Goal: Task Accomplishment & Management: Manage account settings

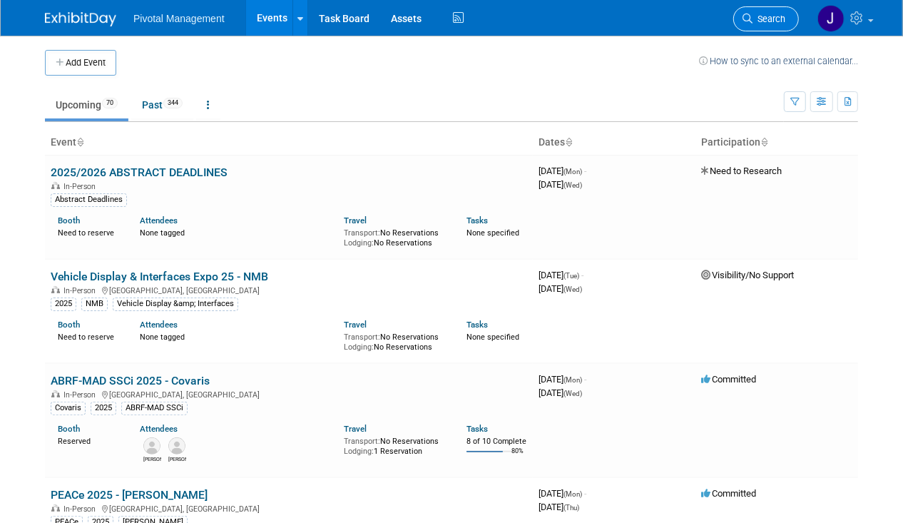
click at [776, 16] on span "Search" at bounding box center [768, 19] width 33 height 11
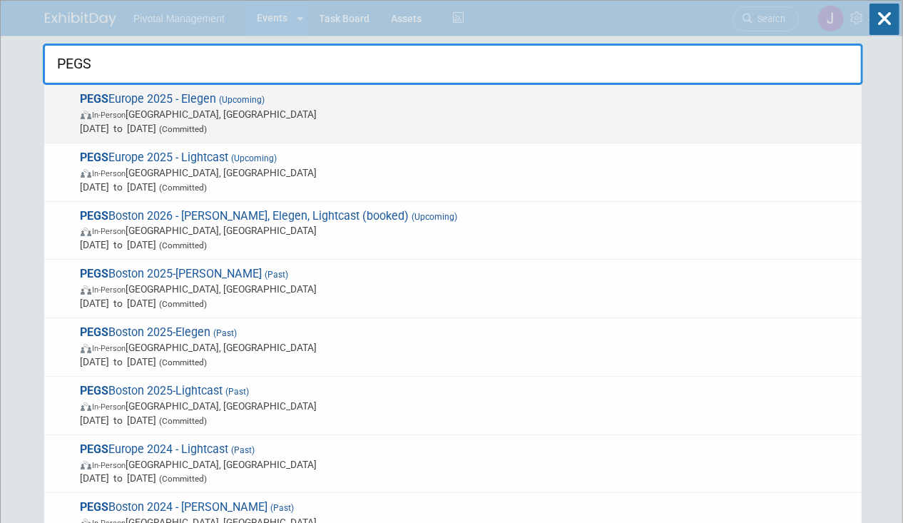
type input "PEGS"
click at [324, 131] on span "Nov 11, 2025 to Nov 13, 2025 (Committed)" at bounding box center [468, 128] width 774 height 14
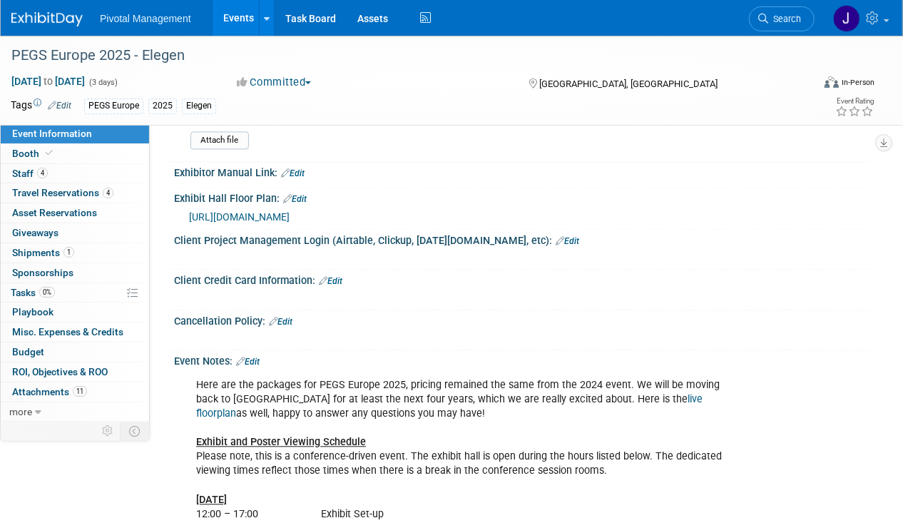
scroll to position [1809, 0]
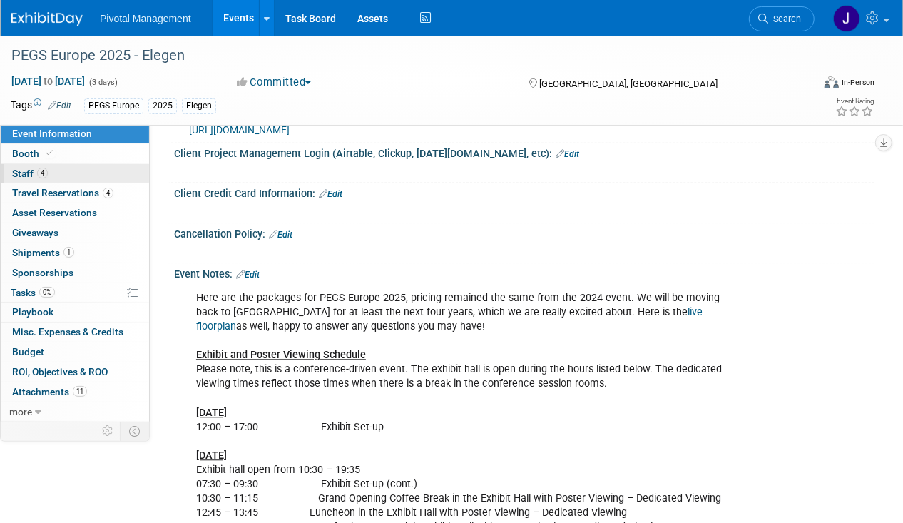
click at [73, 175] on link "4 Staff 4" at bounding box center [75, 173] width 148 height 19
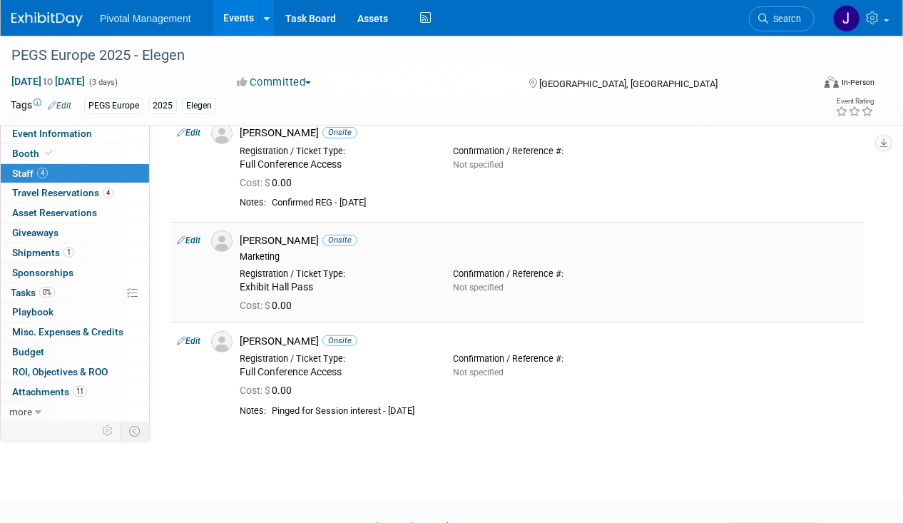
scroll to position [159, 0]
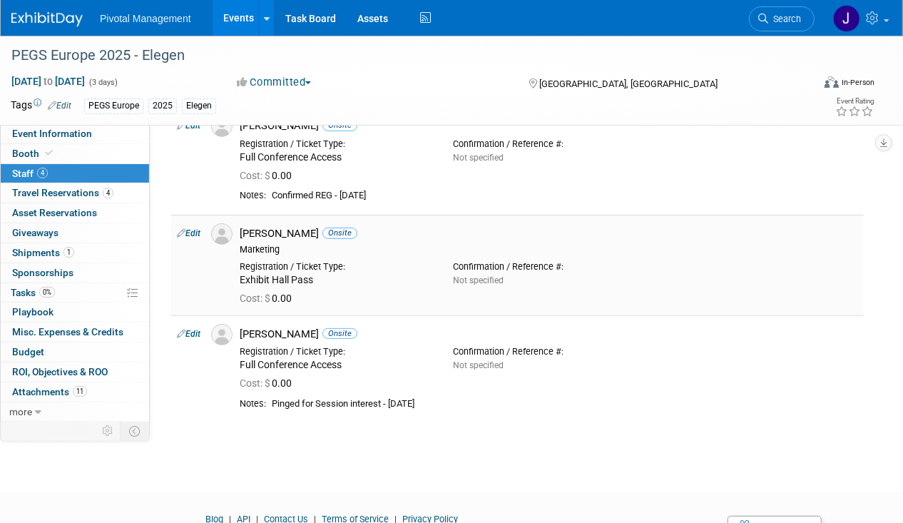
click at [188, 228] on link "Edit" at bounding box center [189, 233] width 24 height 10
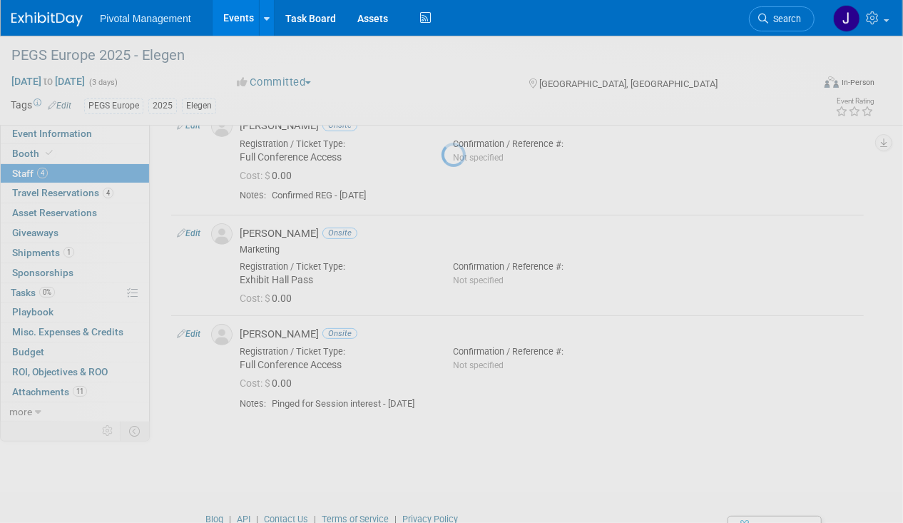
select select "dae81e85-e7f5-4329-a828-dc69b32224a6"
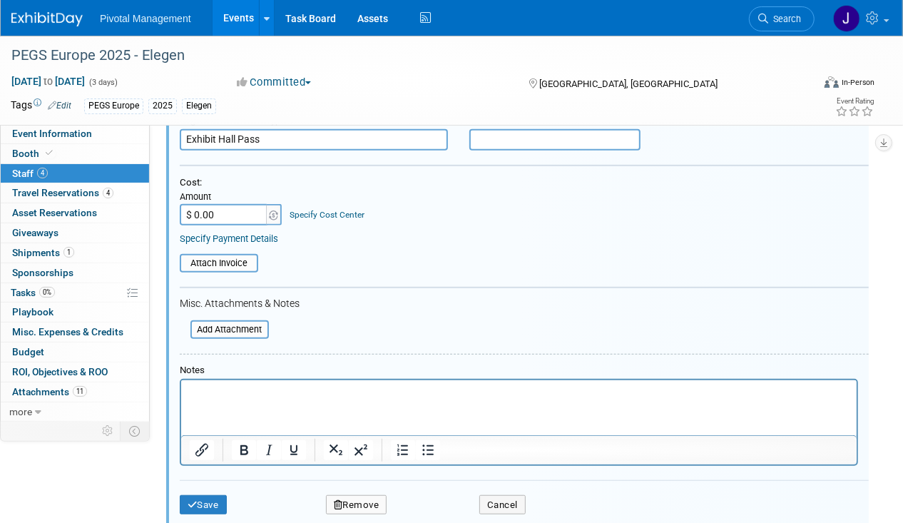
scroll to position [525, 0]
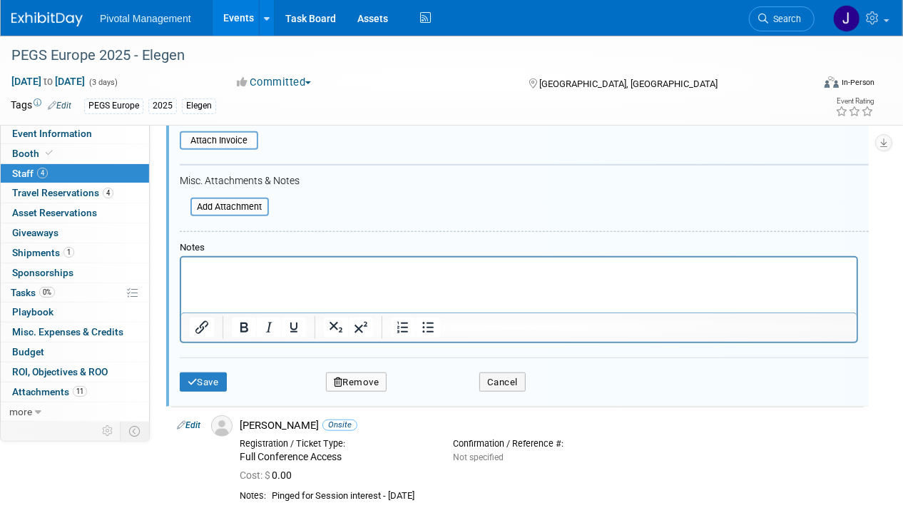
click at [221, 277] on html at bounding box center [517, 267] width 675 height 20
click at [245, 270] on p "May need to remove attendance - TBD - 09.05.25" at bounding box center [518, 269] width 659 height 14
copy p "May need to remove attendance - TBD - 09.05.25"
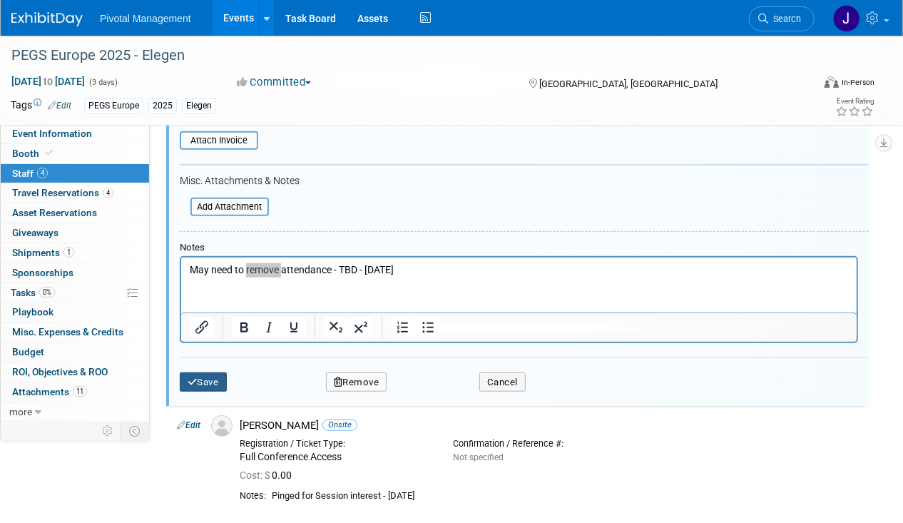
click at [207, 374] on button "Save" at bounding box center [203, 382] width 47 height 20
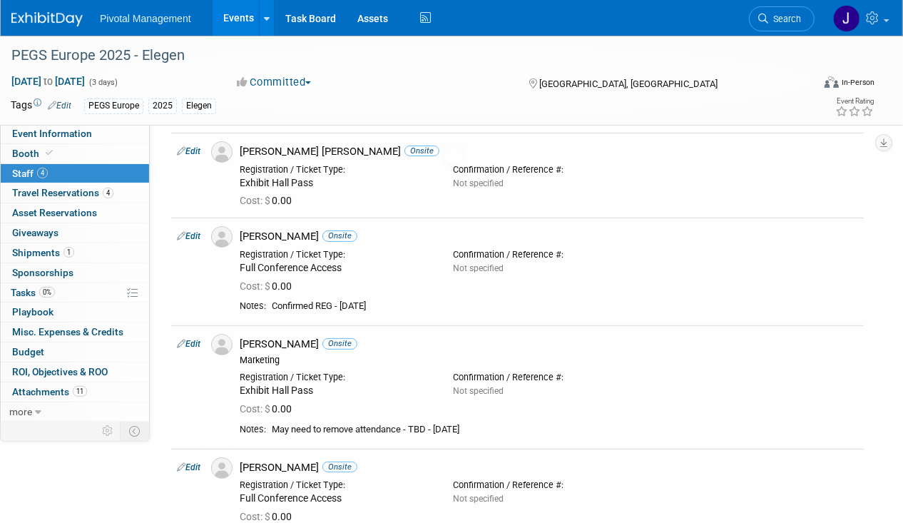
scroll to position [248, 0]
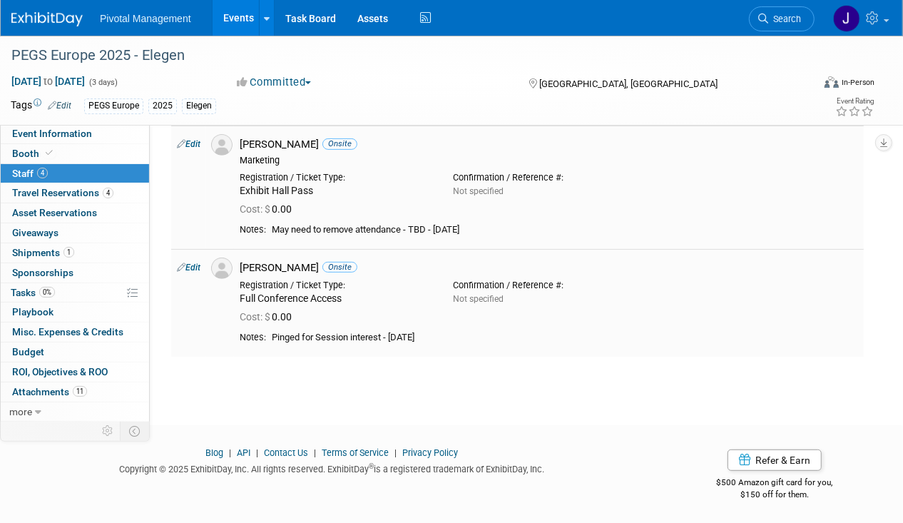
click at [197, 267] on link "Edit" at bounding box center [189, 267] width 24 height 10
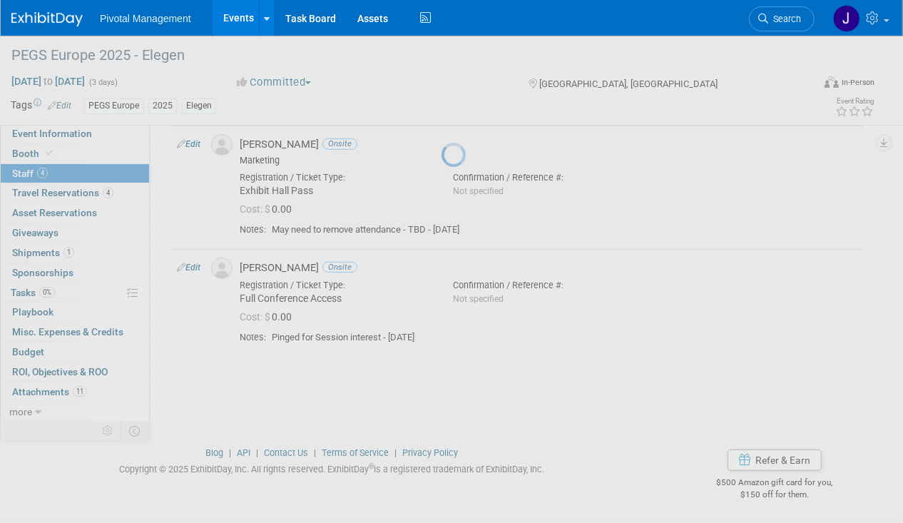
select select "d6010f4a-b515-45a6-9218-d313024c6348"
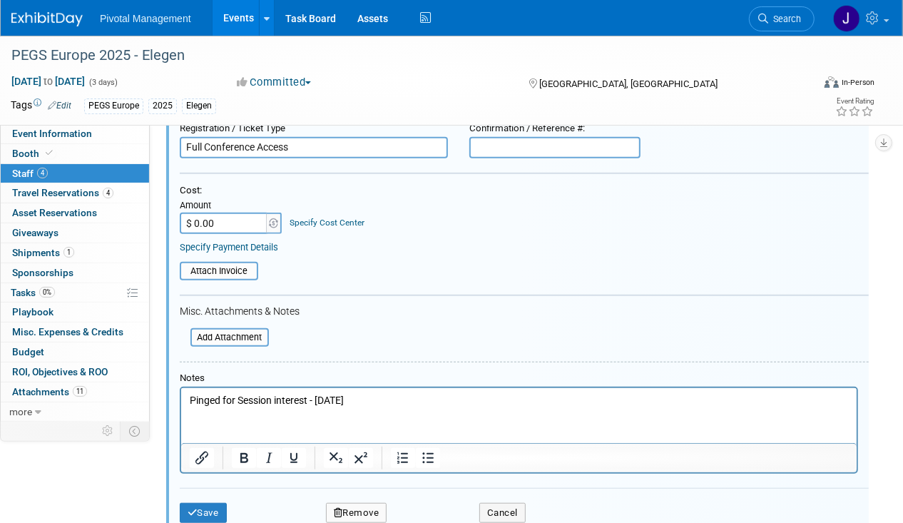
scroll to position [687, 0]
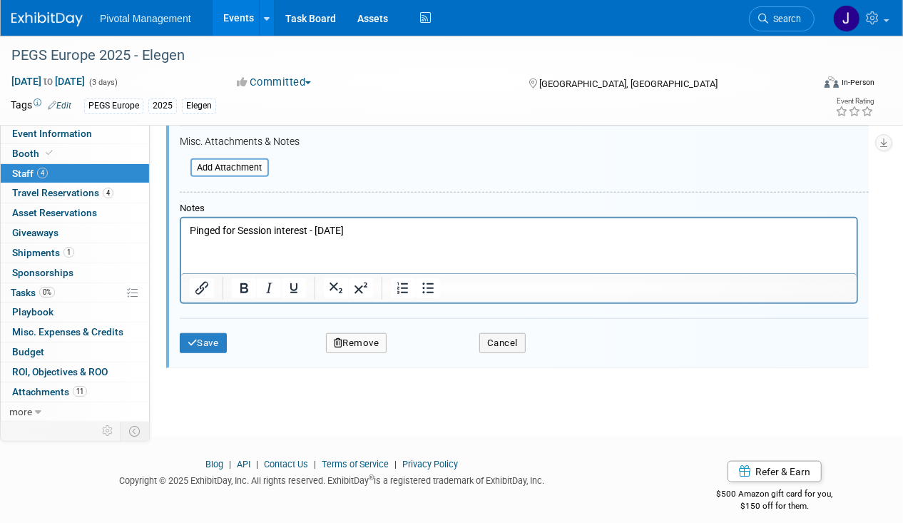
click at [404, 229] on p "Pinged for Session interest - 08.08.25" at bounding box center [518, 230] width 659 height 14
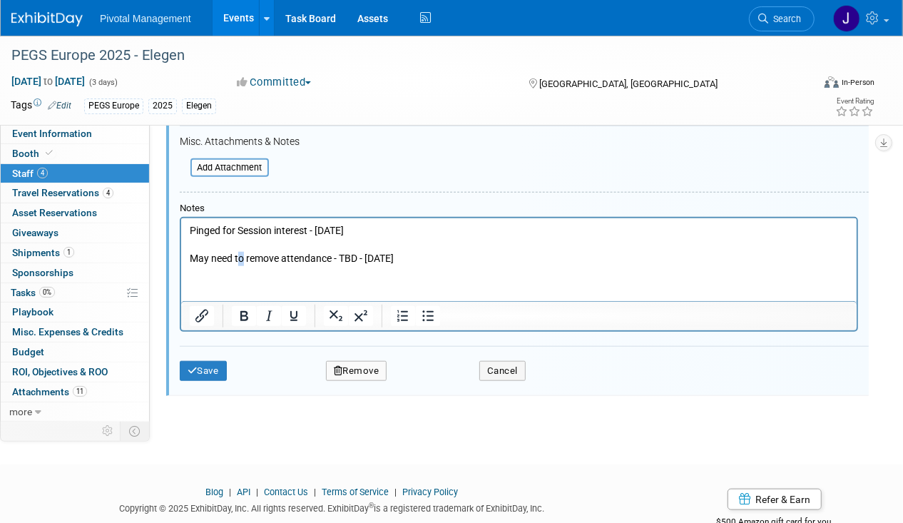
click at [240, 256] on p "May need to remove attendance - TBD - 09.05.25" at bounding box center [518, 258] width 659 height 14
click at [264, 256] on p "May need to remove attendance - TBD - 09.05.25" at bounding box center [518, 258] width 659 height 14
drag, startPoint x: 280, startPoint y: 255, endPoint x: 214, endPoint y: 256, distance: 66.3
click at [214, 256] on p "May need to remove attendance - TBD - 09.05.25" at bounding box center [518, 258] width 659 height 14
click at [278, 255] on p "May not attendance - TBD - 09.05.25" at bounding box center [518, 258] width 659 height 14
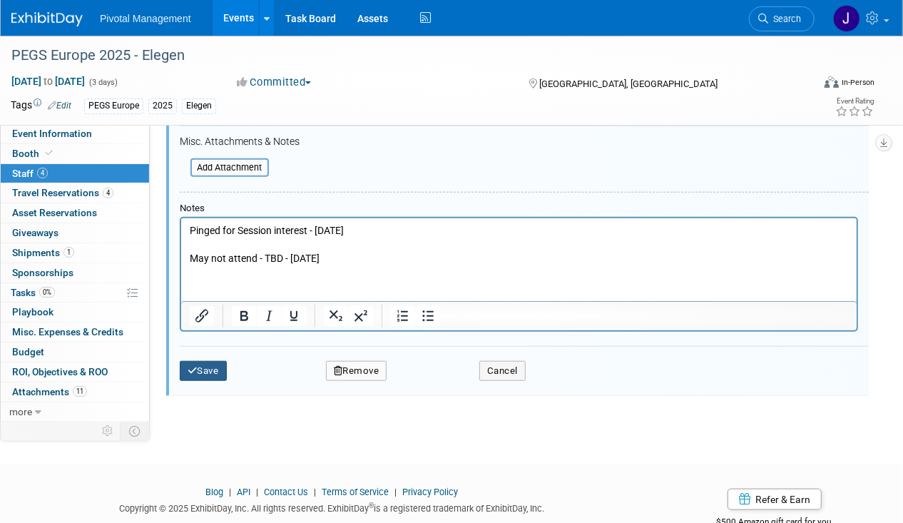
click at [199, 362] on button "Save" at bounding box center [203, 371] width 47 height 20
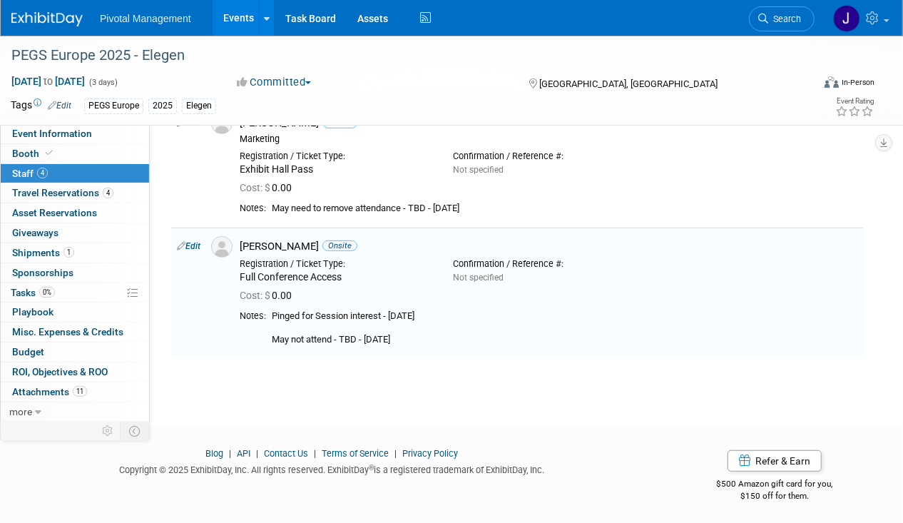
scroll to position [270, 0]
click at [94, 183] on link "4 Travel Reservations 4" at bounding box center [75, 192] width 148 height 19
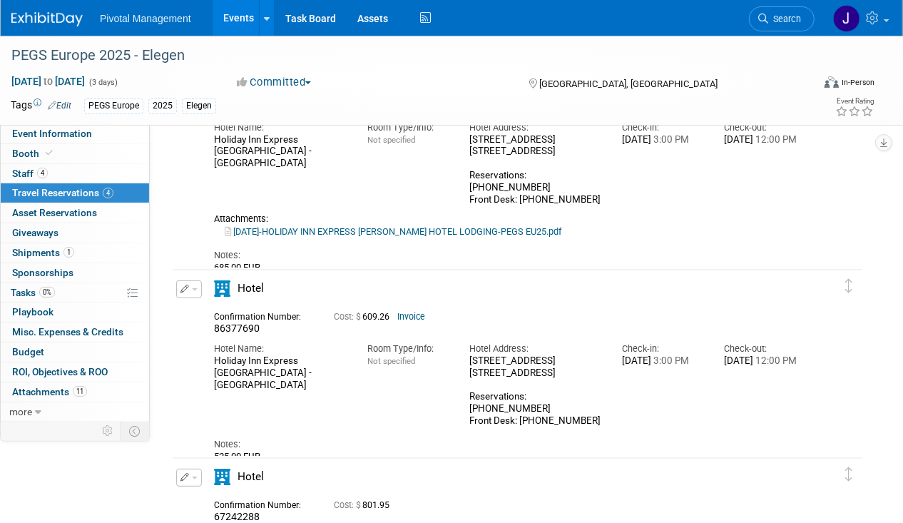
scroll to position [269, 0]
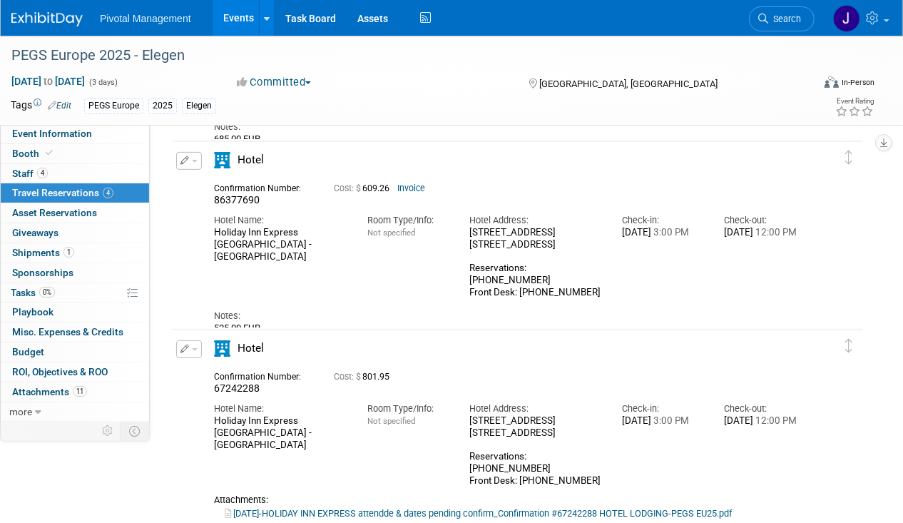
click at [411, 187] on link "Invoice" at bounding box center [411, 188] width 28 height 10
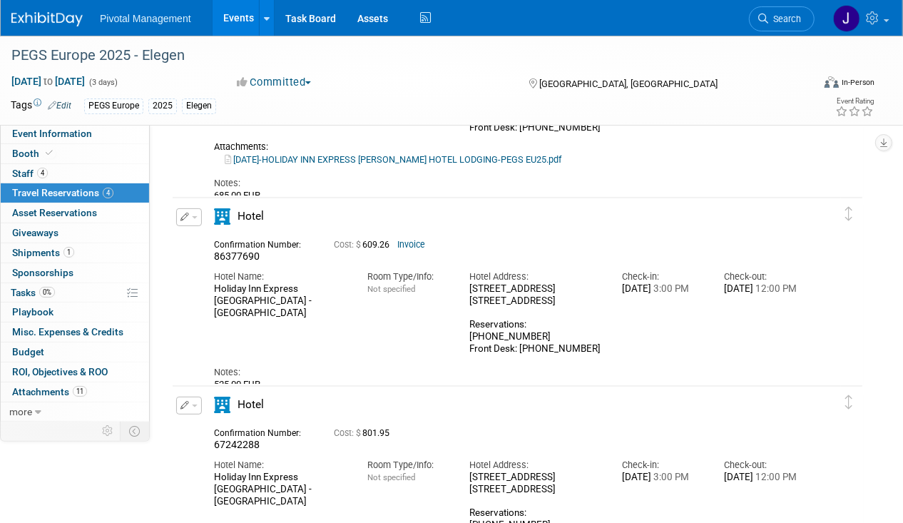
click at [186, 216] on icon "button" at bounding box center [184, 217] width 9 height 9
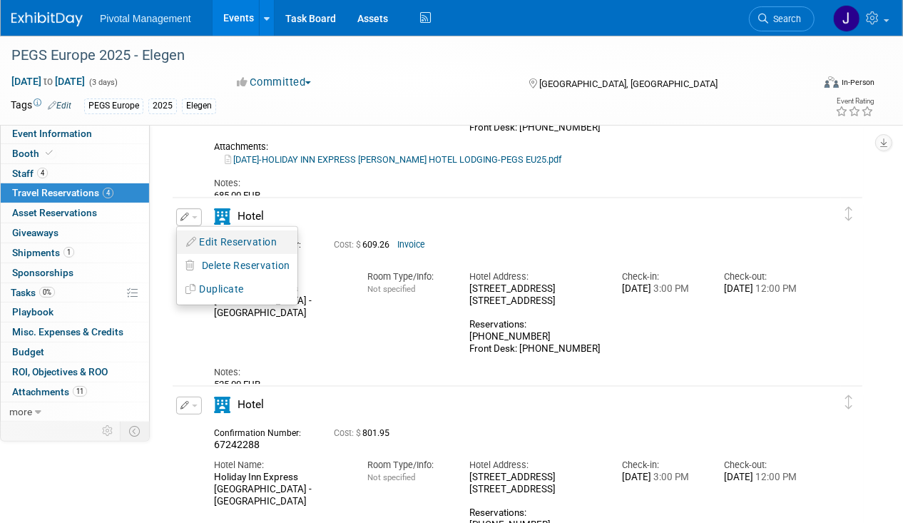
click at [240, 240] on button "Edit Reservation" at bounding box center [237, 242] width 121 height 21
select select "7b63ed22-83a4-4baf-82b0-1c2d6859f11a"
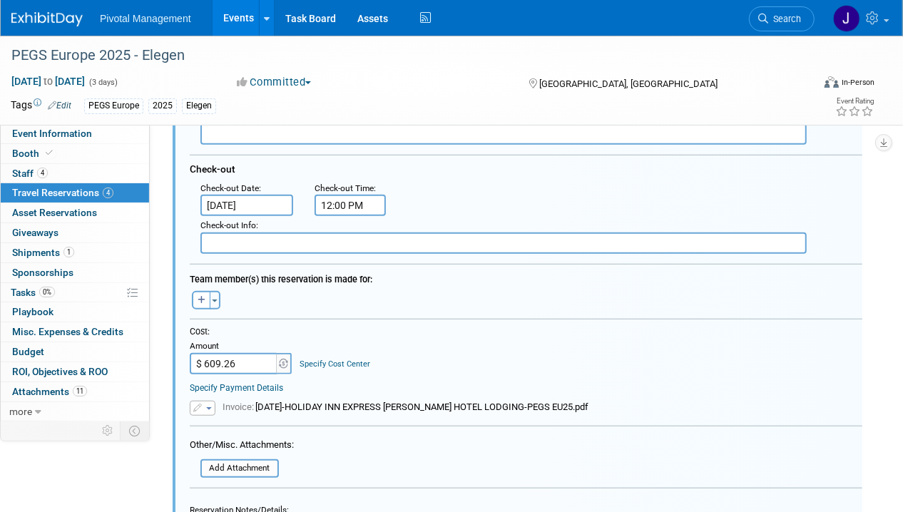
scroll to position [452, 0]
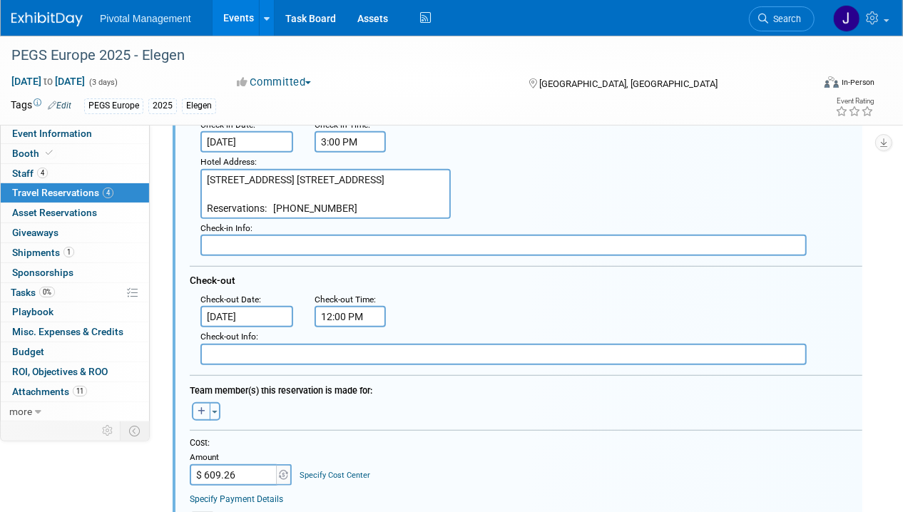
click at [200, 402] on button "button" at bounding box center [201, 411] width 19 height 19
select select
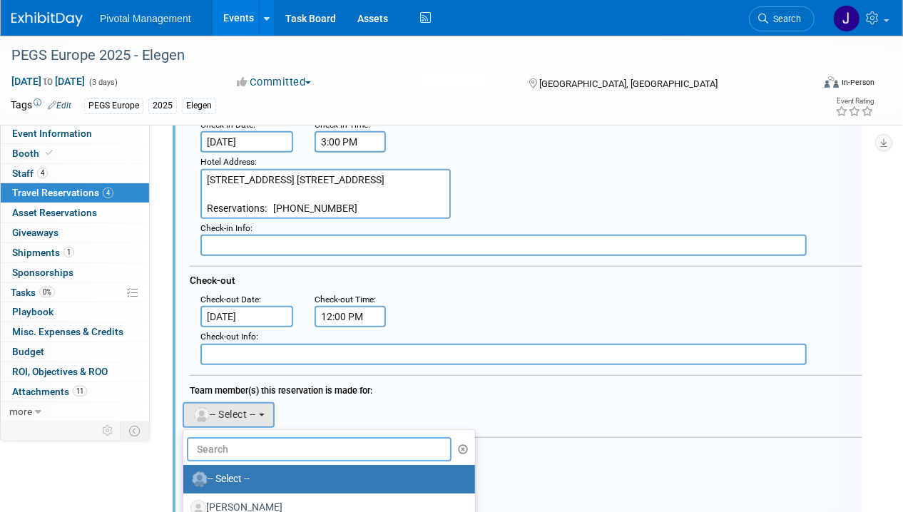
click at [226, 437] on input "text" at bounding box center [319, 449] width 265 height 24
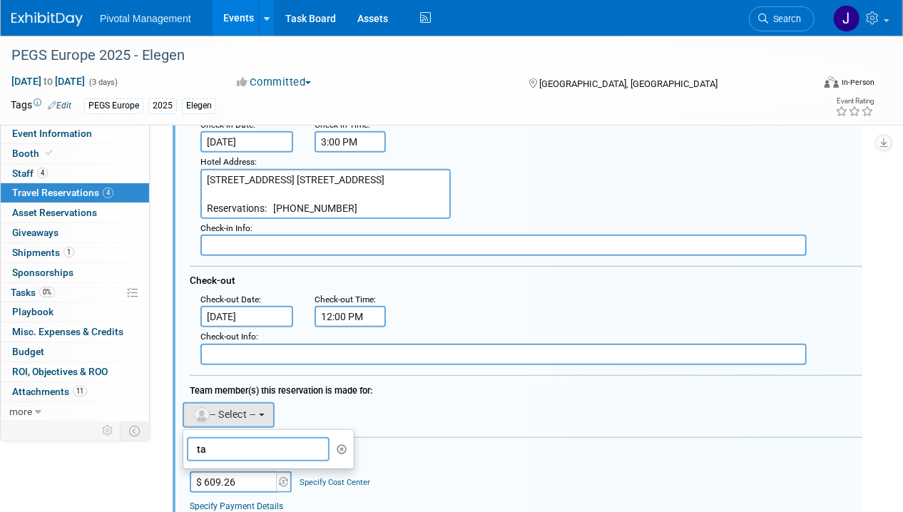
type input "t"
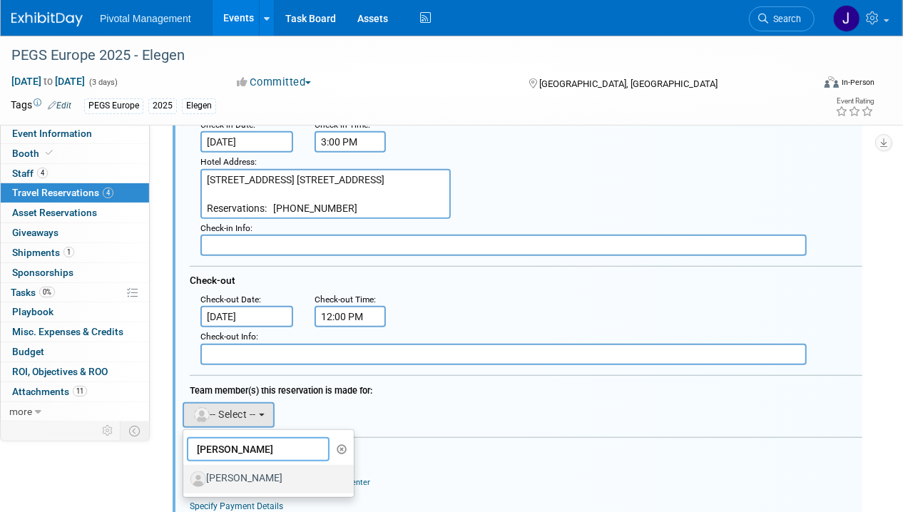
type input "randy"
click at [240, 481] on label "Randy Dyer" at bounding box center [264, 479] width 149 height 23
click at [185, 481] on input "Randy Dyer" at bounding box center [180, 477] width 9 height 9
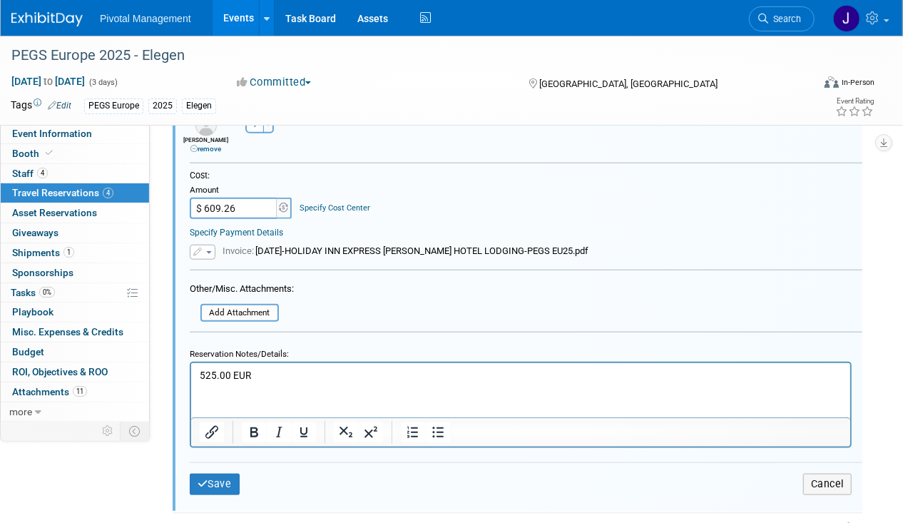
scroll to position [820, 0]
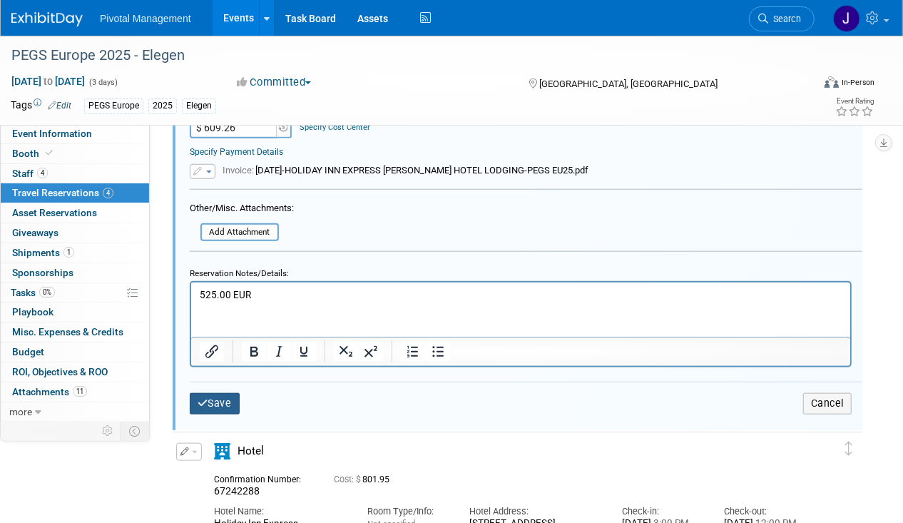
click at [206, 398] on icon "submit" at bounding box center [203, 403] width 11 height 10
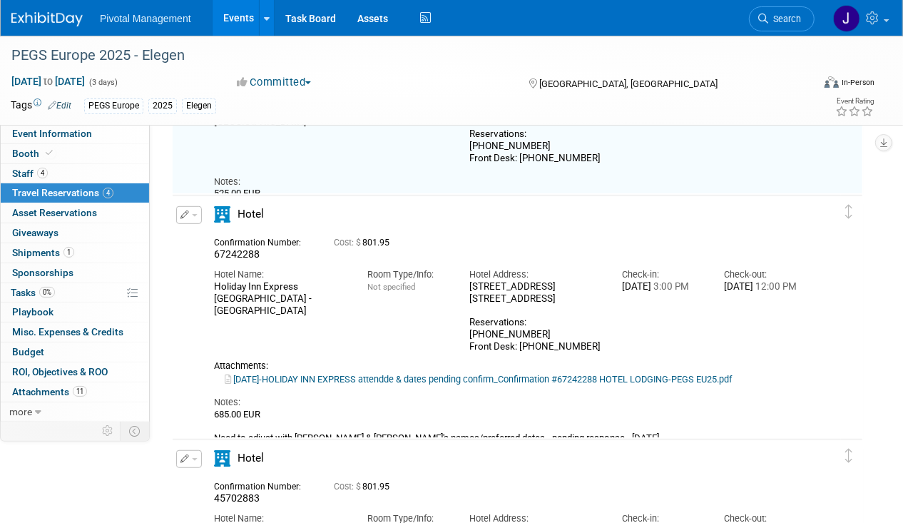
scroll to position [429, 0]
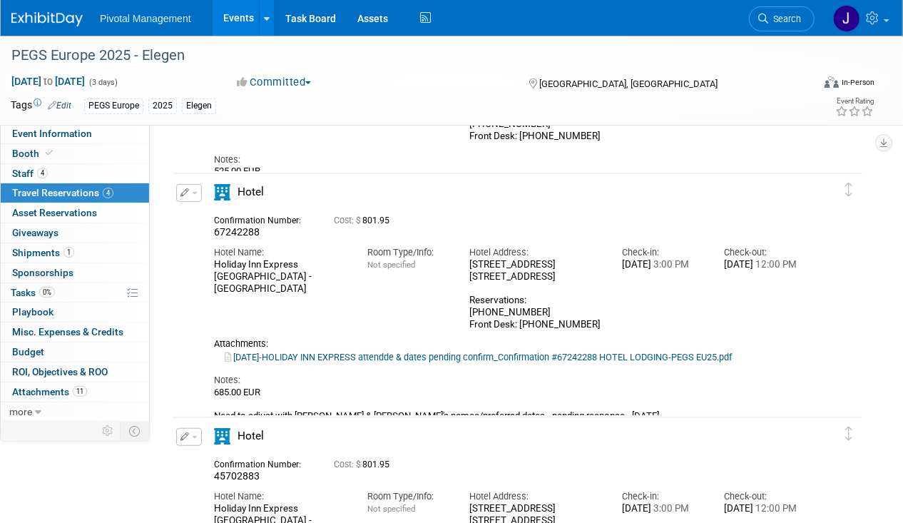
click at [193, 192] on span "button" at bounding box center [195, 193] width 6 height 3
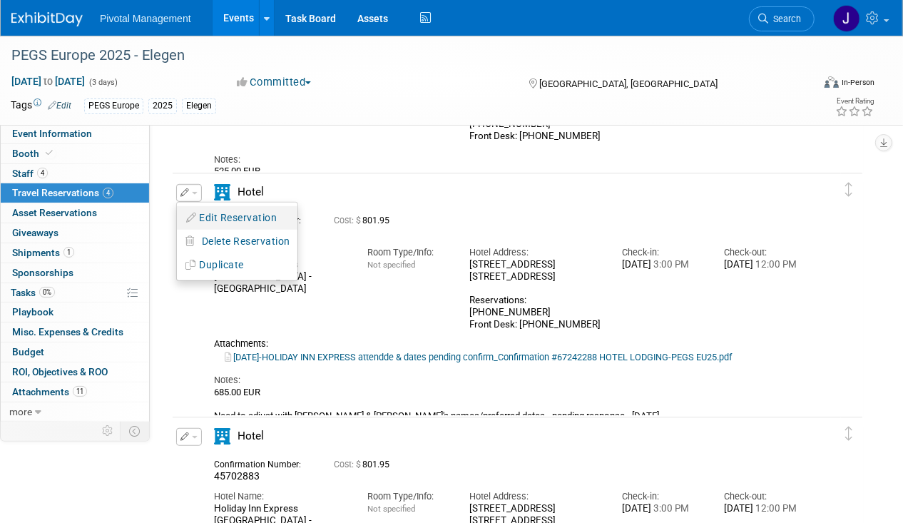
click at [222, 217] on button "Edit Reservation" at bounding box center [237, 218] width 121 height 21
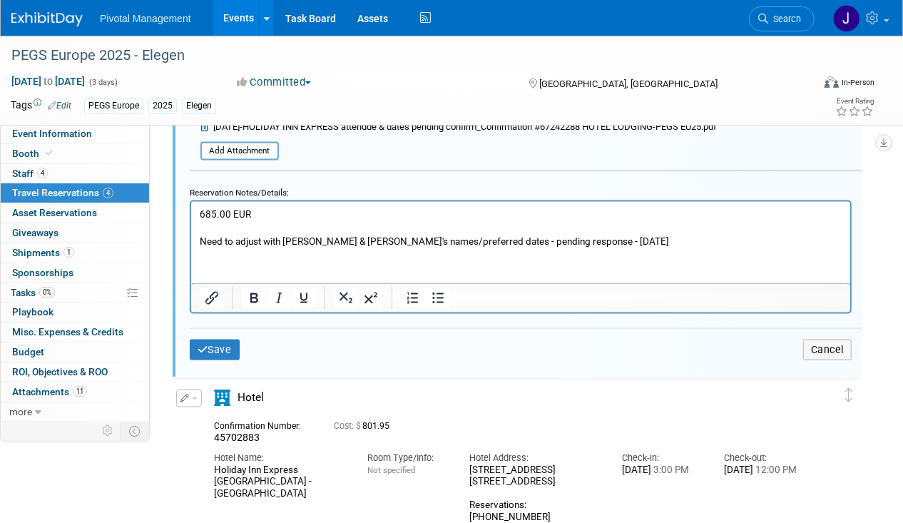
scroll to position [1095, 0]
click at [337, 236] on p "685.00 EUR Need to adjust with Ross & Galit's names/preferred dates - pending r…" at bounding box center [520, 228] width 643 height 41
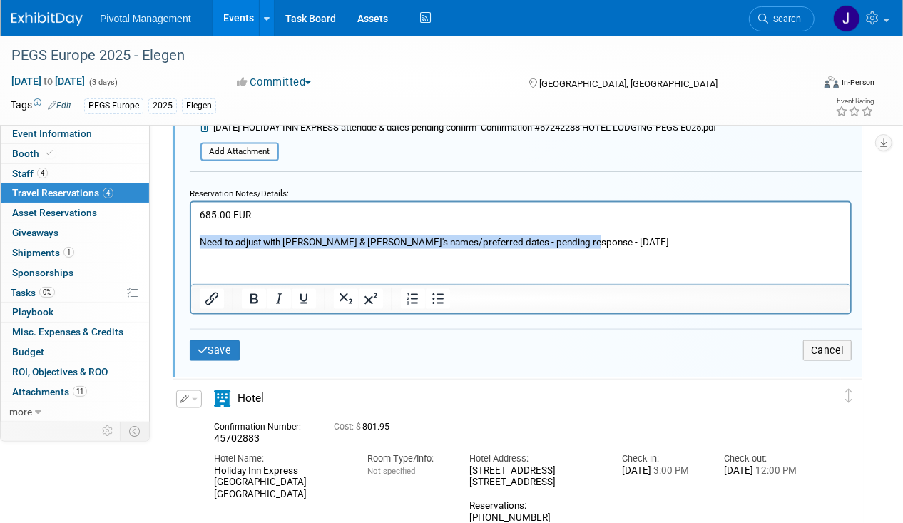
click at [337, 236] on p "685.00 EUR Need to adjust with Ross & Galit's names/preferred dates - pending r…" at bounding box center [520, 228] width 643 height 41
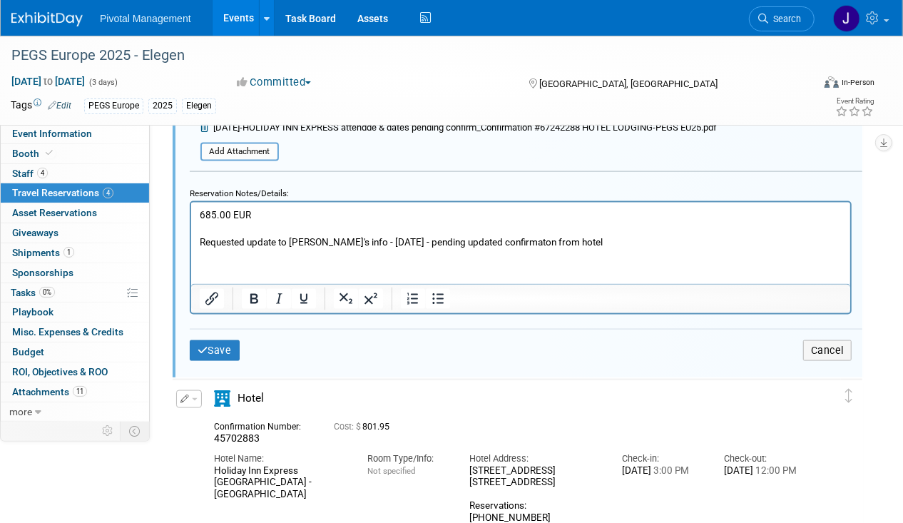
click at [507, 235] on p "685.00 EUR Requested update to Galit's info - 09.05.25 - pending updated confir…" at bounding box center [520, 228] width 643 height 41
click at [505, 236] on p "685.00 EUR Requested update to Galit's info - 09.05.25 - pending updated confir…" at bounding box center [520, 228] width 643 height 41
click at [571, 235] on p "685.00 EUR Requested update to Galit's info - 09.05.25 - pending updated confir…" at bounding box center [520, 228] width 643 height 41
click at [230, 341] on button "Save" at bounding box center [215, 350] width 50 height 21
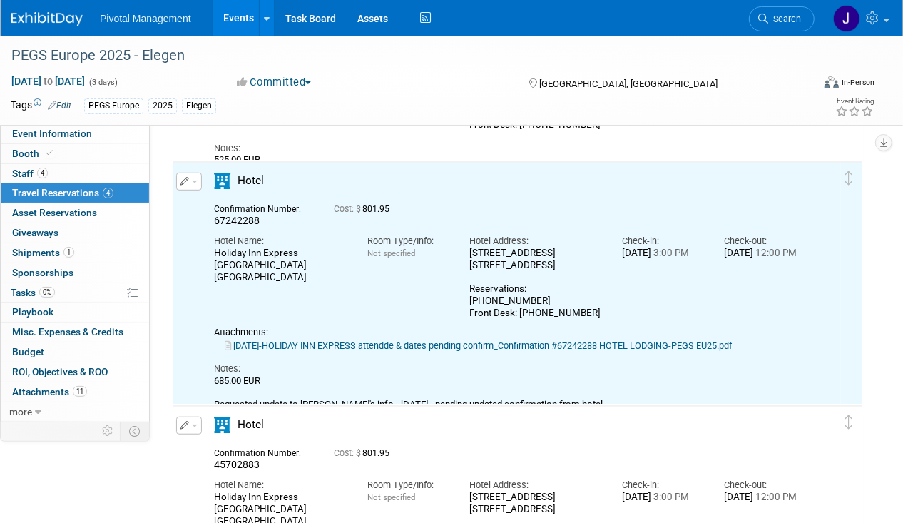
scroll to position [440, 0]
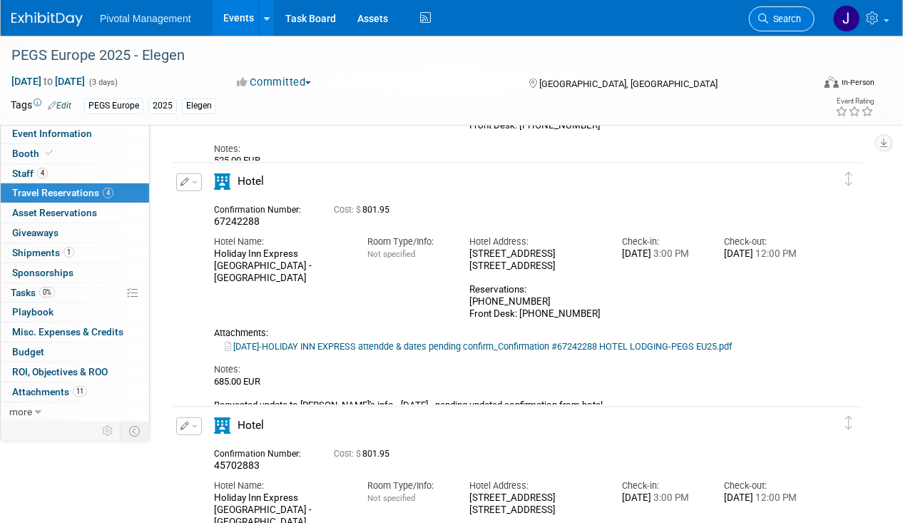
click at [793, 21] on span "Search" at bounding box center [784, 19] width 33 height 11
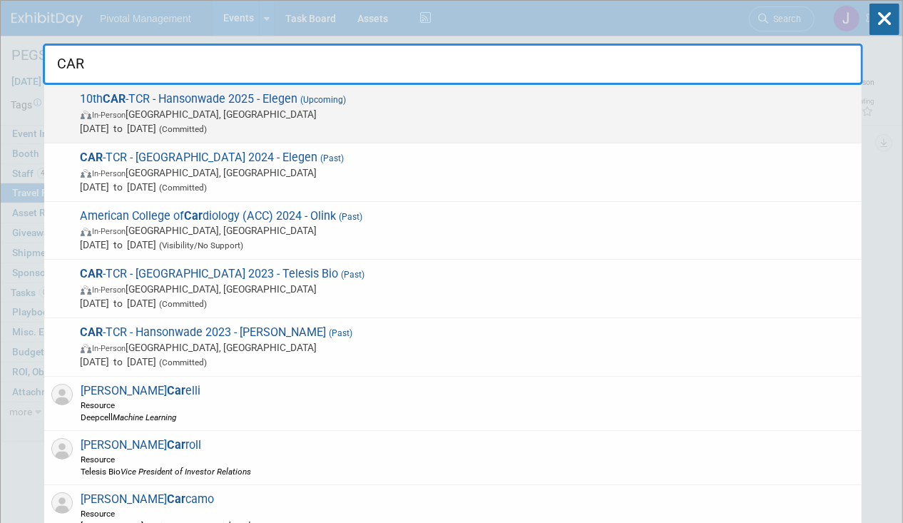
type input "CAR"
click at [327, 122] on span "Sep 24, 2025 to Sep 25, 2025 (Committed)" at bounding box center [468, 128] width 774 height 14
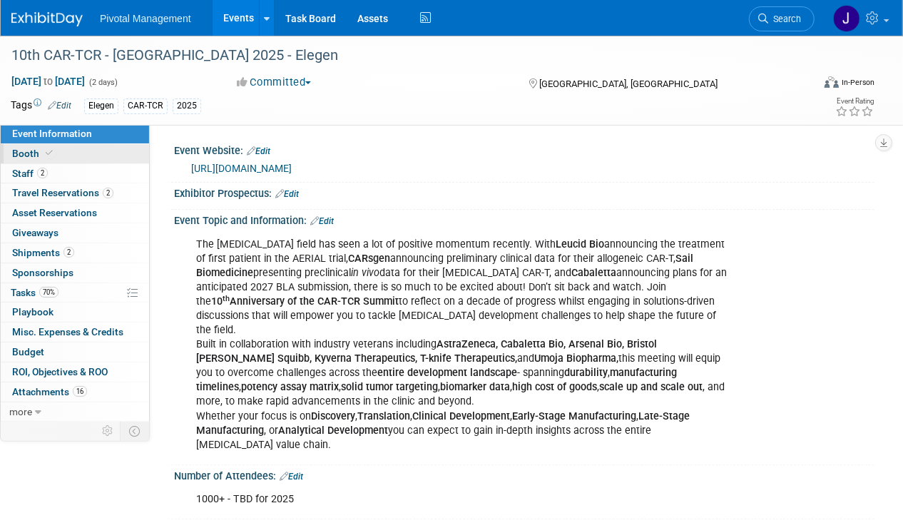
click at [36, 148] on span "Booth" at bounding box center [34, 153] width 44 height 11
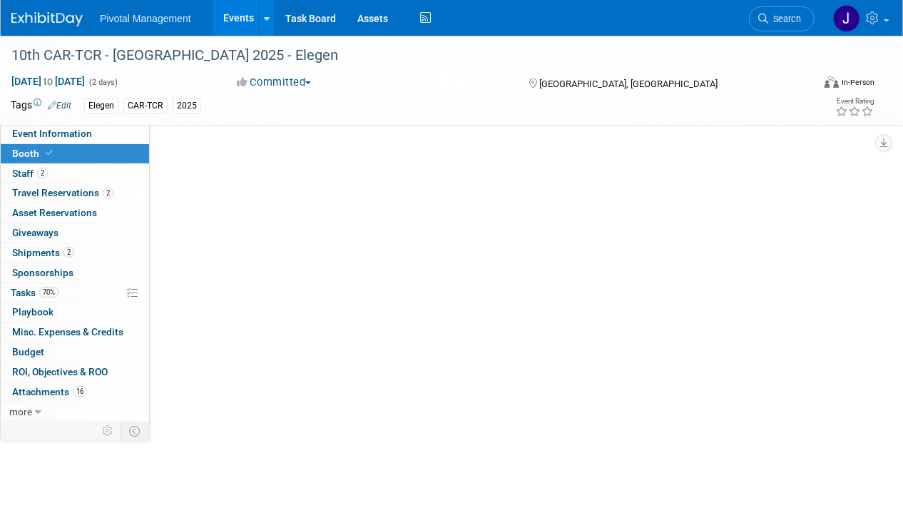
select select "Yes"
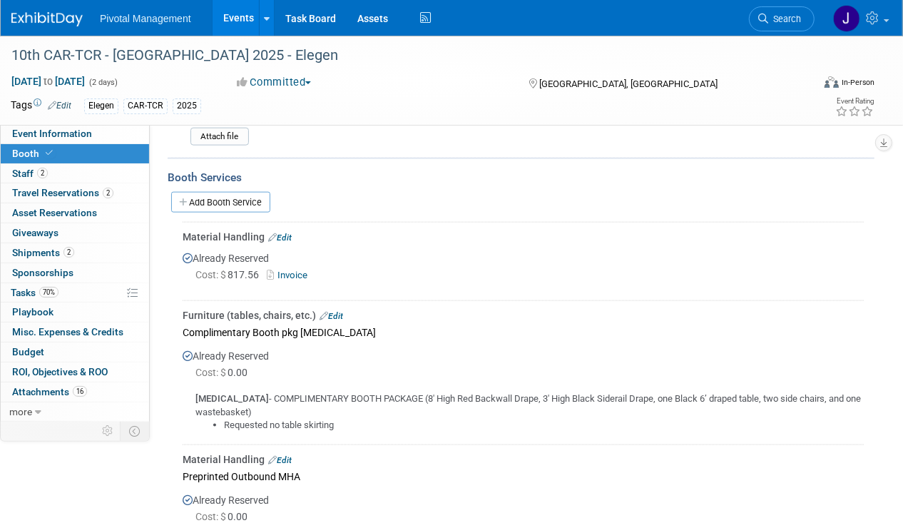
scroll to position [955, 0]
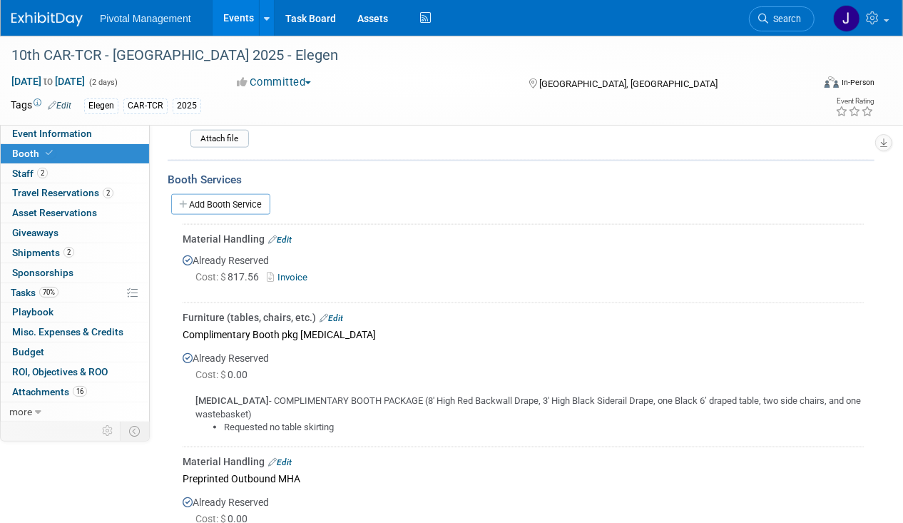
click at [288, 235] on link "Edit" at bounding box center [280, 240] width 24 height 10
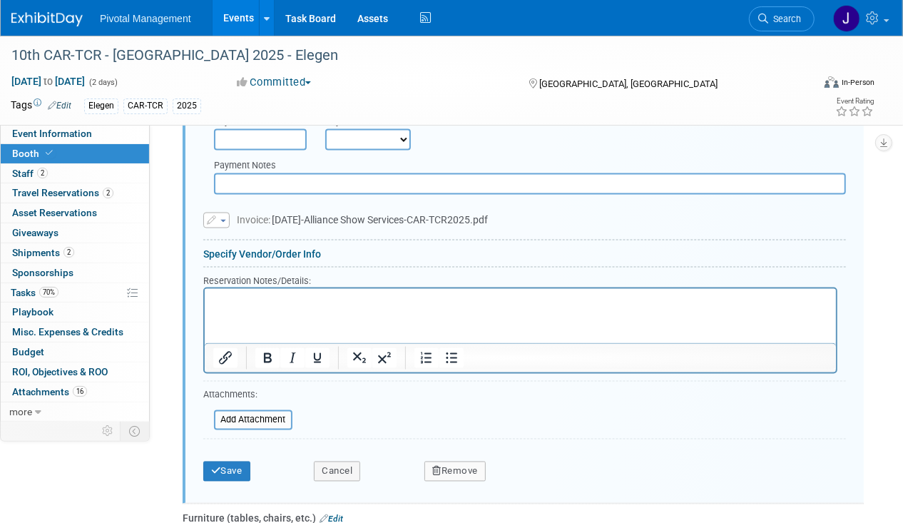
scroll to position [1281, 0]
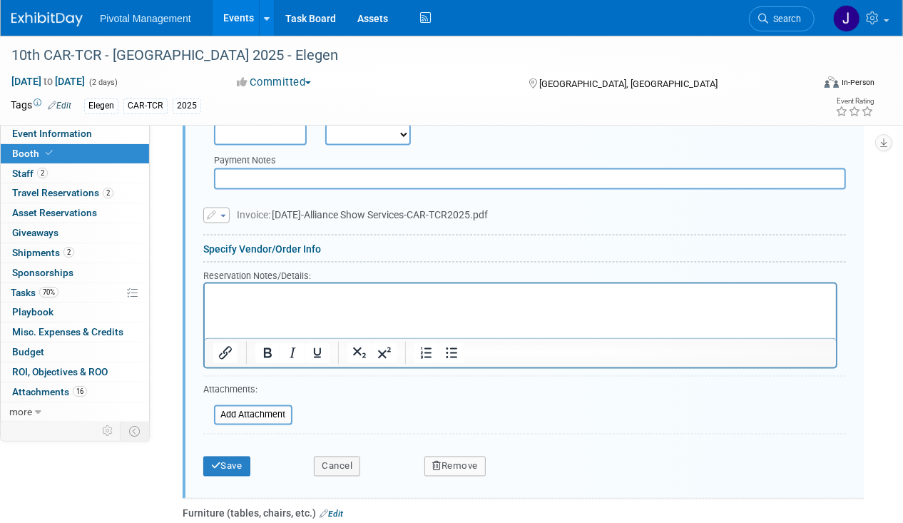
click at [225, 215] on span "button" at bounding box center [223, 216] width 6 height 3
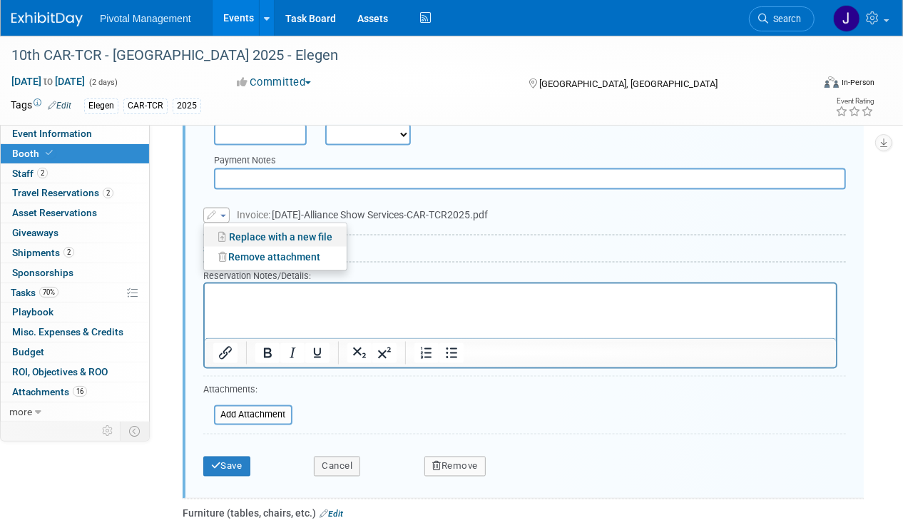
click at [247, 227] on link "Replace with a new file" at bounding box center [275, 237] width 143 height 20
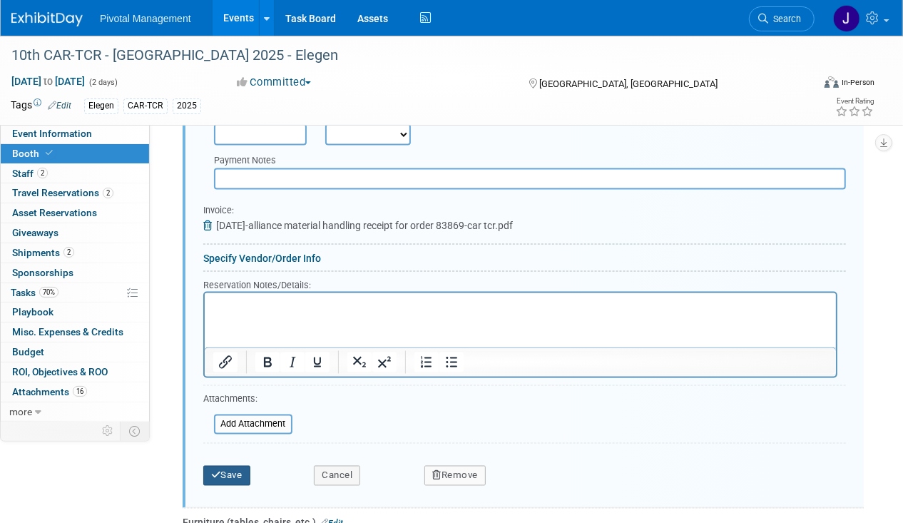
click at [229, 466] on button "Save" at bounding box center [226, 476] width 47 height 20
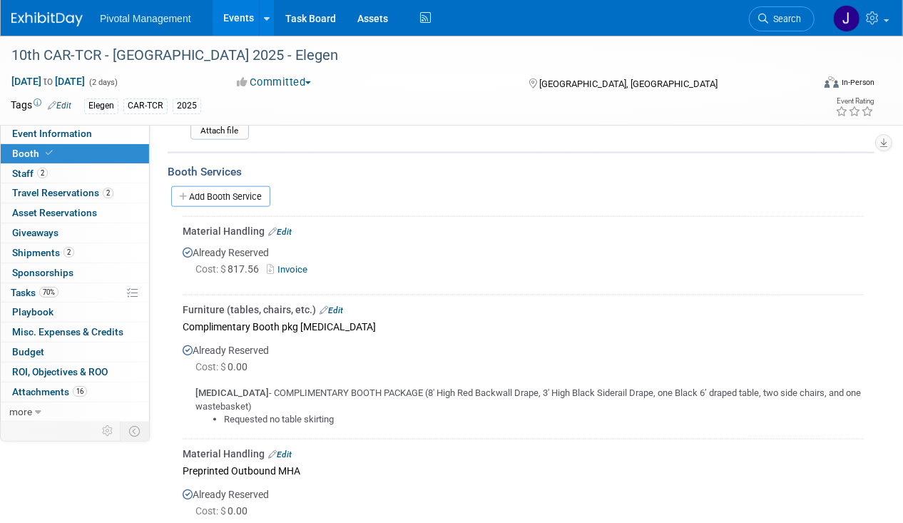
scroll to position [963, 0]
click at [298, 264] on link "Invoice" at bounding box center [290, 269] width 46 height 11
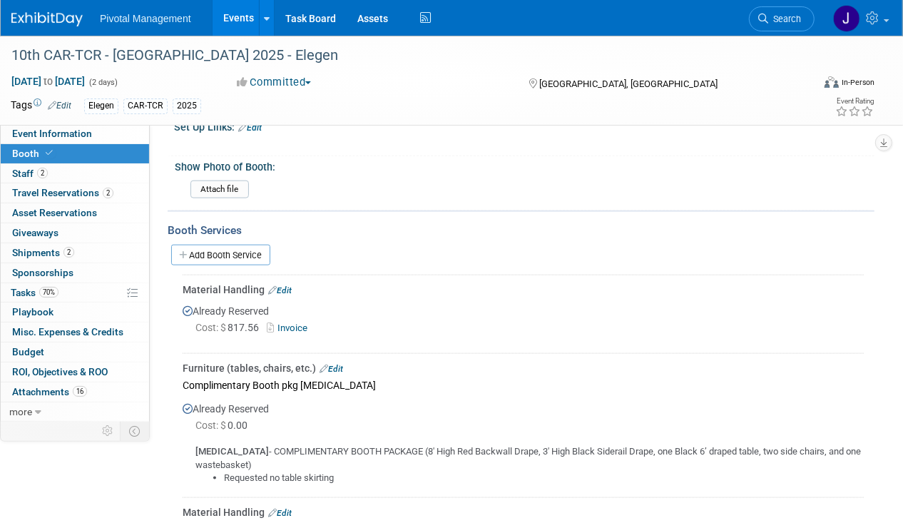
scroll to position [898, 0]
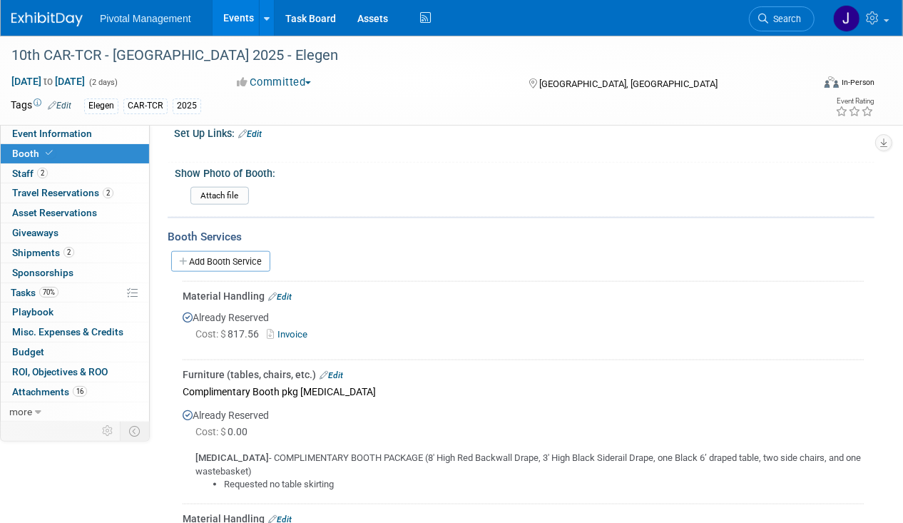
click at [295, 329] on link "Invoice" at bounding box center [290, 334] width 46 height 11
click at [14, 131] on span "Event Information" at bounding box center [52, 133] width 80 height 11
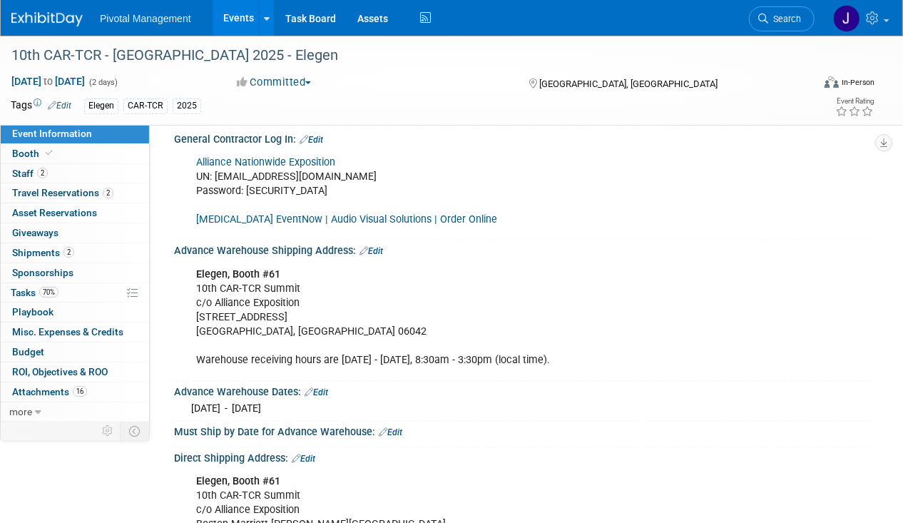
scroll to position [1667, 0]
click at [324, 175] on div "Alliance Nationwide Exposition UN: jgatton@pivotalmgt.com Password: Elegen1300!…" at bounding box center [461, 191] width 550 height 86
click at [324, 165] on link "Alliance Nationwide Exposition" at bounding box center [265, 161] width 139 height 12
click at [49, 147] on link "Booth" at bounding box center [75, 153] width 148 height 19
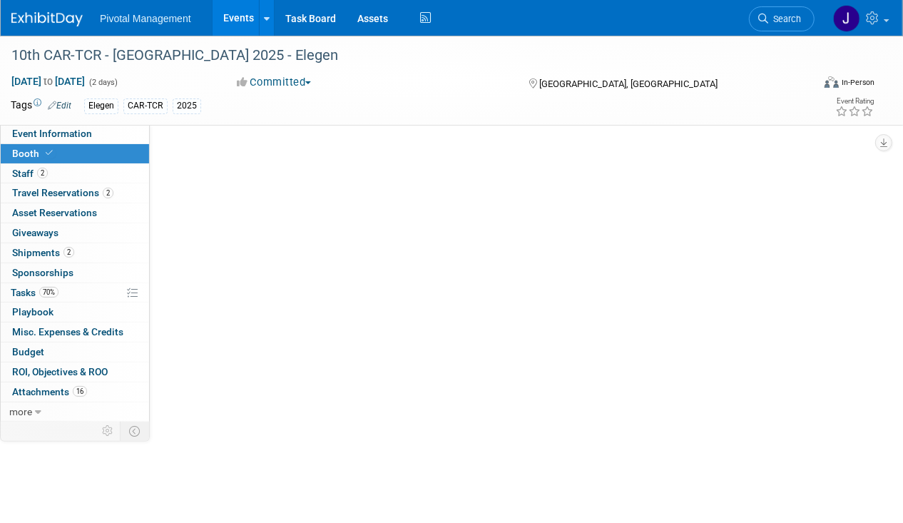
scroll to position [0, 0]
select select "Yes"
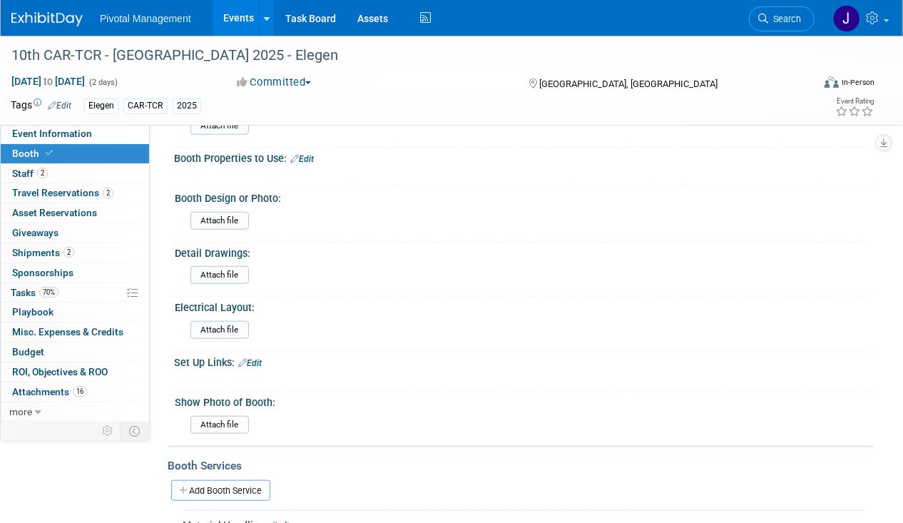
scroll to position [287, 0]
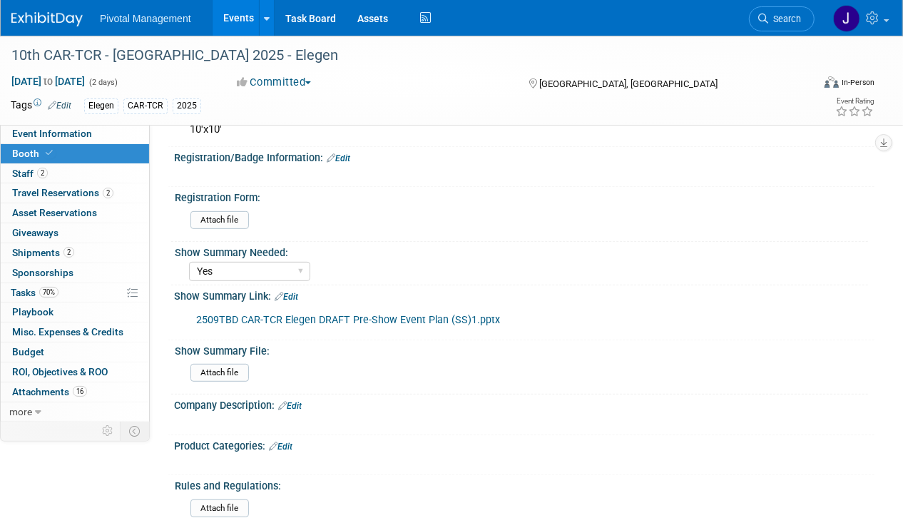
click at [332, 317] on link "2509TBD CAR-TCR Elegen DRAFT Pre-Show Event Plan (SS)1.pptx" at bounding box center [348, 320] width 304 height 12
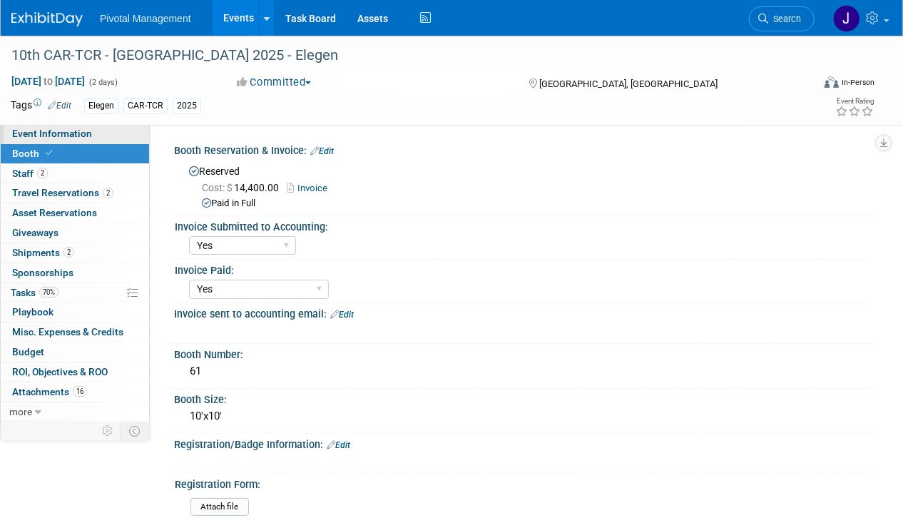
click at [70, 133] on span "Event Information" at bounding box center [52, 133] width 80 height 11
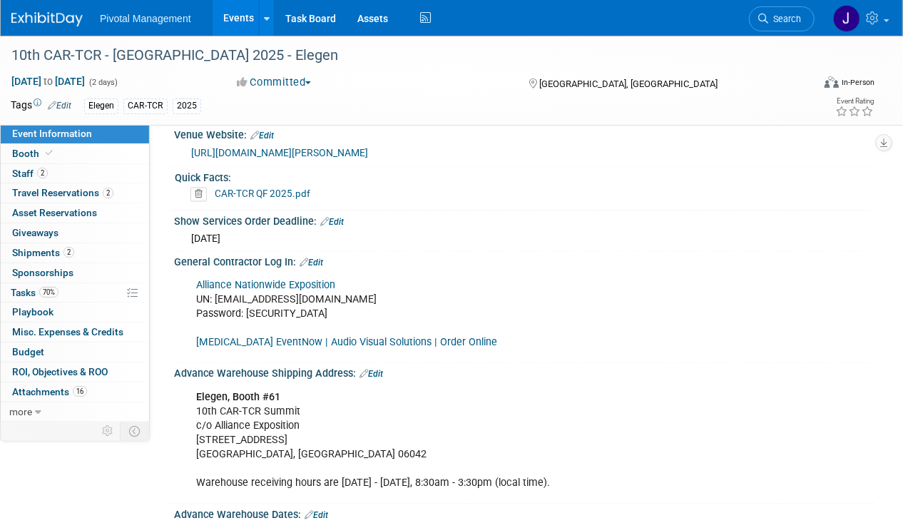
scroll to position [1528, 0]
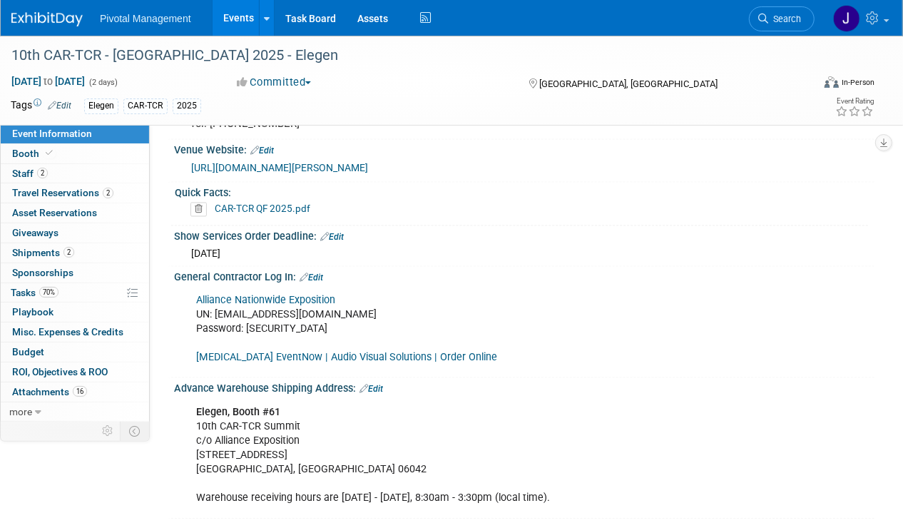
click at [306, 299] on link "Alliance Nationwide Exposition" at bounding box center [265, 301] width 139 height 12
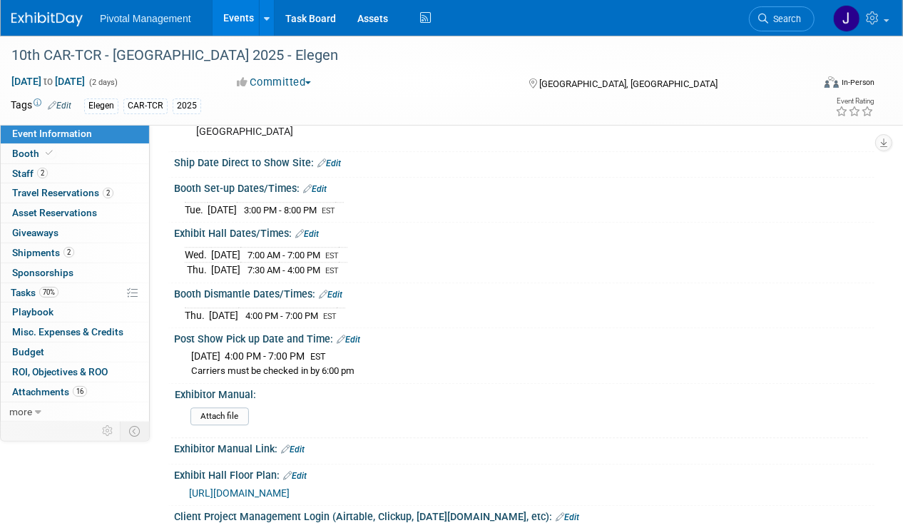
scroll to position [2184, 0]
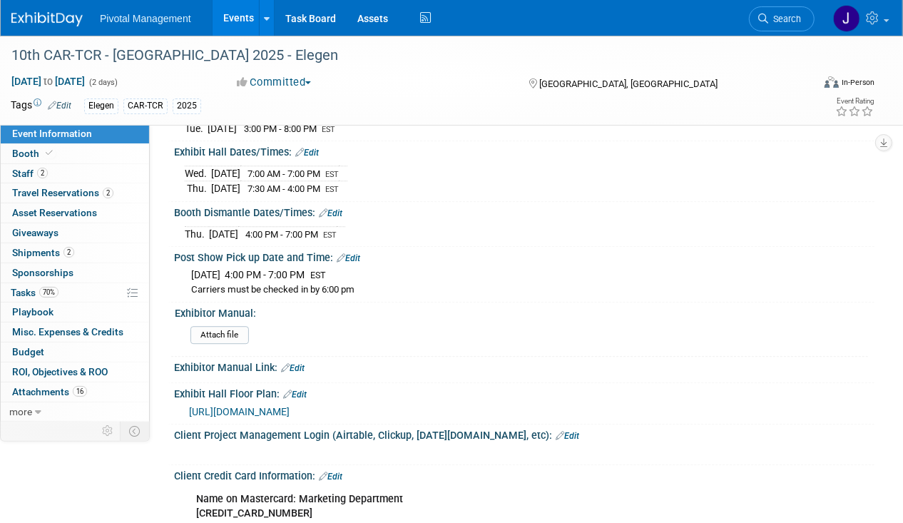
click at [245, 269] on span "Thu. Sep 25, 2025 4:00 PM - 7:00 PM" at bounding box center [247, 274] width 113 height 11
drag, startPoint x: 191, startPoint y: 268, endPoint x: 377, endPoint y: 267, distance: 186.1
click at [377, 267] on div "Thu. Sep 25, 2025 4:00 PM - 7:00 PM EST Carriers must be checked in by 6:00 pm" at bounding box center [524, 280] width 679 height 33
copy div "Thu. Sep 25, 2025 4:00 PM - 7:00 PM EST"
click at [439, 163] on div "Wed. Sep 24, 2025 7:00 AM - 7:00 PM EST Thu. Sep 25, 2025 7:30 AM - 4:00 PM EST" at bounding box center [524, 179] width 679 height 34
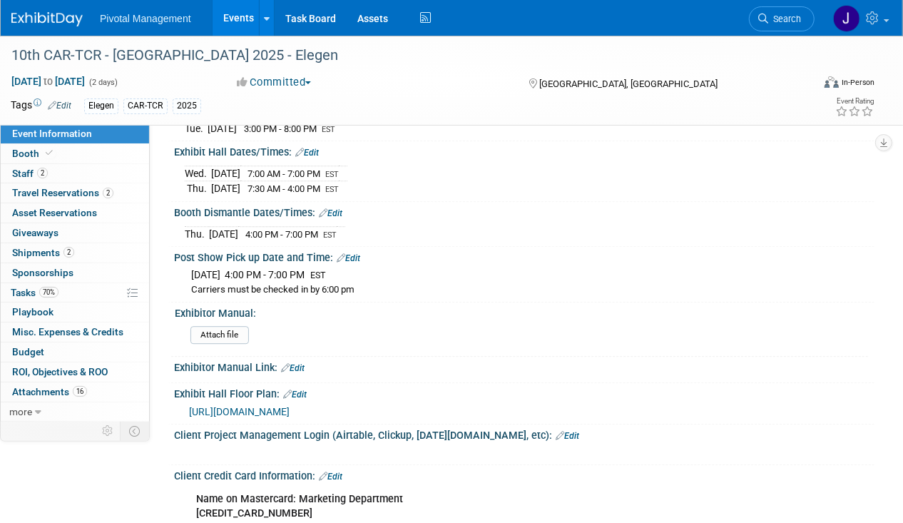
click at [250, 21] on link "Events" at bounding box center [239, 18] width 52 height 36
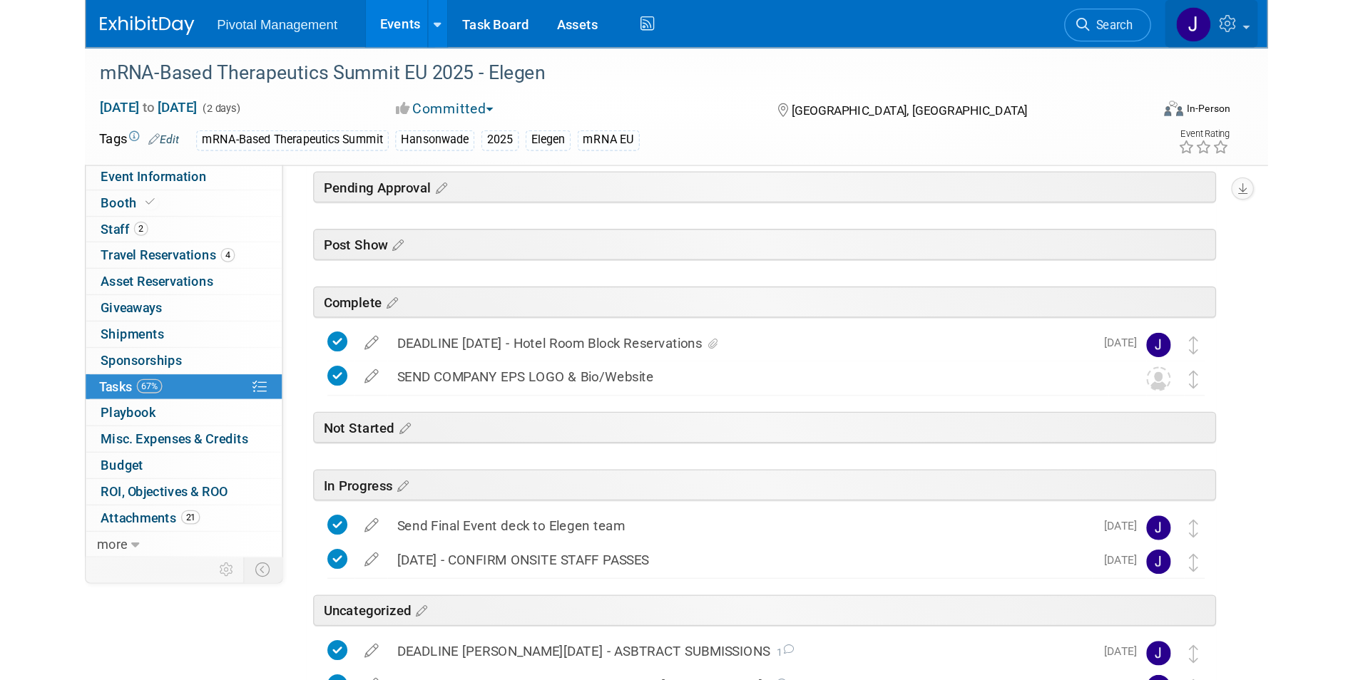
scroll to position [227, 0]
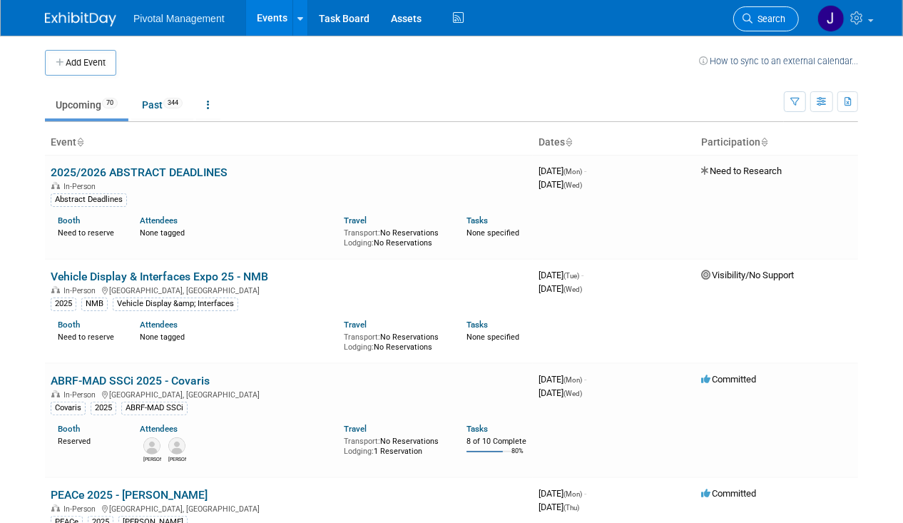
drag, startPoint x: 0, startPoint y: 0, endPoint x: 786, endPoint y: 19, distance: 786.1
click at [786, 19] on link "Search" at bounding box center [766, 18] width 66 height 25
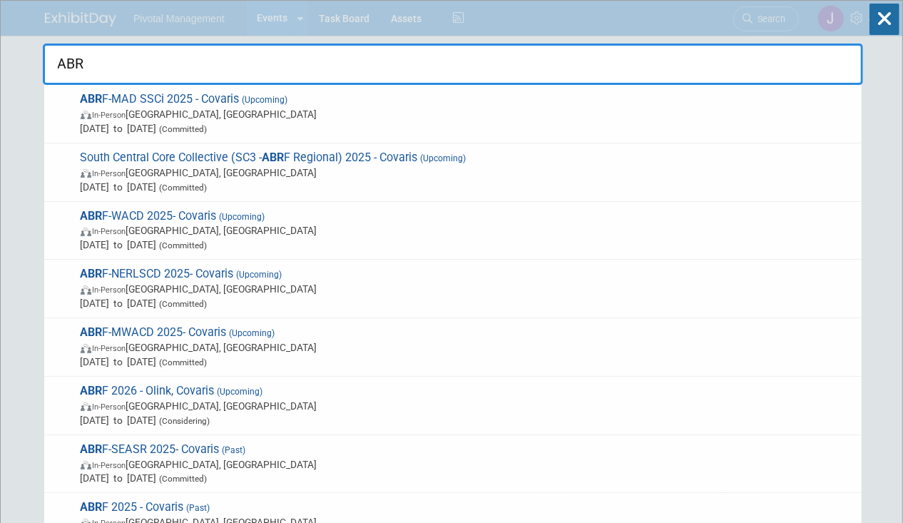
type input "ABRF"
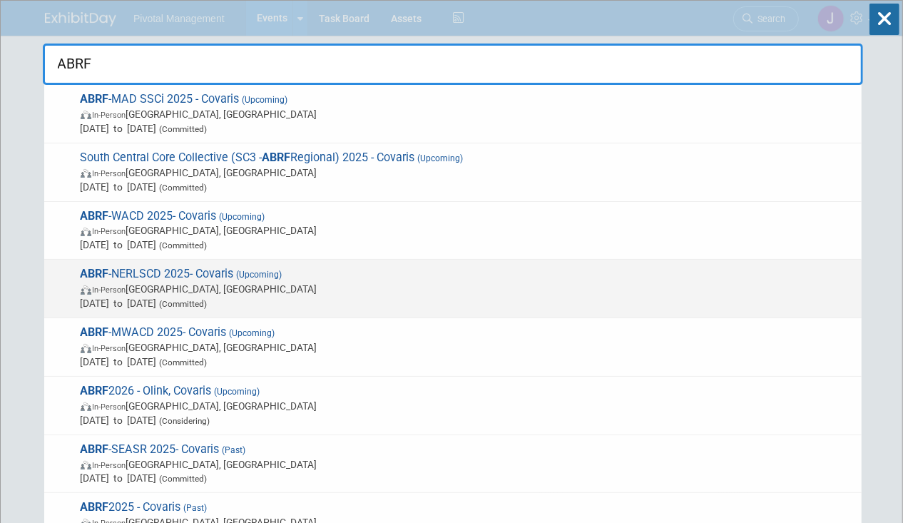
click at [315, 292] on span "In-Person New Haven, CT" at bounding box center [468, 289] width 774 height 14
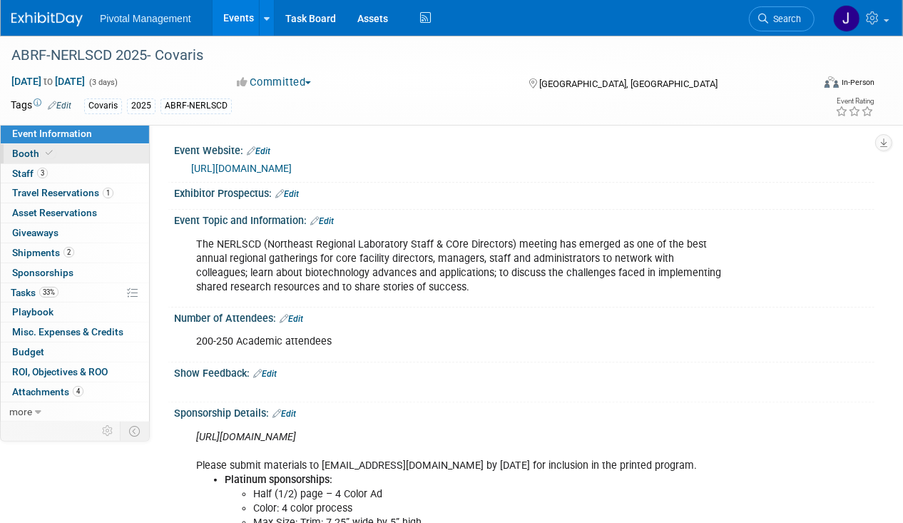
click at [18, 162] on link "Booth" at bounding box center [75, 153] width 148 height 19
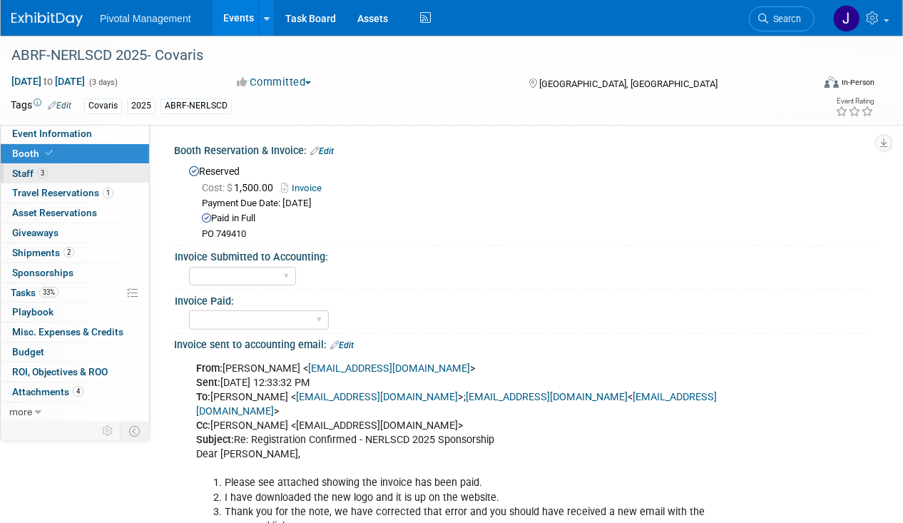
click at [22, 174] on span "Staff 3" at bounding box center [30, 173] width 36 height 11
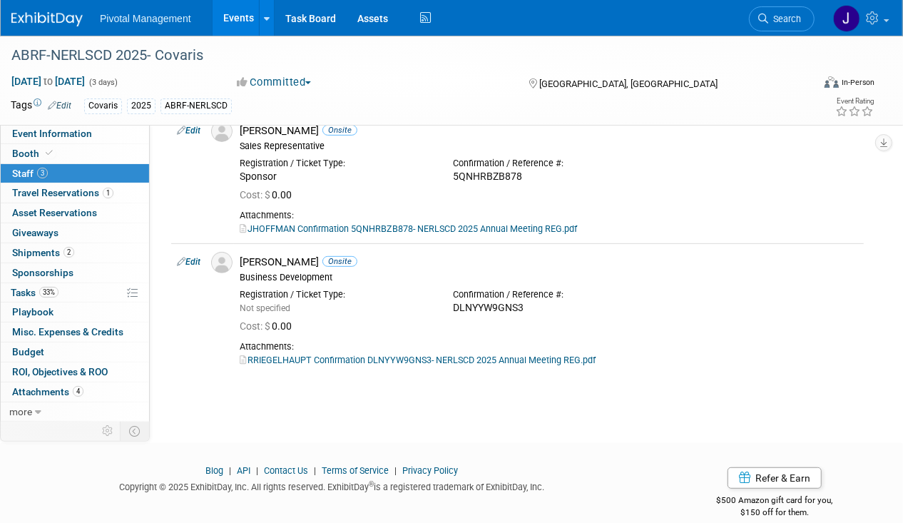
scroll to position [268, 0]
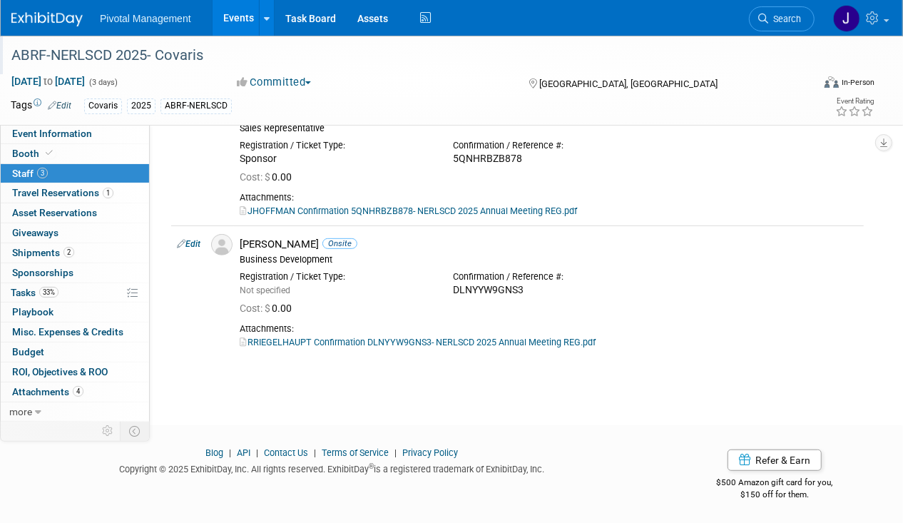
click at [109, 51] on div "ABRF-NERLSCD 2025- Covaris" at bounding box center [403, 56] width 794 height 26
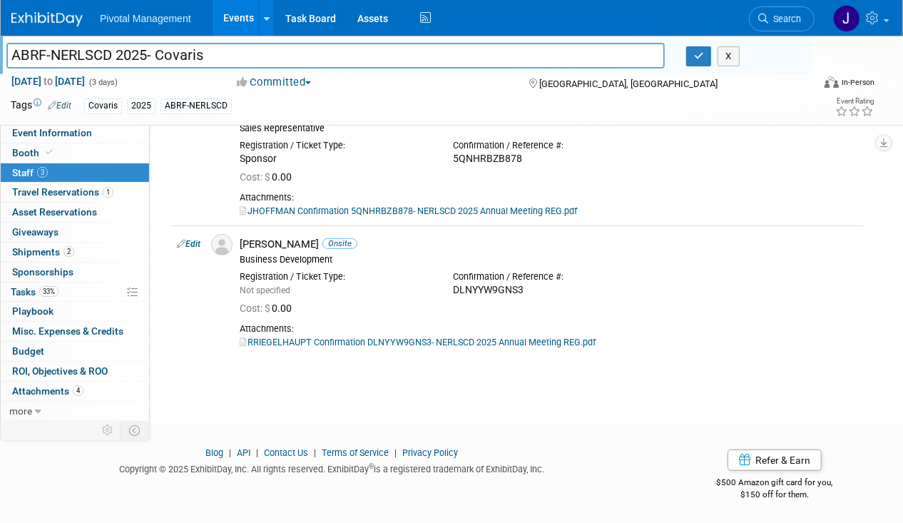
drag, startPoint x: 109, startPoint y: 51, endPoint x: -3, endPoint y: 51, distance: 112.0
click at [771, 304] on div "Cost: $ 0.00" at bounding box center [549, 308] width 618 height 13
click at [47, 247] on span "Shipments 2" at bounding box center [43, 251] width 62 height 11
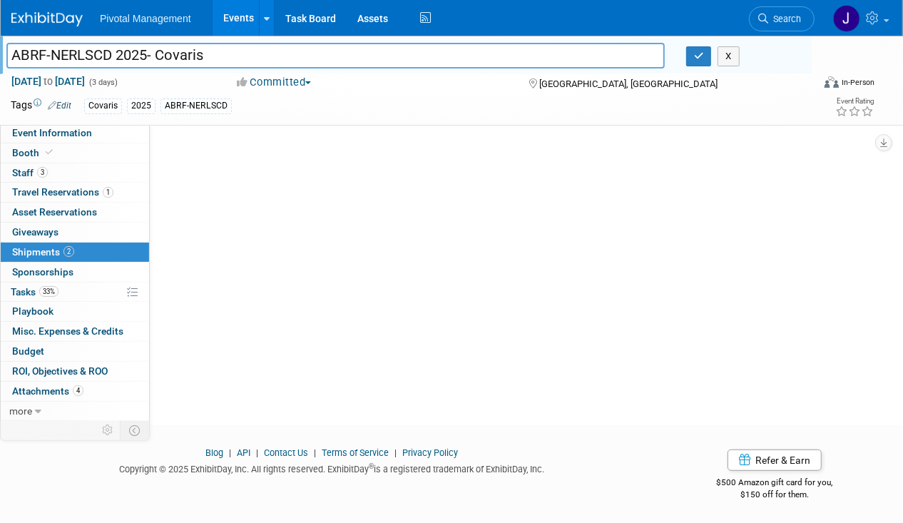
scroll to position [0, 0]
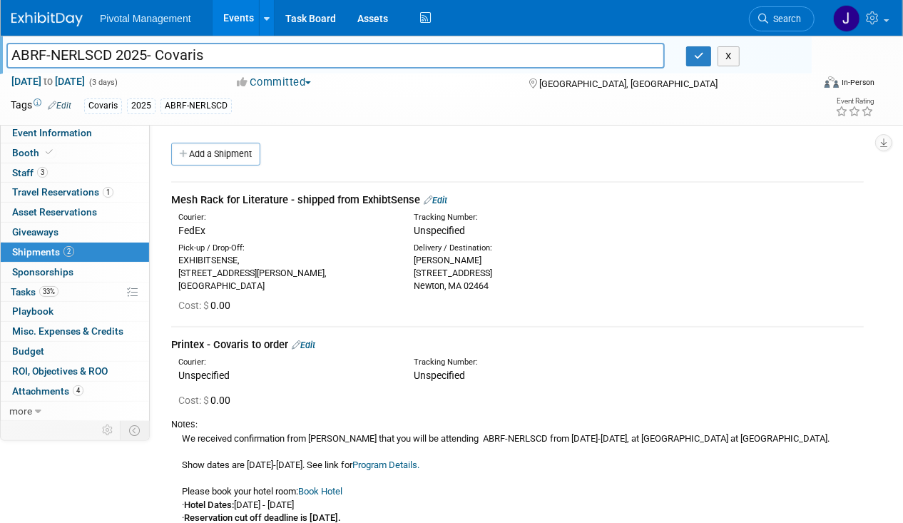
click at [441, 198] on link "Edit" at bounding box center [436, 200] width 24 height 11
select select "9"
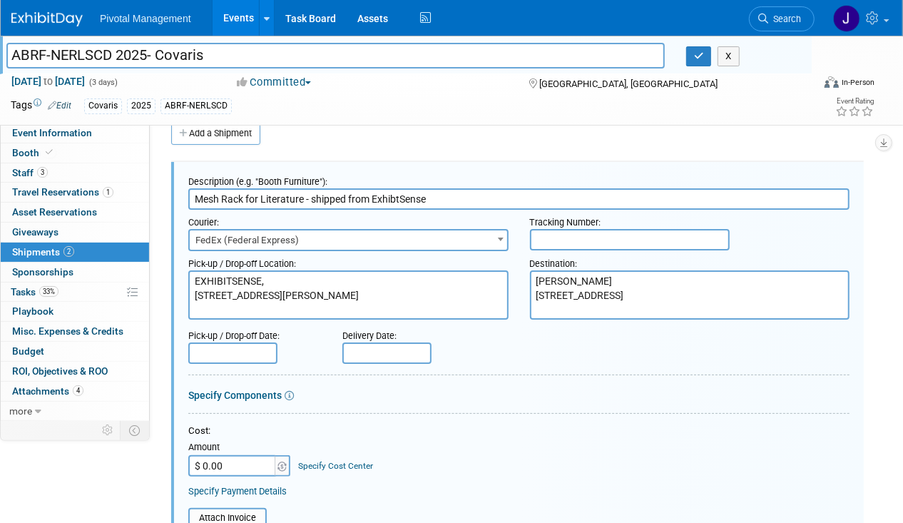
click at [569, 238] on input "text" at bounding box center [630, 239] width 200 height 21
paste input "884141639520"
type input "884141639520"
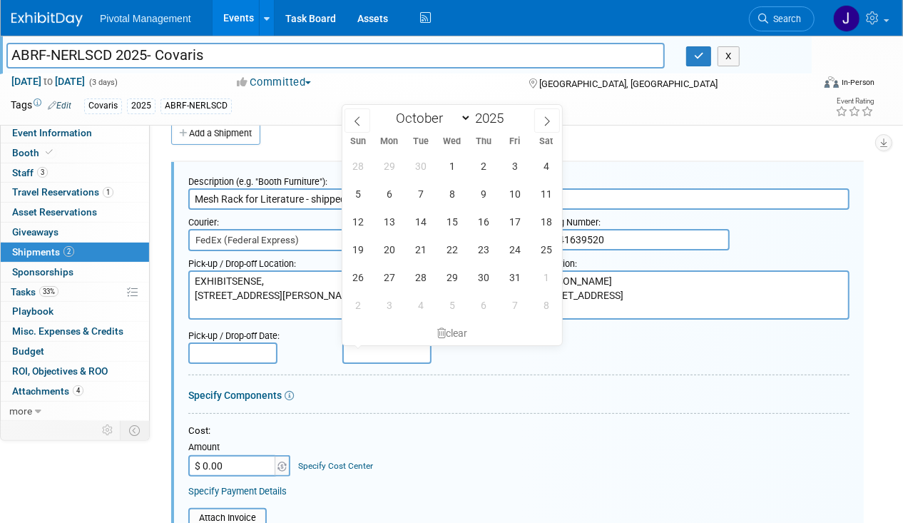
click at [402, 349] on input "text" at bounding box center [386, 352] width 89 height 21
click at [358, 125] on icon at bounding box center [357, 121] width 10 height 10
select select "8"
click at [555, 169] on span "6" at bounding box center [546, 166] width 28 height 28
type input "Sep 6, 2025"
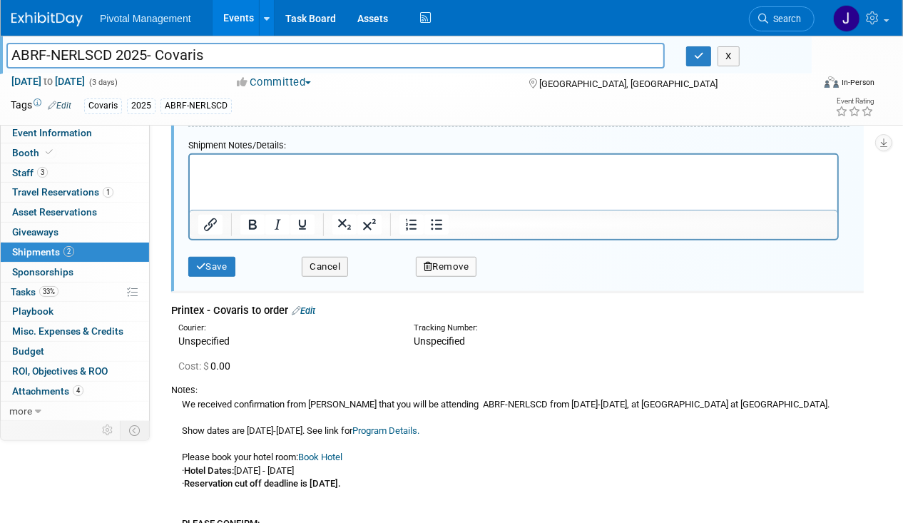
scroll to position [534, 0]
click at [220, 173] on p "Rich Text Area. Press ALT-0 for help." at bounding box center [513, 166] width 631 height 14
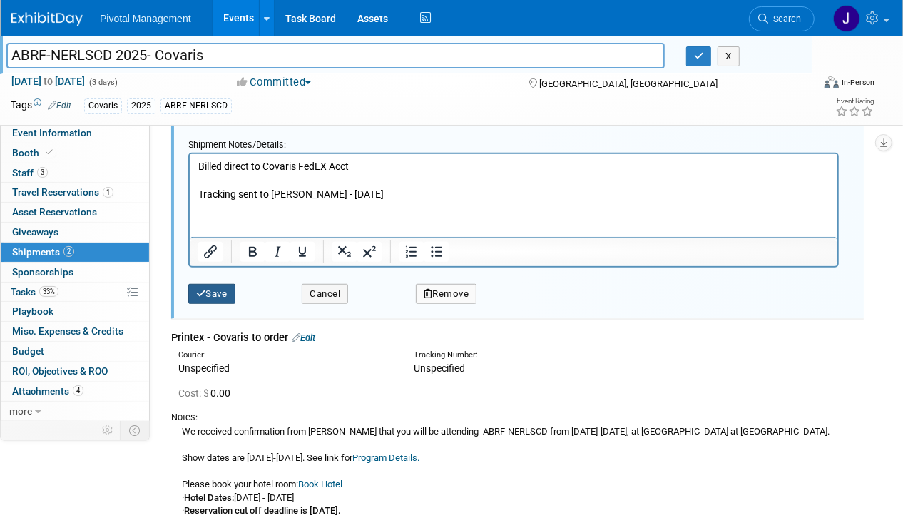
click at [213, 284] on button "Save" at bounding box center [211, 294] width 47 height 20
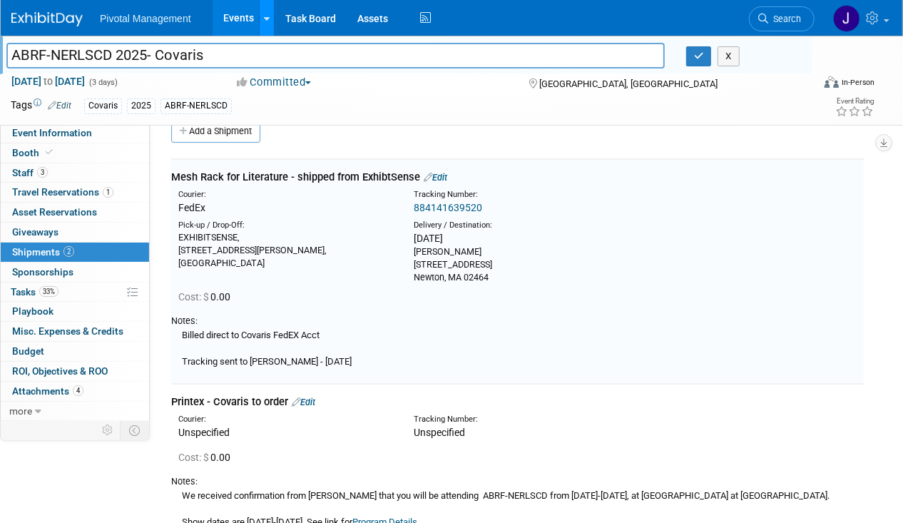
scroll to position [21, 0]
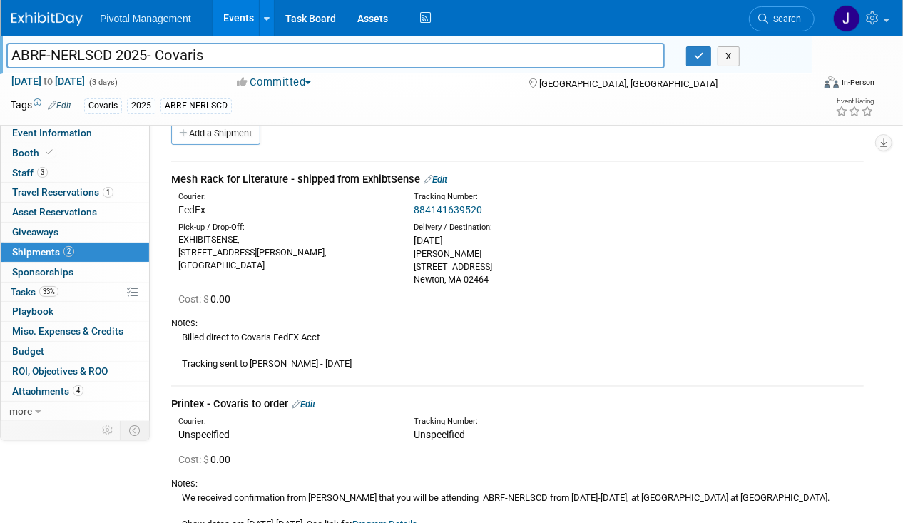
click at [231, 28] on link "Events" at bounding box center [239, 18] width 52 height 36
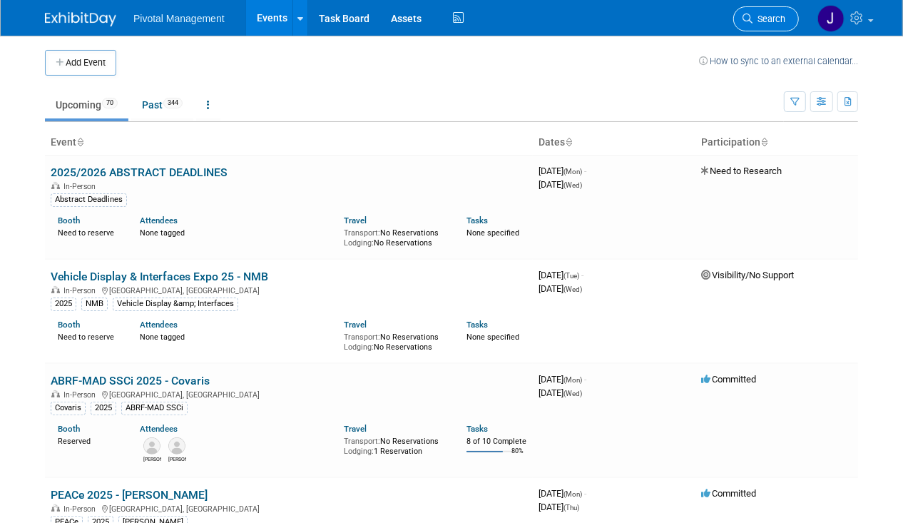
click at [762, 20] on span "Search" at bounding box center [768, 19] width 33 height 11
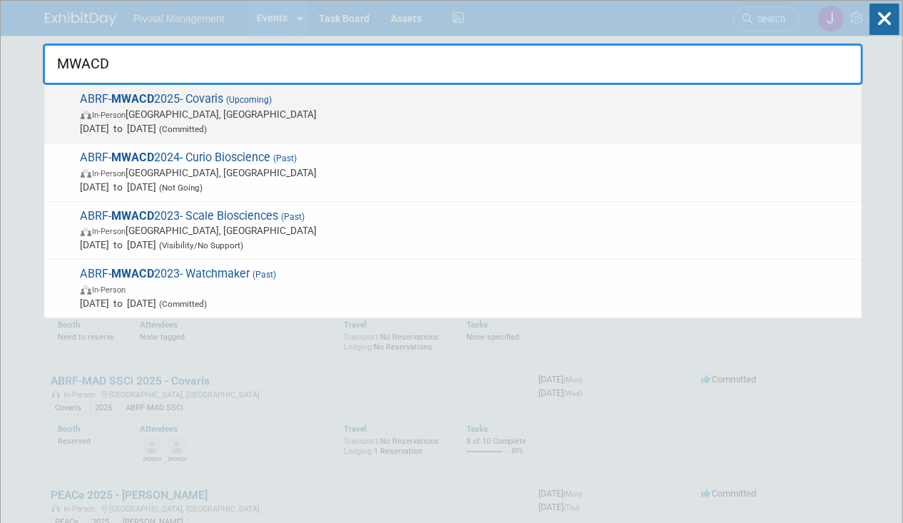
type input "MWACD"
click at [326, 114] on span "In-Person [GEOGRAPHIC_DATA], [GEOGRAPHIC_DATA]" at bounding box center [468, 114] width 774 height 14
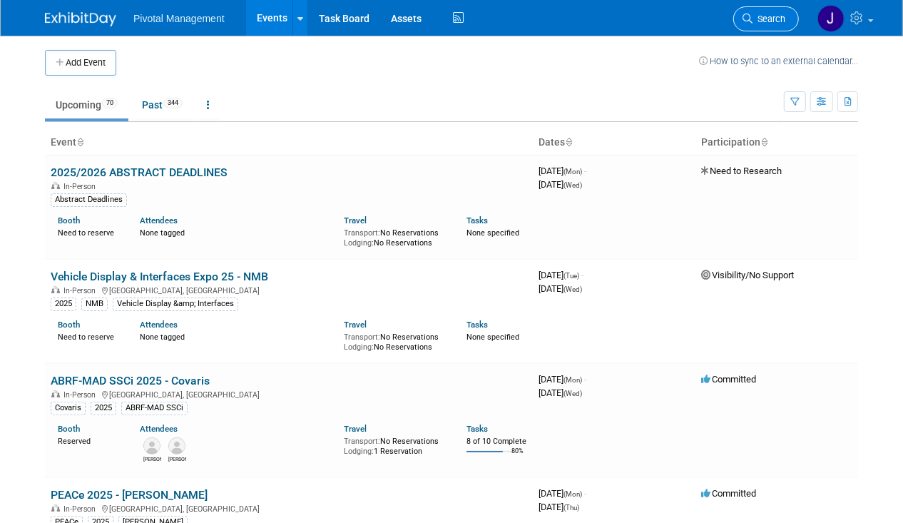
click at [774, 19] on span "Search" at bounding box center [768, 19] width 33 height 11
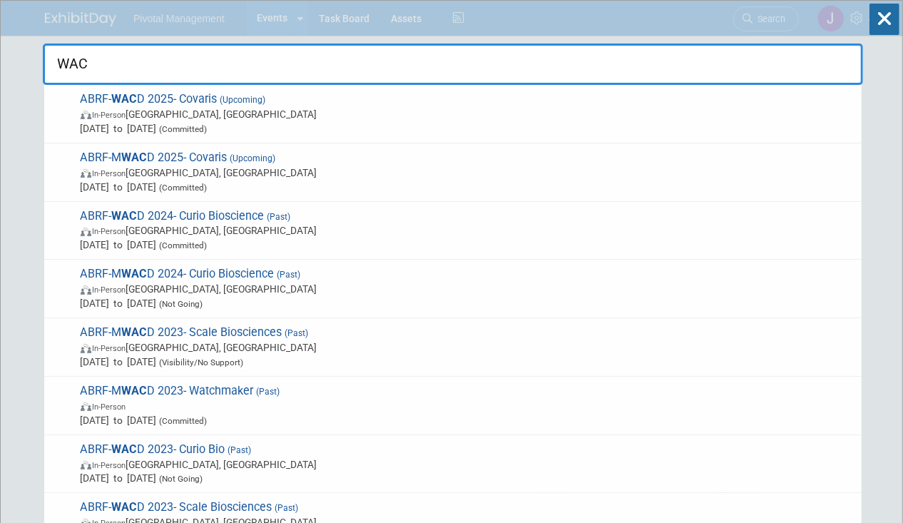
type input "WACD"
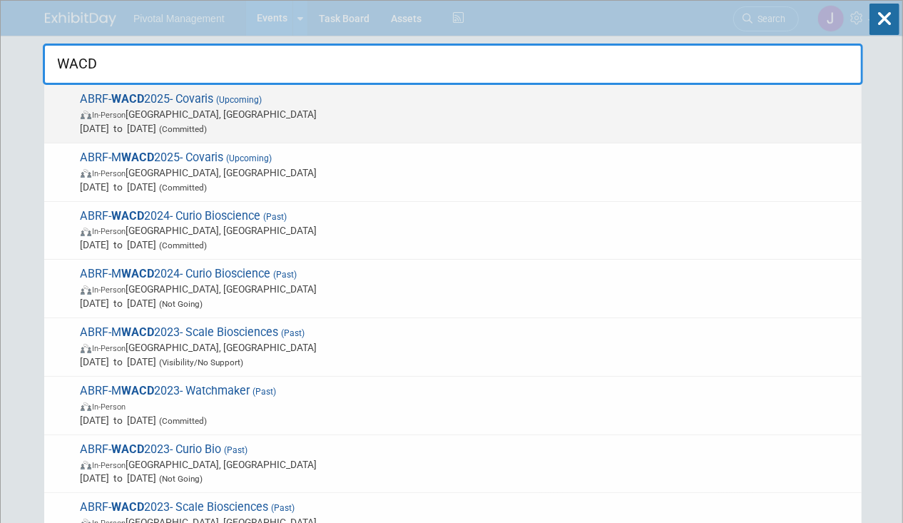
click at [302, 110] on span "In-Person [GEOGRAPHIC_DATA], [GEOGRAPHIC_DATA]" at bounding box center [468, 114] width 774 height 14
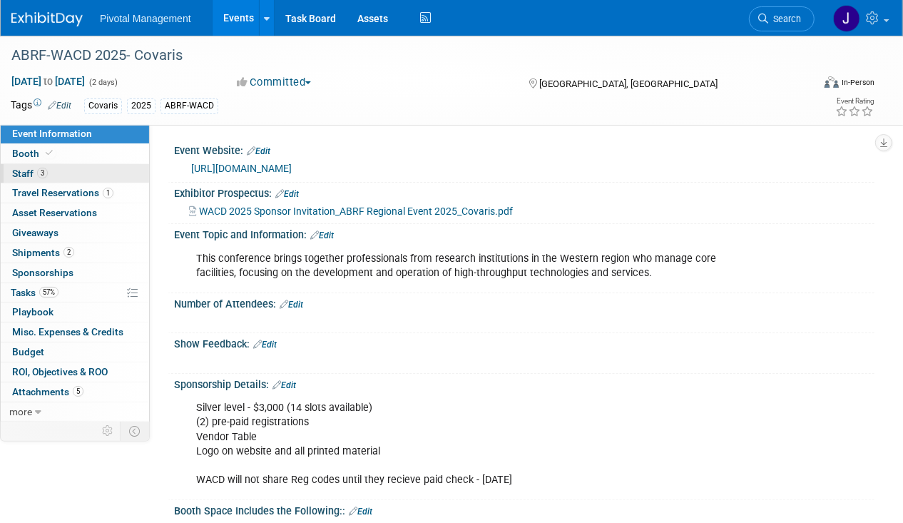
click at [45, 173] on span "3" at bounding box center [42, 173] width 11 height 11
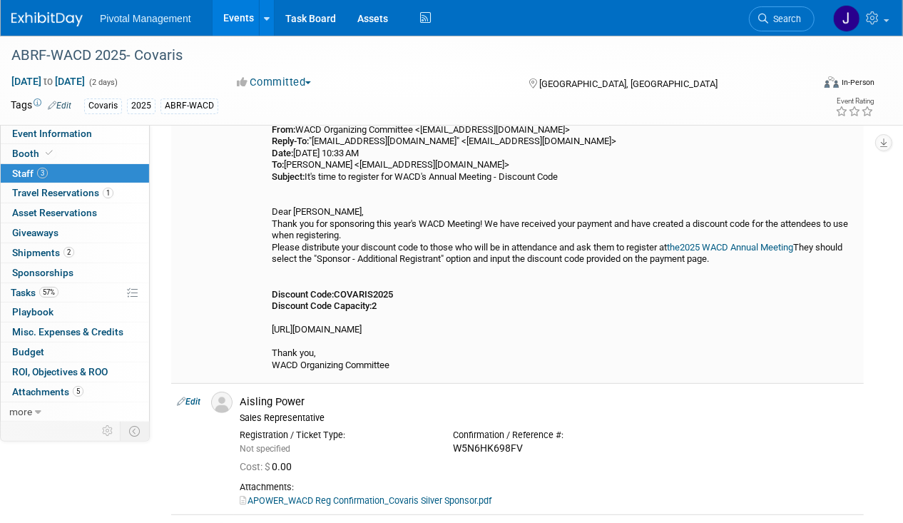
scroll to position [306, 0]
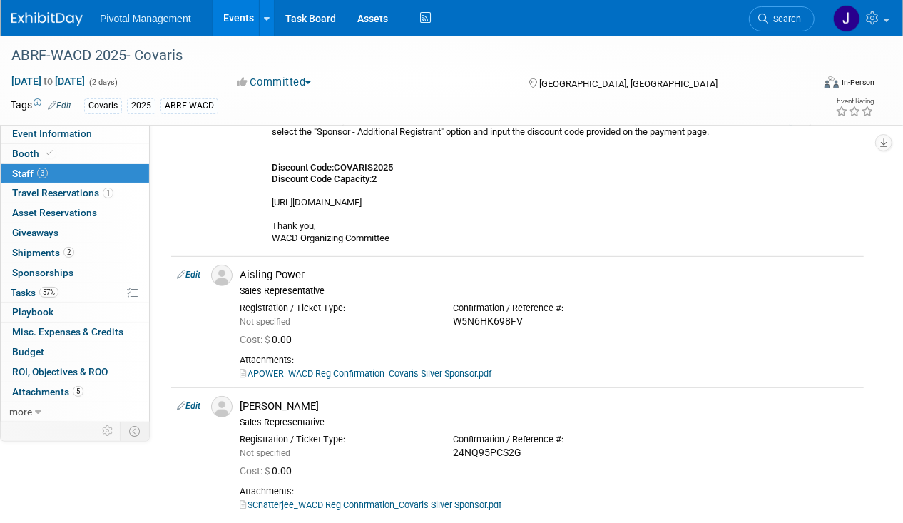
click at [774, 19] on span "Search" at bounding box center [784, 19] width 33 height 11
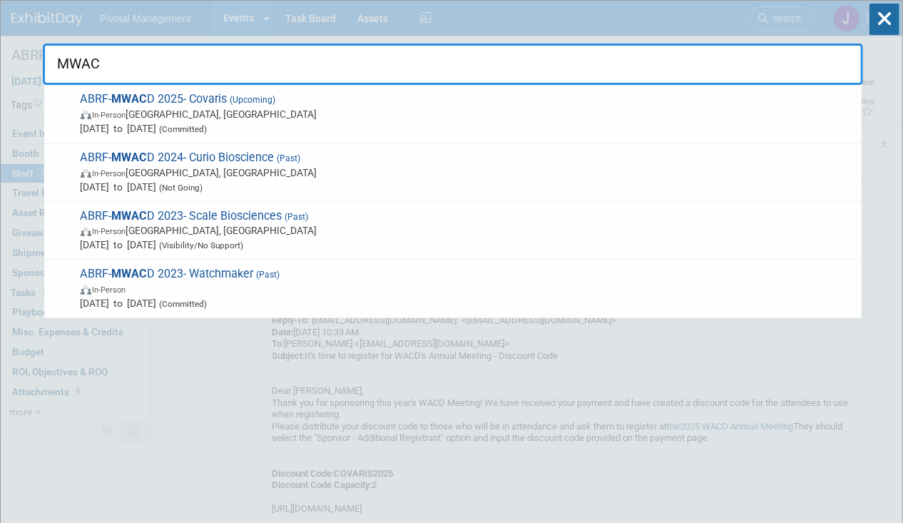
type input "MWACD"
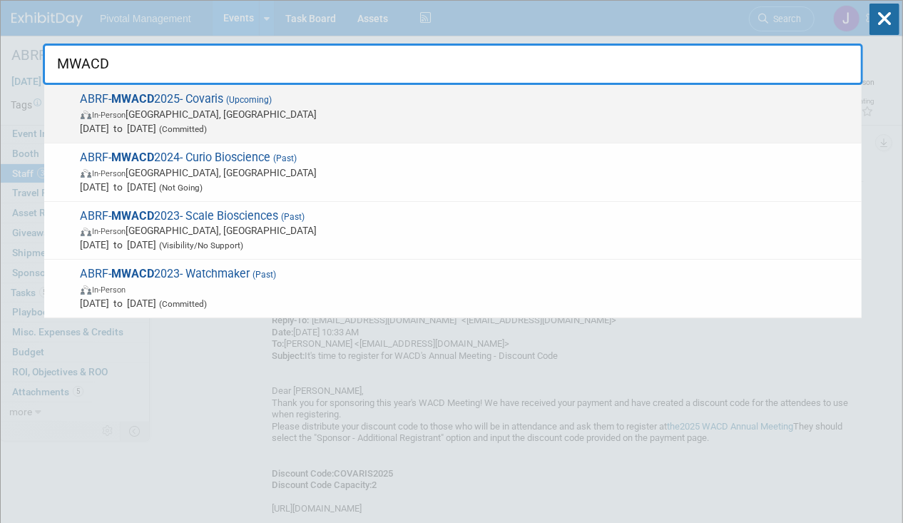
click at [258, 111] on span "In-Person Madison, WI" at bounding box center [468, 114] width 774 height 14
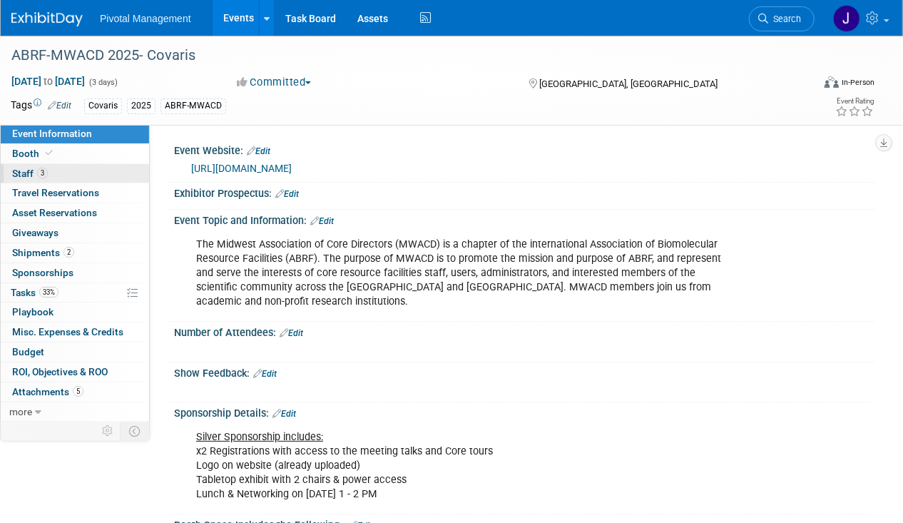
click at [50, 175] on link "3 Staff 3" at bounding box center [75, 173] width 148 height 19
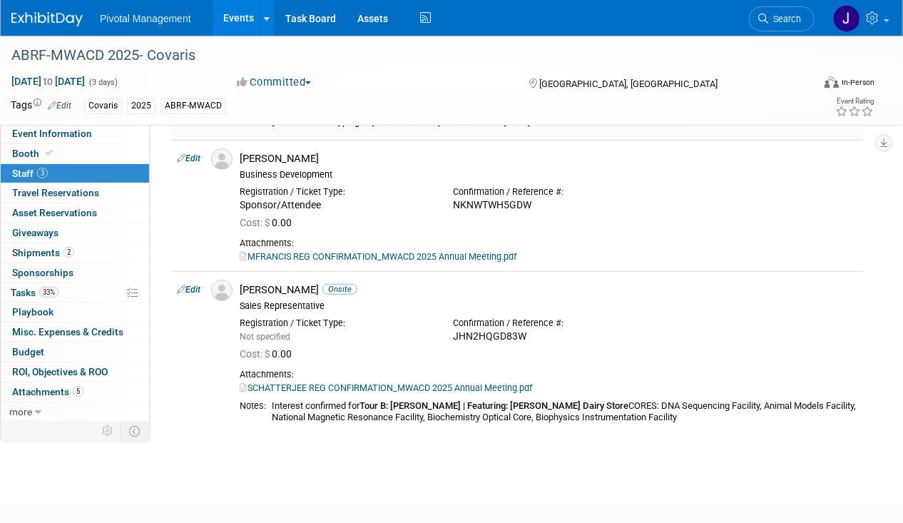
scroll to position [488, 0]
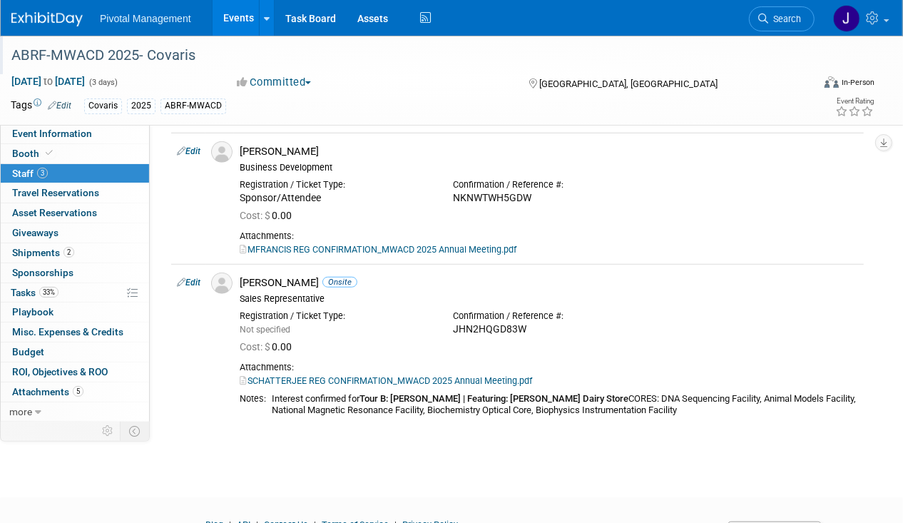
click at [101, 52] on div "ABRF-MWACD 2025- Covaris" at bounding box center [403, 56] width 794 height 26
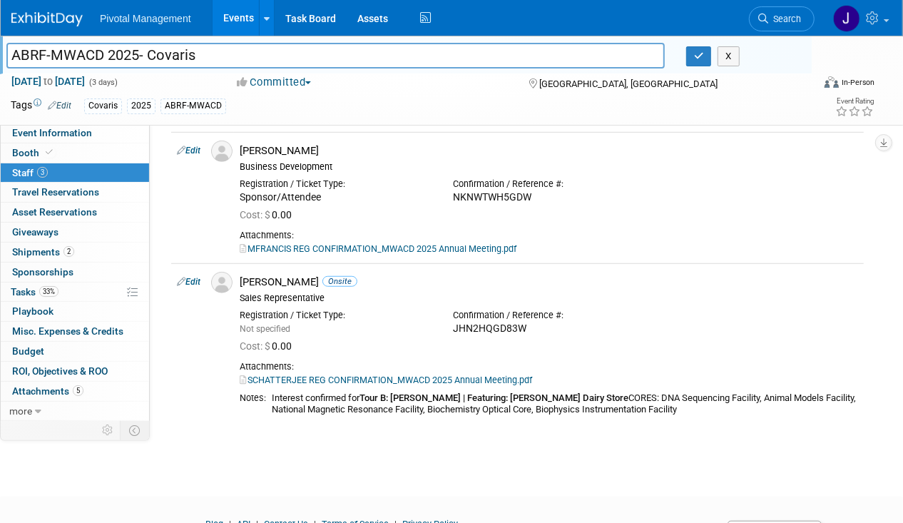
drag, startPoint x: 104, startPoint y: 54, endPoint x: 13, endPoint y: 51, distance: 91.4
click at [13, 51] on input "ABRF-MWACD 2025- Covaris" at bounding box center [335, 55] width 658 height 25
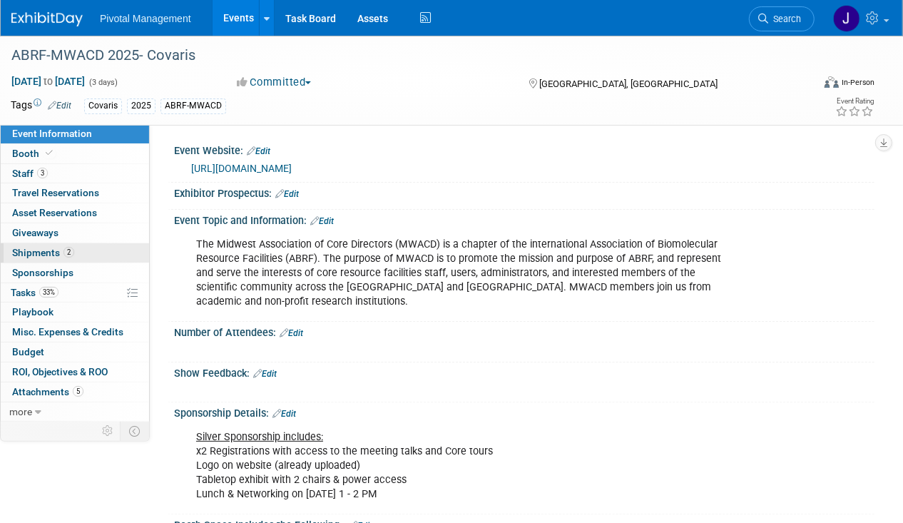
click at [63, 245] on link "2 Shipments 2" at bounding box center [75, 252] width 148 height 19
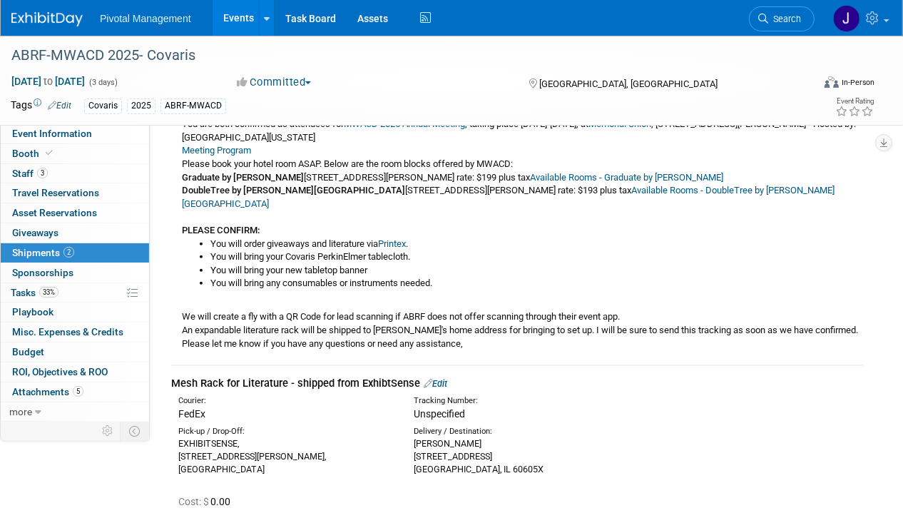
scroll to position [285, 0]
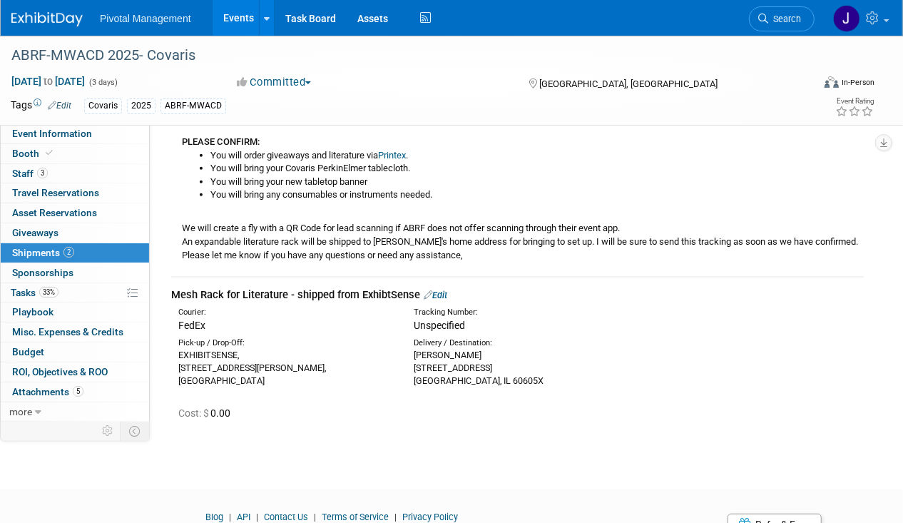
click at [440, 290] on link "Edit" at bounding box center [436, 295] width 24 height 11
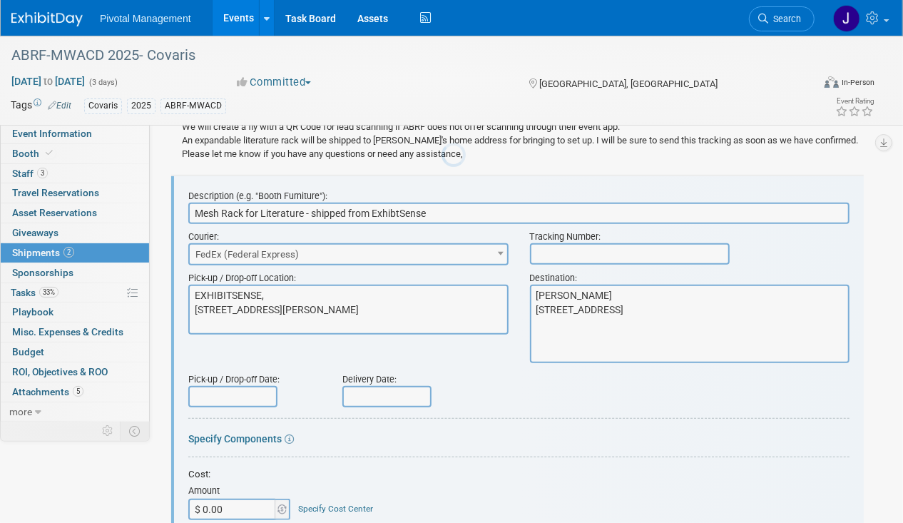
scroll to position [0, 0]
click at [600, 243] on input "text" at bounding box center [630, 253] width 200 height 21
paste input "884141131640"
type input "884141131640"
click at [392, 389] on input "text" at bounding box center [386, 396] width 89 height 21
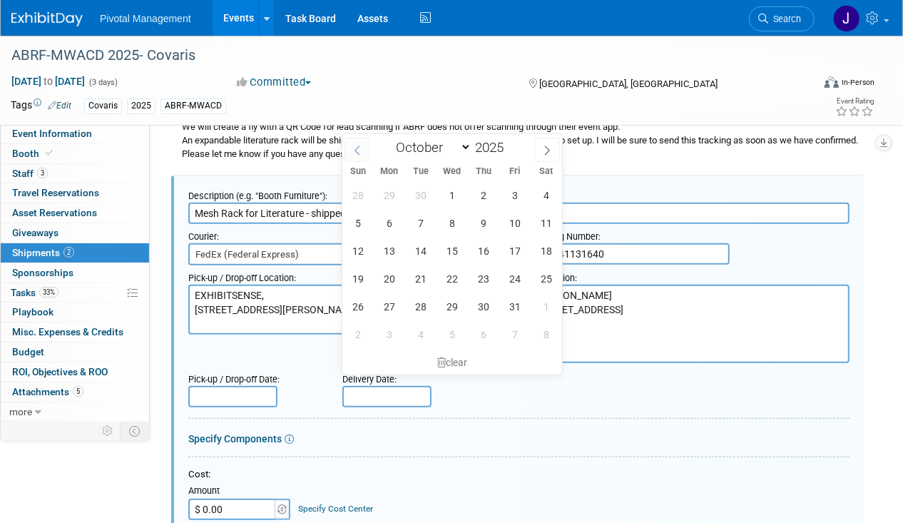
click at [359, 151] on icon at bounding box center [357, 150] width 10 height 10
select select "8"
click at [359, 219] on span "7" at bounding box center [358, 223] width 28 height 28
type input "Sep 7, 2025"
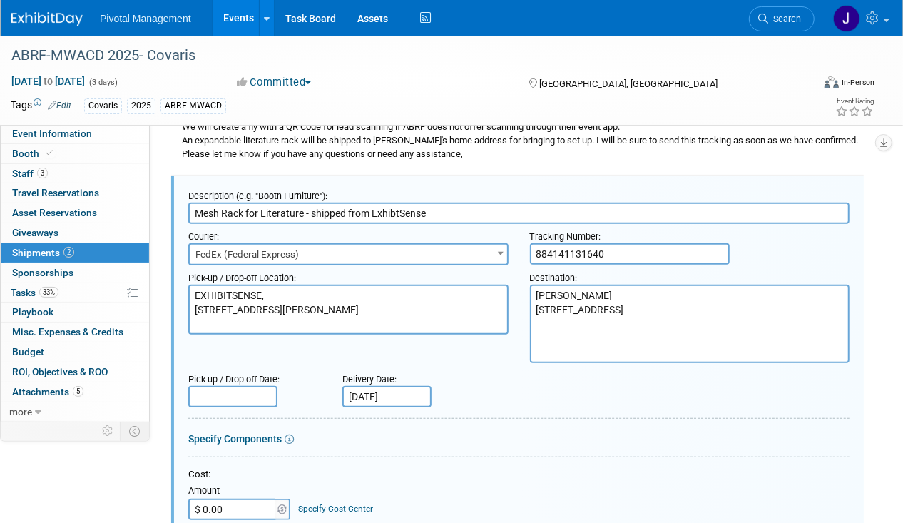
click at [602, 413] on form "Description (e.g. "Booth Furniture"): Mesh Rack for Literature - shipped from E…" at bounding box center [518, 503] width 661 height 640
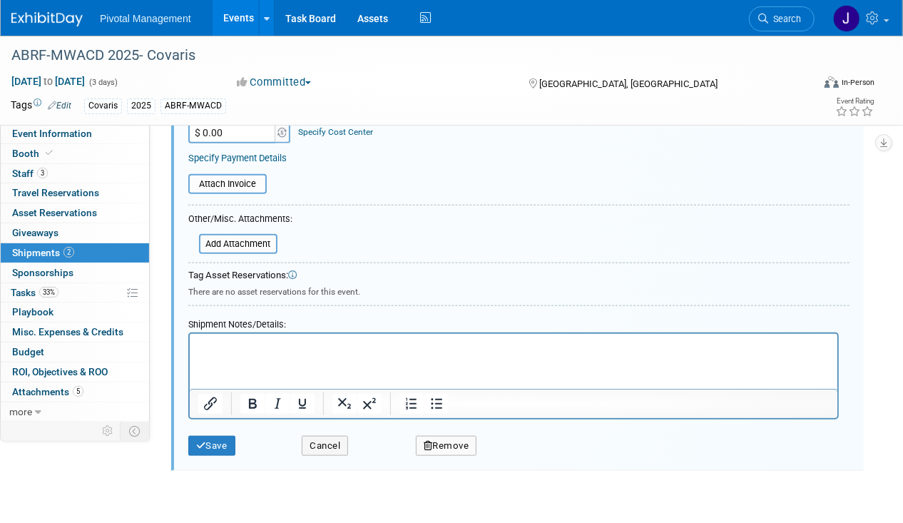
scroll to position [765, 0]
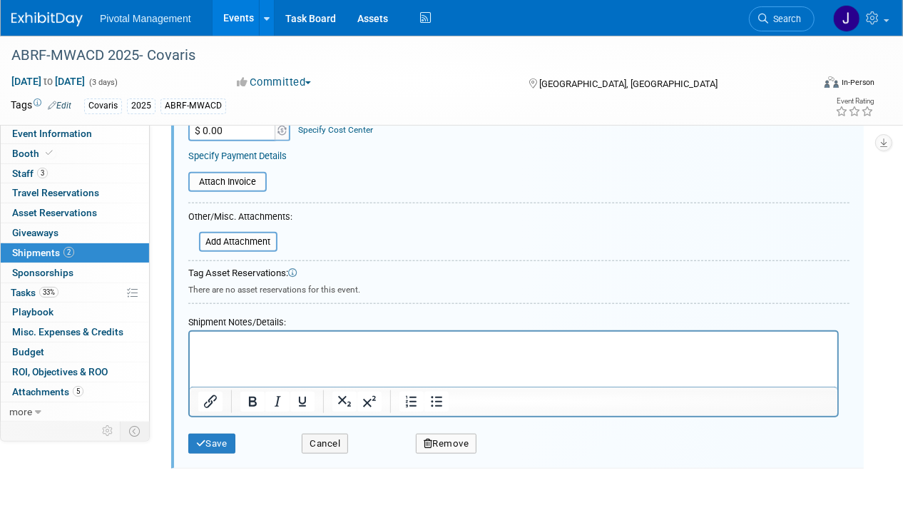
click at [209, 330] on div at bounding box center [513, 373] width 650 height 87
click at [218, 342] on p "Rich Text Area. Press ALT-0 for help." at bounding box center [513, 344] width 631 height 14
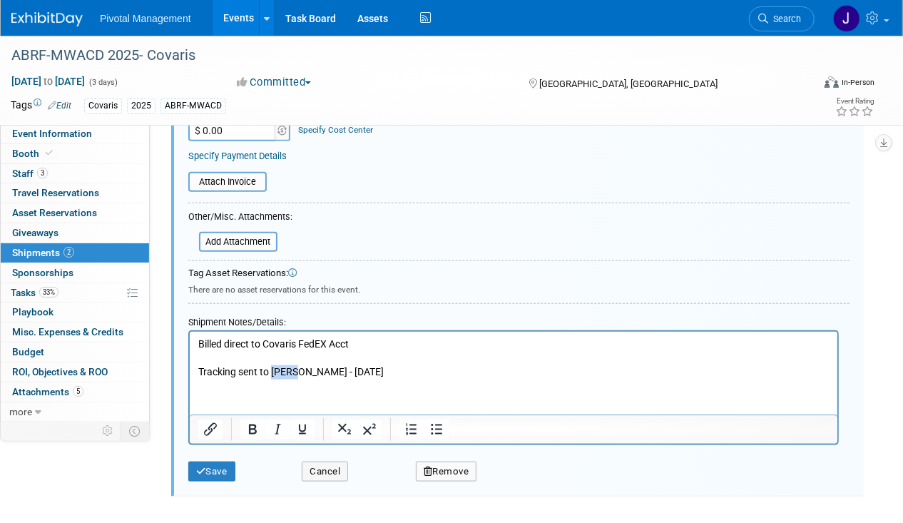
drag, startPoint x: 297, startPoint y: 367, endPoint x: 273, endPoint y: 369, distance: 23.6
click at [273, 369] on p "Billed direct to Covaris FedEX Acct Tracking sent to Jared - 09.05.25" at bounding box center [513, 358] width 631 height 42
click at [227, 461] on button "Save" at bounding box center [211, 471] width 47 height 20
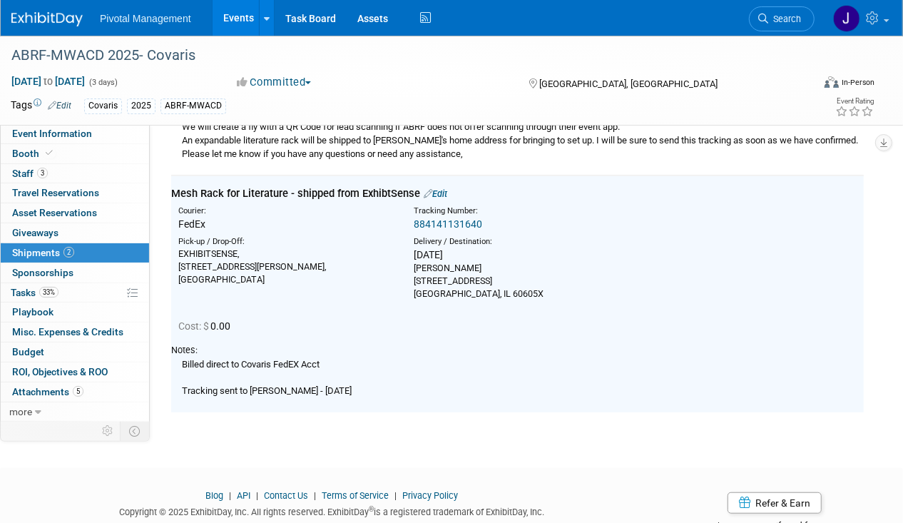
scroll to position [387, 0]
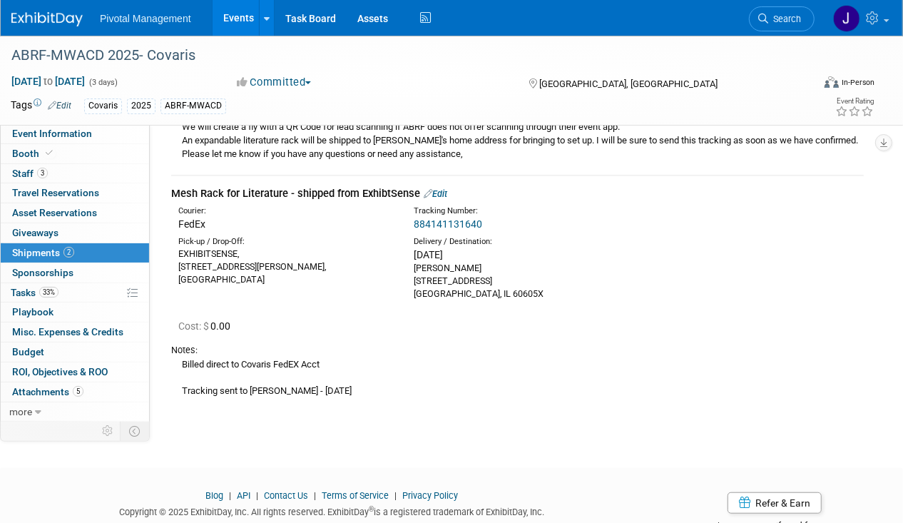
drag, startPoint x: 244, startPoint y: 12, endPoint x: 610, endPoint y: 43, distance: 367.8
click at [244, 12] on link "Events" at bounding box center [239, 18] width 52 height 36
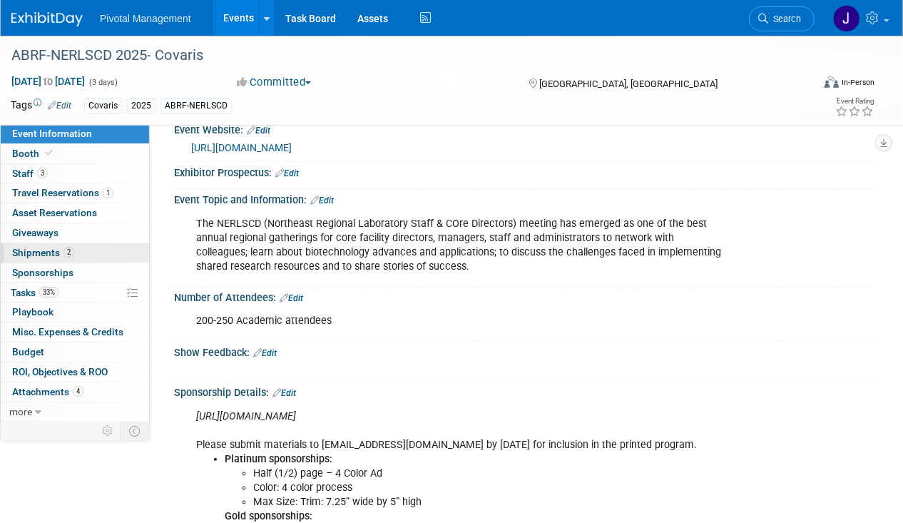
click at [33, 250] on span "Shipments 2" at bounding box center [43, 252] width 62 height 11
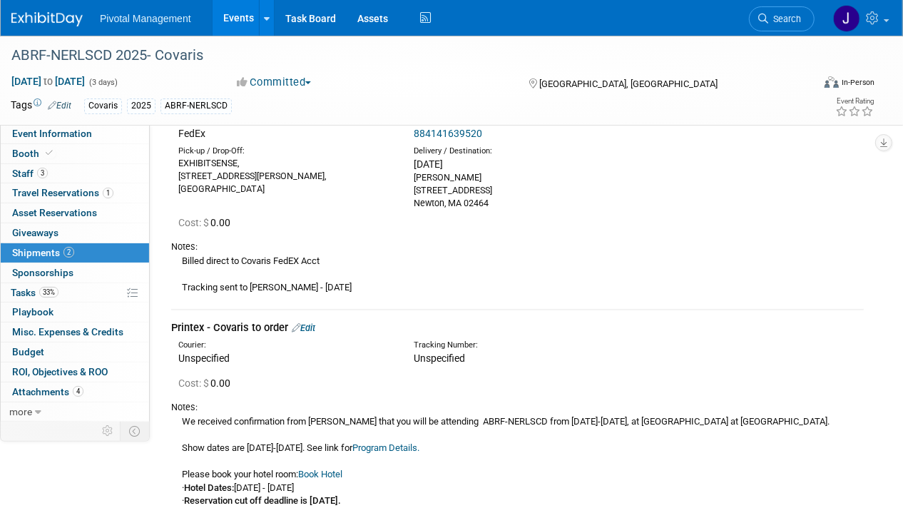
scroll to position [95, 0]
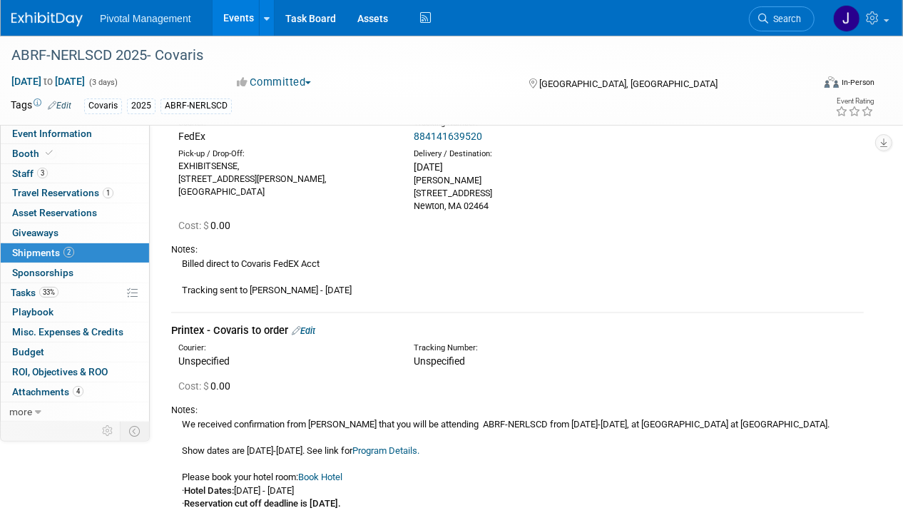
drag, startPoint x: 178, startPoint y: 261, endPoint x: 316, endPoint y: 299, distance: 142.7
click at [316, 299] on div "Notes: Billed direct to Covaris FedEX Acct Tracking sent to Jared - 09.05.25" at bounding box center [517, 269] width 692 height 66
copy div "Billed direct to Covaris FedEX Acct Tracking sent to Jared - 09.05.25"
click at [797, 16] on span "Search" at bounding box center [784, 19] width 33 height 11
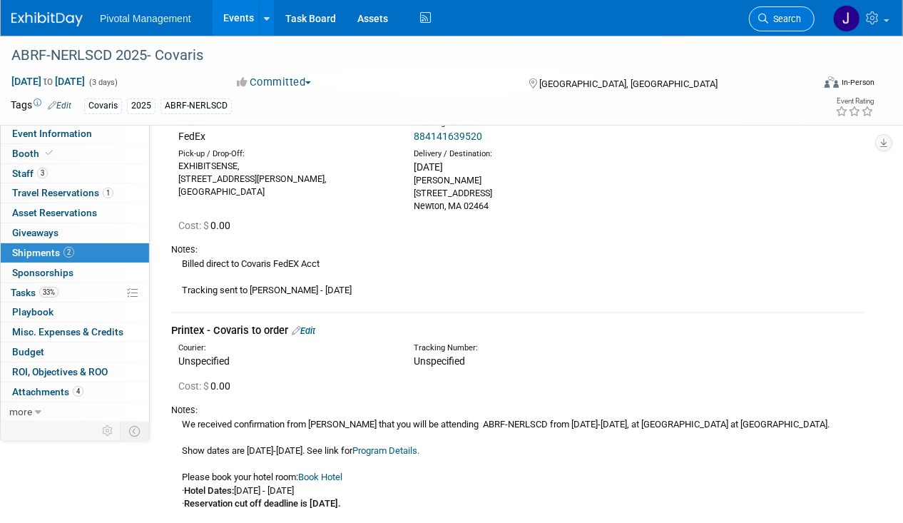
scroll to position [0, 0]
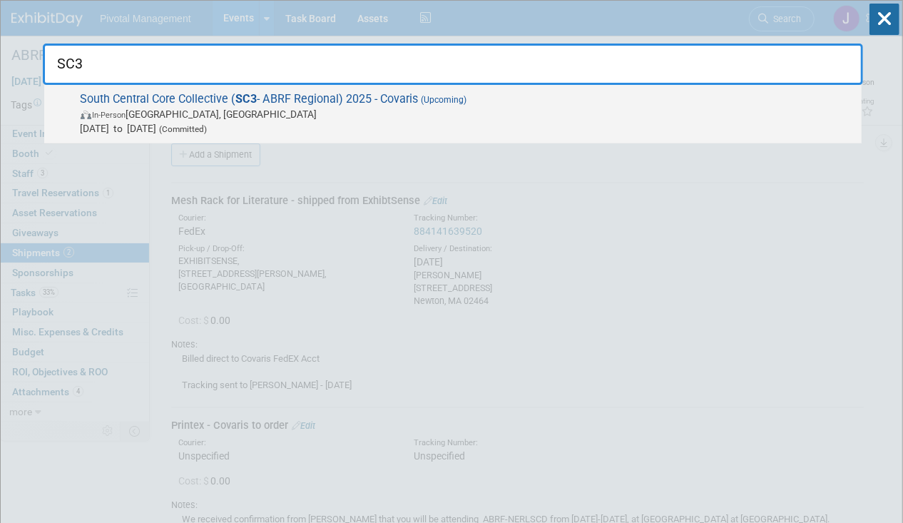
type input "SC3"
click at [489, 111] on span "In-Person [GEOGRAPHIC_DATA], [GEOGRAPHIC_DATA]" at bounding box center [468, 114] width 774 height 14
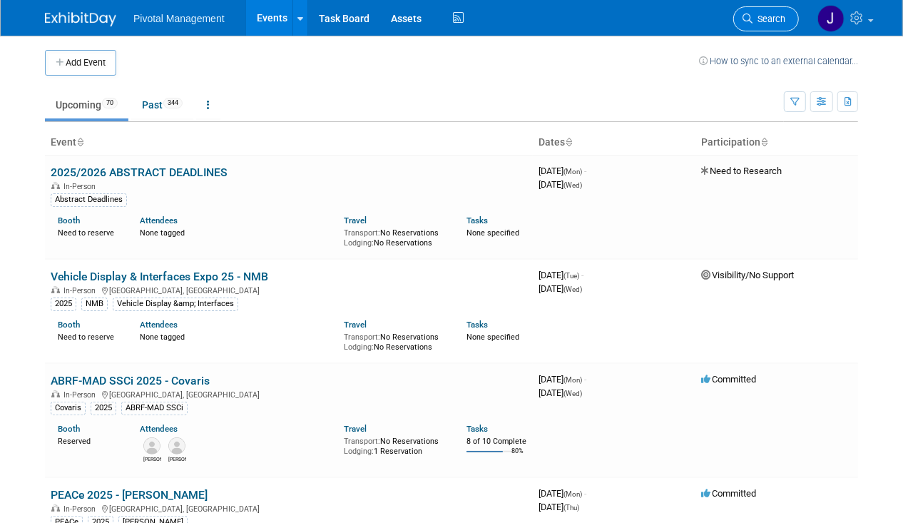
click at [765, 22] on span "Search" at bounding box center [768, 19] width 33 height 11
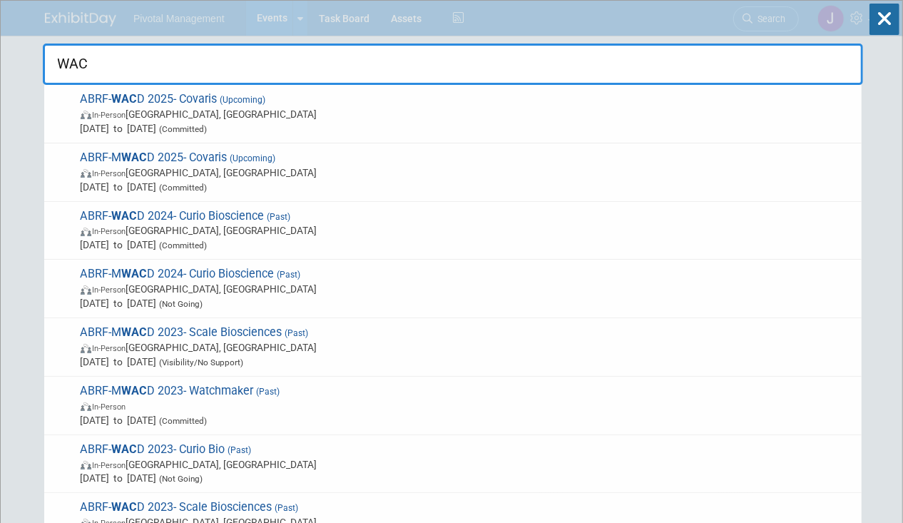
type input "WACD"
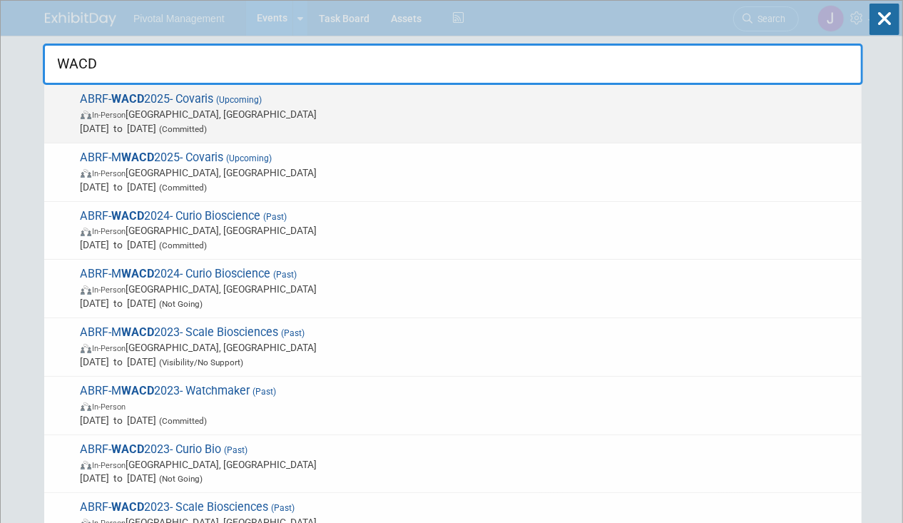
click at [362, 123] on span "Oct 7, 2025 to Oct 8, 2025 (Committed)" at bounding box center [468, 128] width 774 height 14
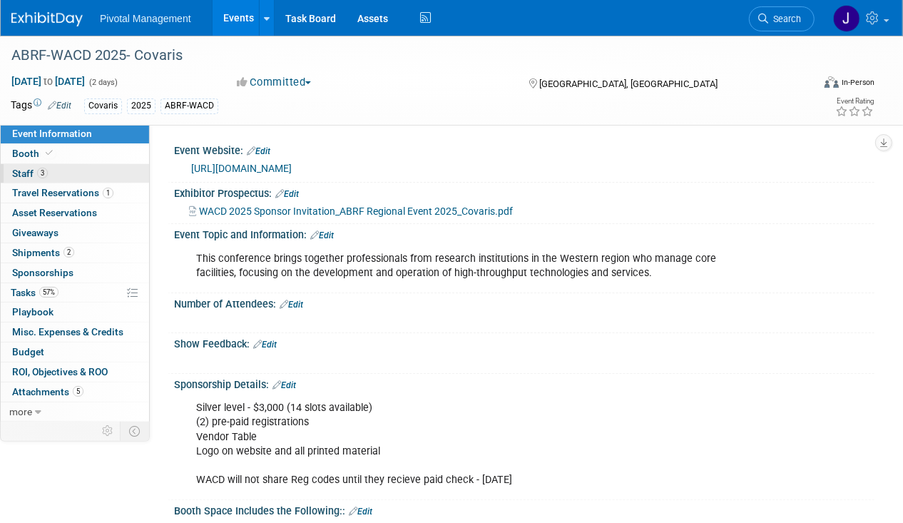
click at [88, 181] on link "3 Staff 3" at bounding box center [75, 173] width 148 height 19
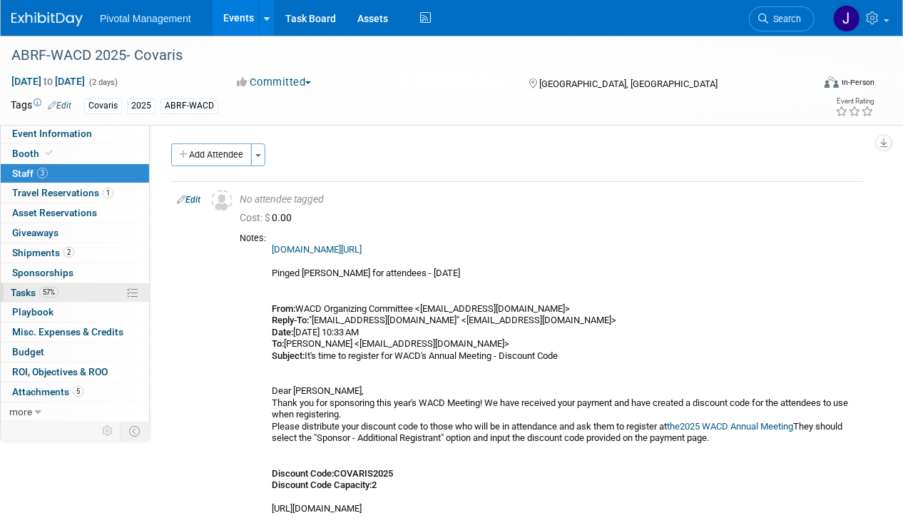
click at [57, 287] on span "Tasks 57%" at bounding box center [35, 292] width 48 height 11
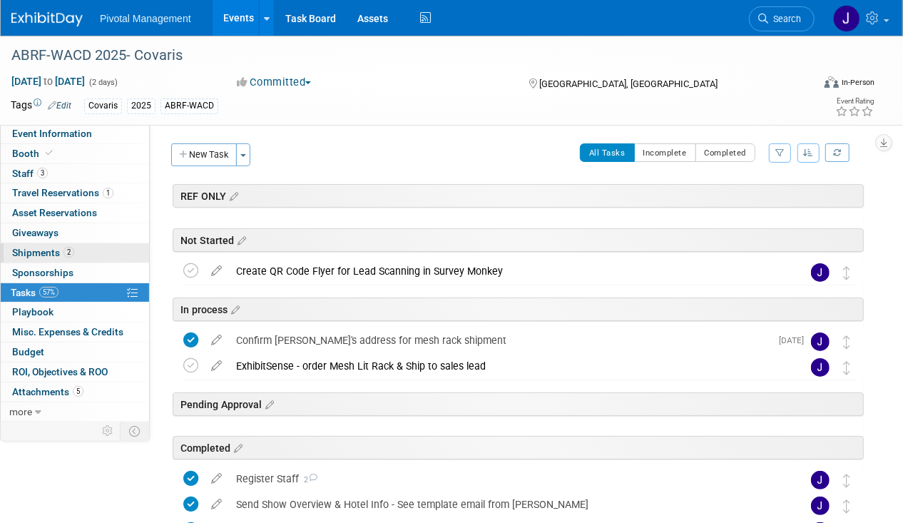
click at [58, 250] on span "Shipments 2" at bounding box center [43, 252] width 62 height 11
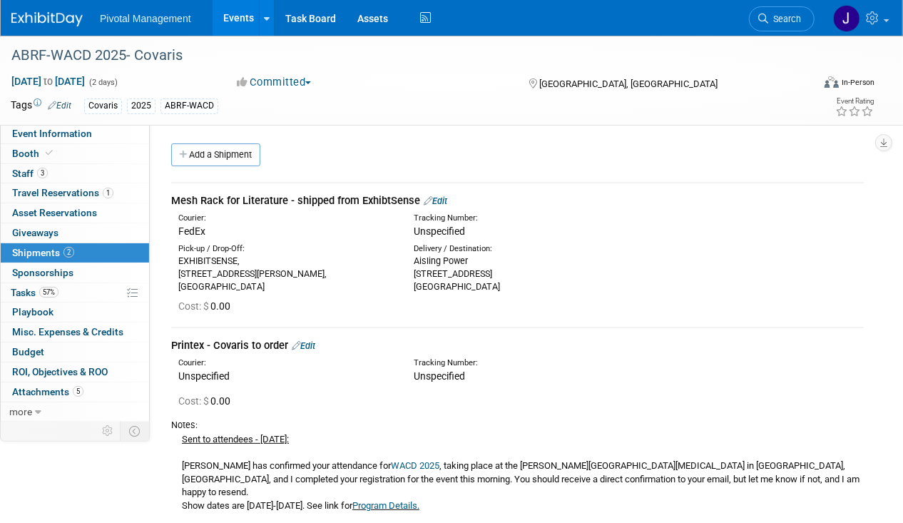
click at [429, 197] on icon at bounding box center [428, 200] width 9 height 9
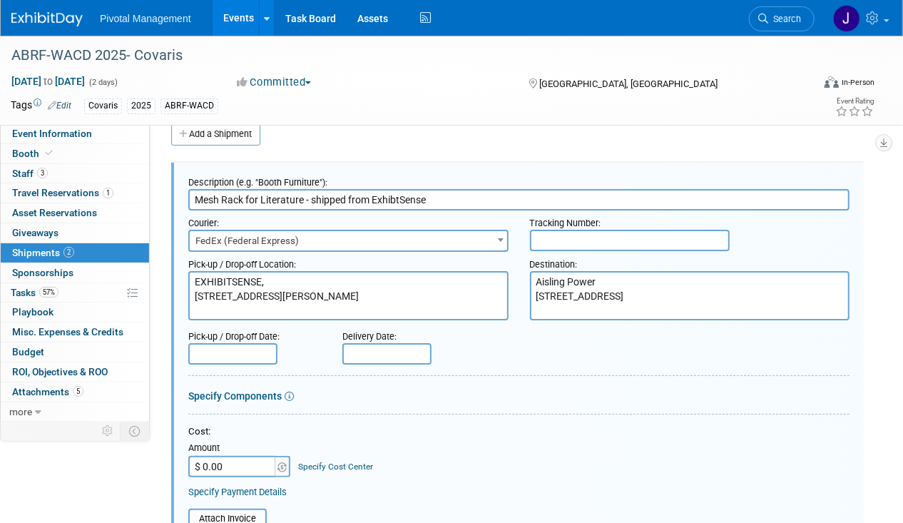
click at [574, 236] on input "text" at bounding box center [630, 240] width 200 height 21
paste input "884140851964"
click at [572, 238] on input "884140851964" at bounding box center [630, 240] width 200 height 21
click at [558, 237] on input "884140851964" at bounding box center [630, 240] width 200 height 21
type input "884140851964"
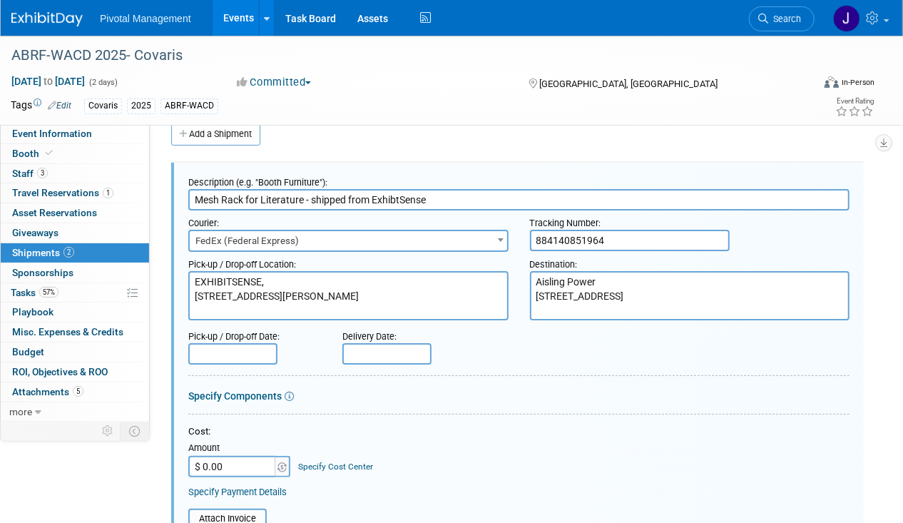
click at [417, 346] on input "text" at bounding box center [386, 353] width 89 height 21
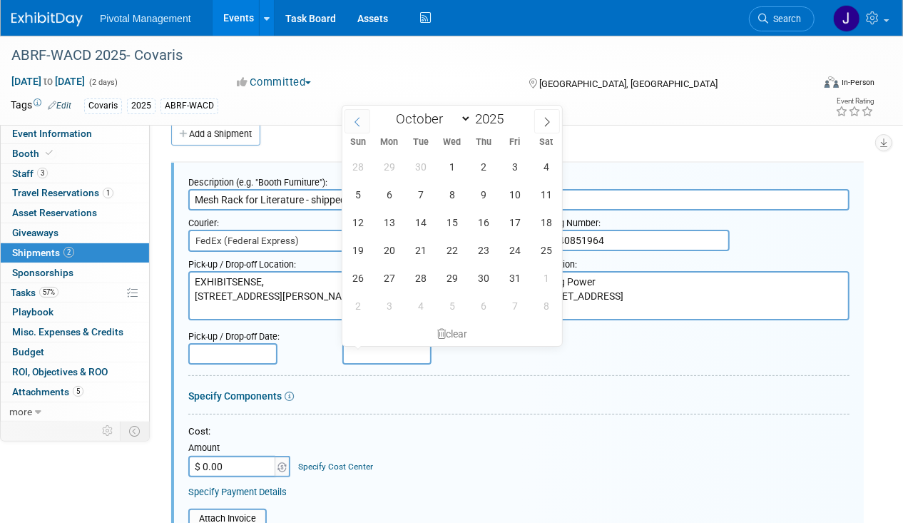
click at [346, 123] on span at bounding box center [357, 121] width 26 height 24
select select "8"
click at [484, 200] on span "11" at bounding box center [483, 194] width 28 height 28
type input "Sep 11, 2025"
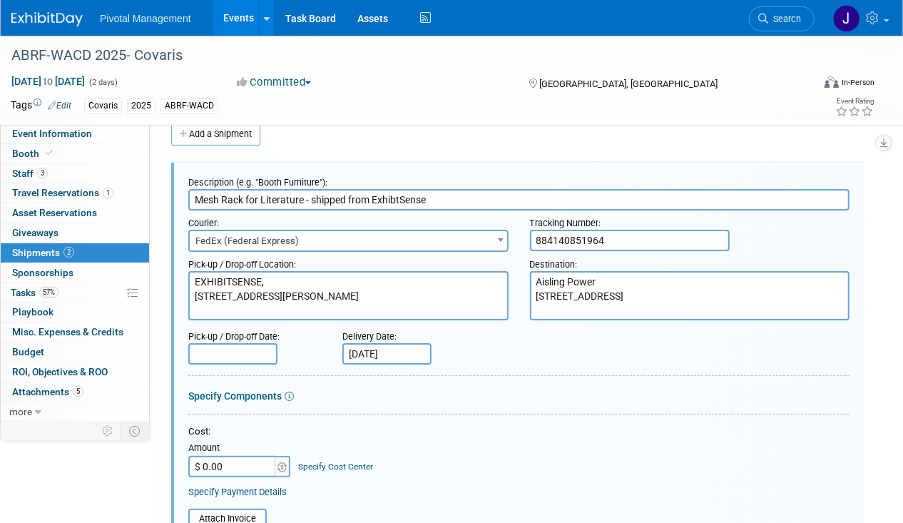
scroll to position [416, 0]
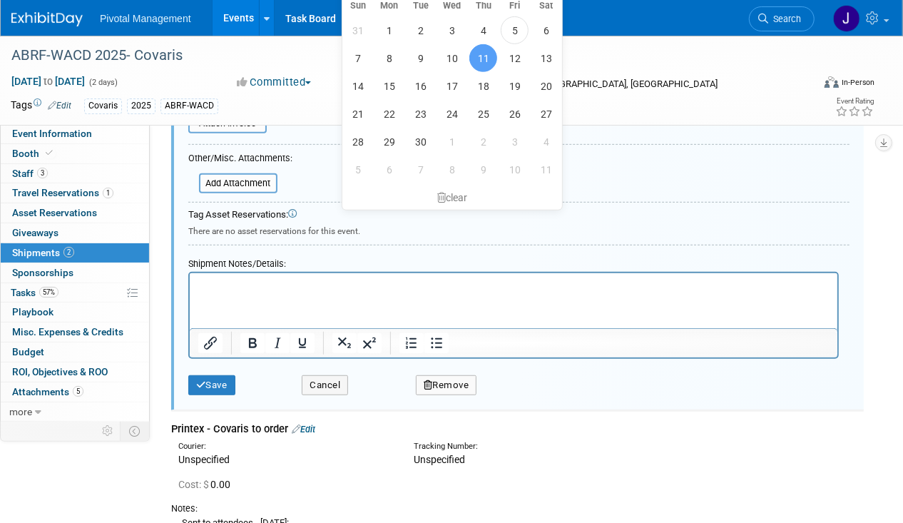
click at [286, 292] on html at bounding box center [513, 282] width 648 height 20
paste body "Rich Text Area. Press ALT-0 for help."
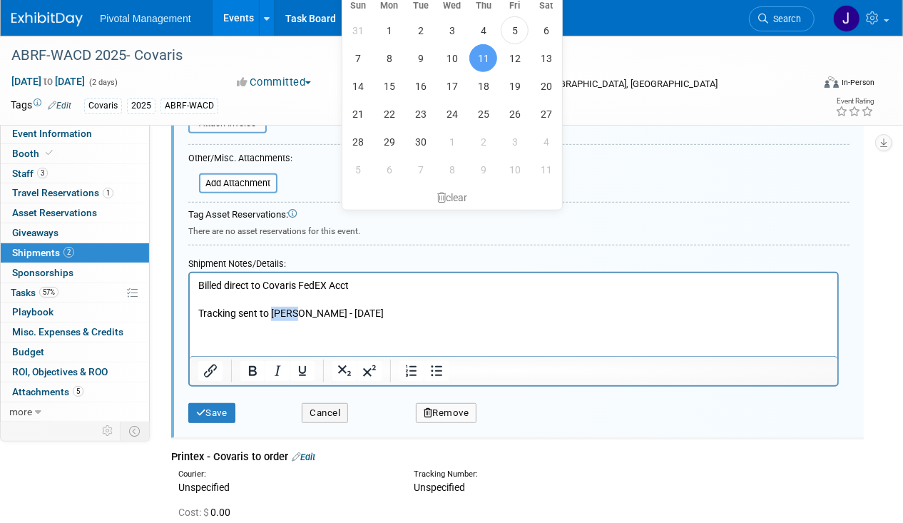
drag, startPoint x: 297, startPoint y: 314, endPoint x: 272, endPoint y: 313, distance: 25.0
click at [272, 313] on p "Billed direct to Covaris FedEX Acct Tracking sent to Jared - 09.05.25" at bounding box center [513, 299] width 631 height 42
click at [221, 403] on button "Save" at bounding box center [211, 413] width 47 height 20
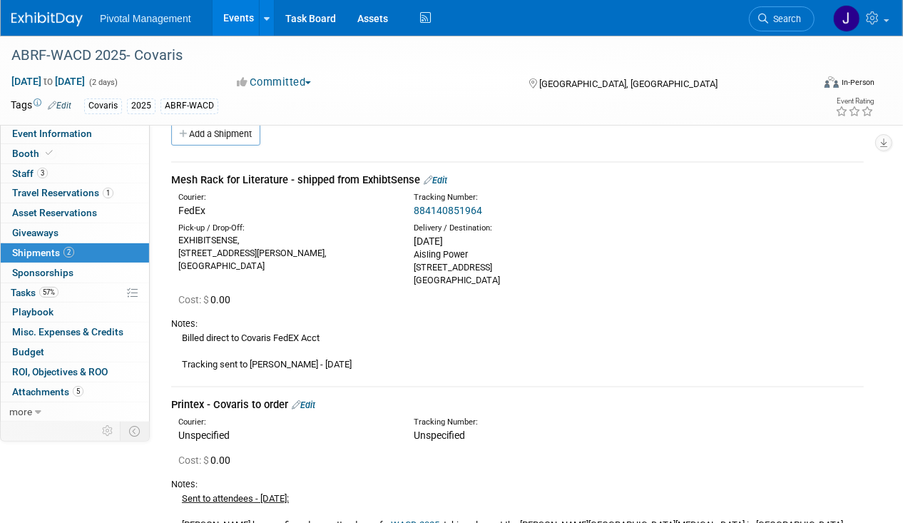
scroll to position [0, 0]
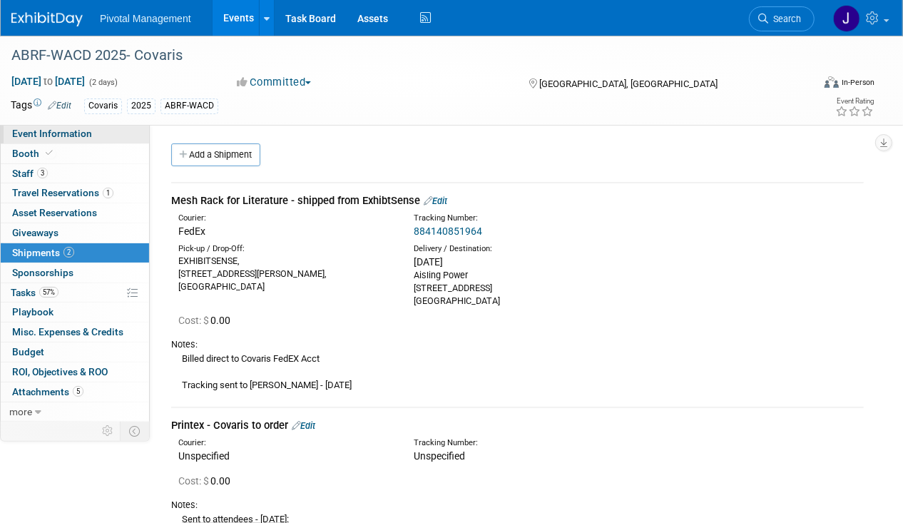
click at [25, 134] on span "Event Information" at bounding box center [52, 133] width 80 height 11
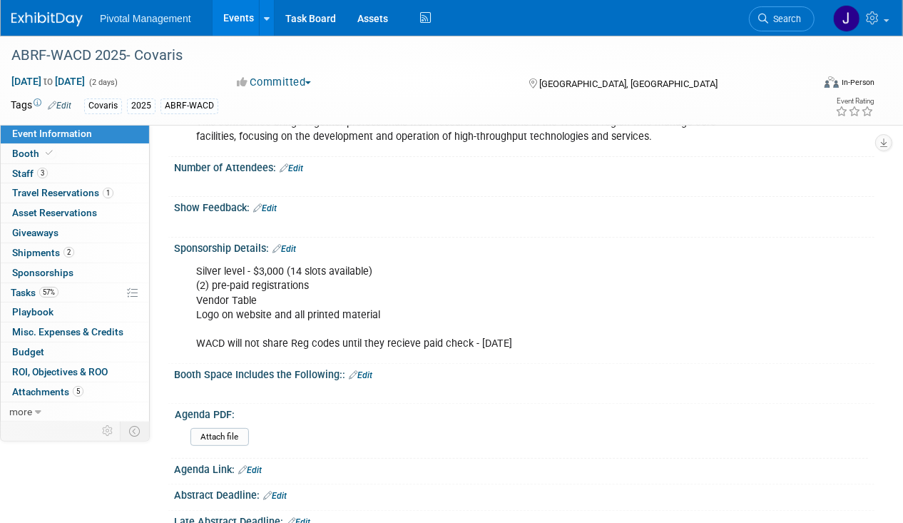
scroll to position [321, 0]
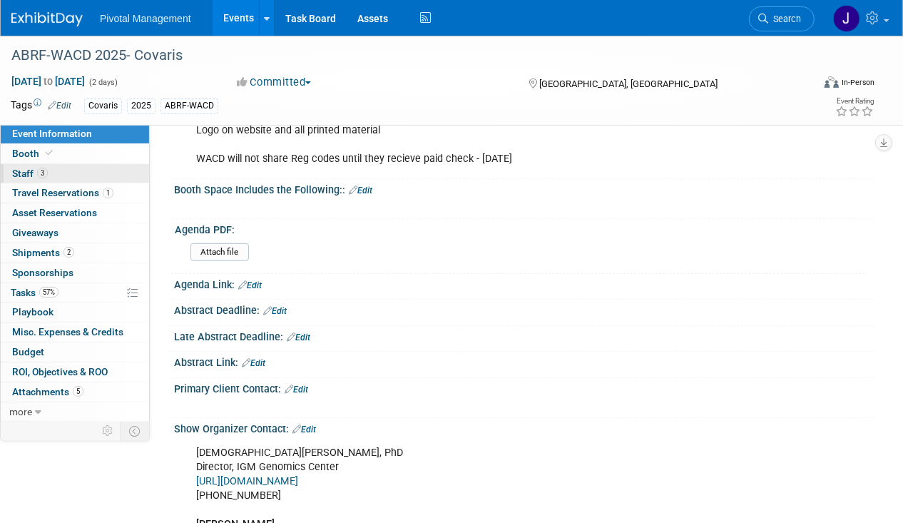
click at [37, 173] on span "3" at bounding box center [42, 173] width 11 height 11
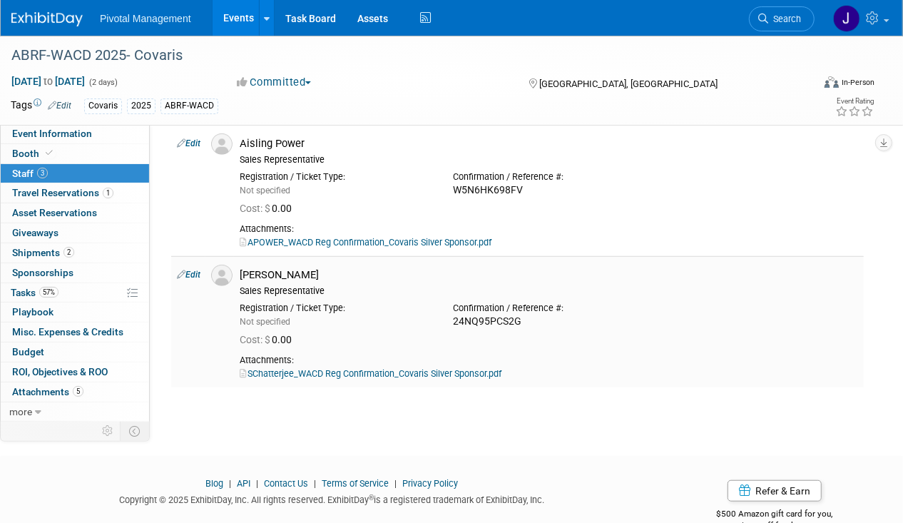
scroll to position [439, 0]
drag, startPoint x: 82, startPoint y: 250, endPoint x: 183, endPoint y: 250, distance: 101.3
click at [82, 250] on link "2 Shipments 2" at bounding box center [75, 252] width 148 height 19
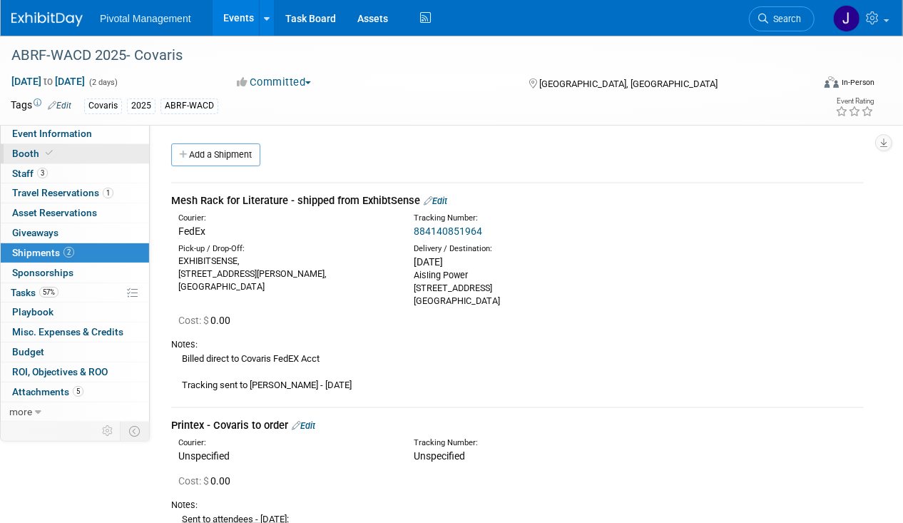
click at [57, 144] on link "Booth" at bounding box center [75, 153] width 148 height 19
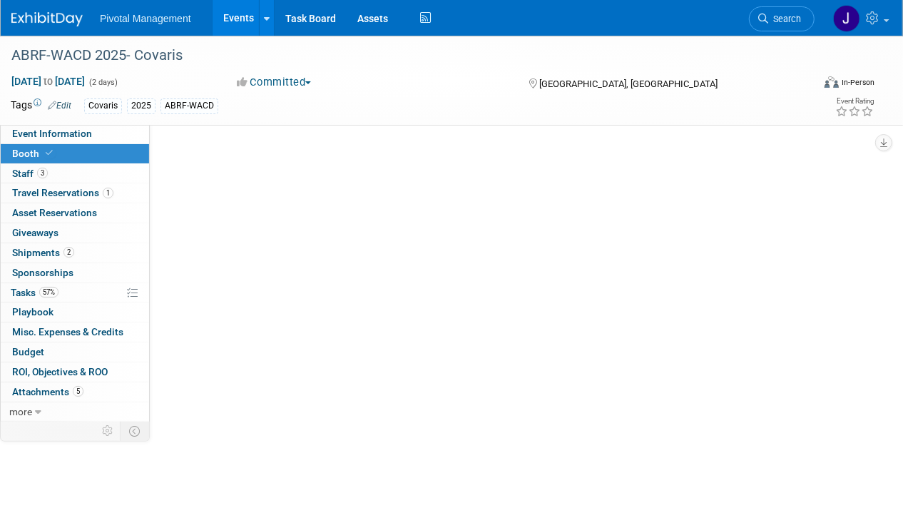
select select "Yes"
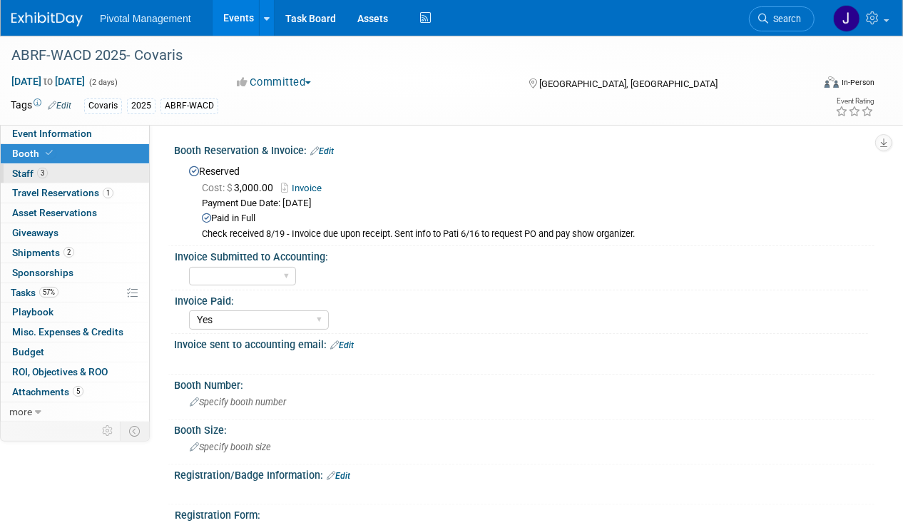
click at [47, 167] on link "3 Staff 3" at bounding box center [75, 173] width 148 height 19
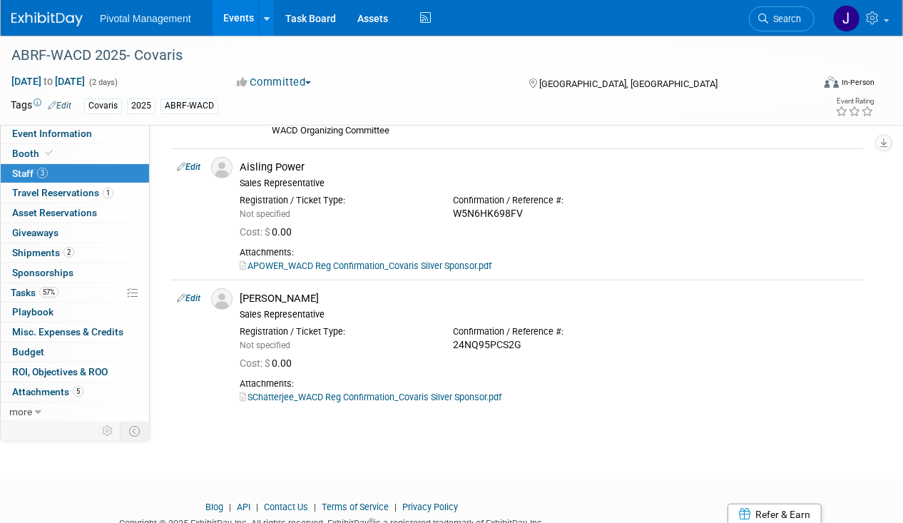
scroll to position [469, 0]
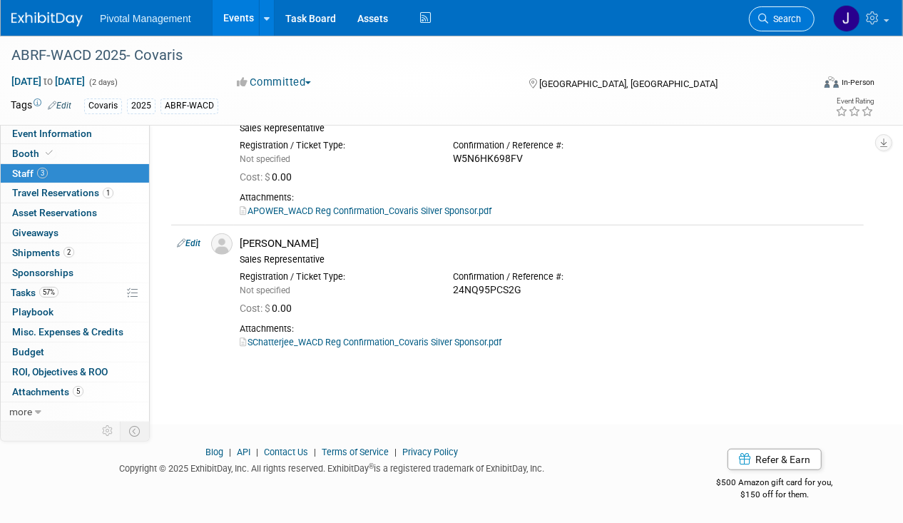
click at [786, 17] on span "Search" at bounding box center [784, 19] width 33 height 11
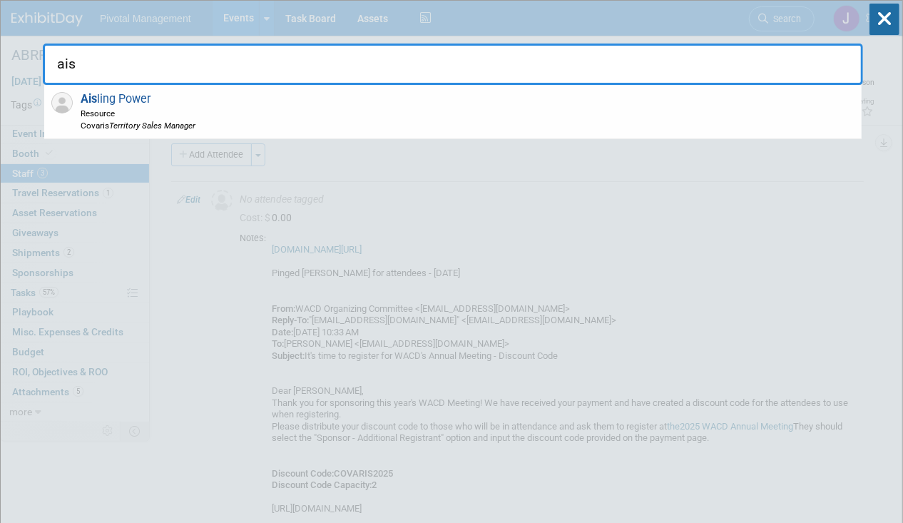
click at [683, 40] on div "ais Ais ling Power Resource Covaris Territory Sales Manager Recently Viewed Eve…" at bounding box center [453, 43] width 820 height 84
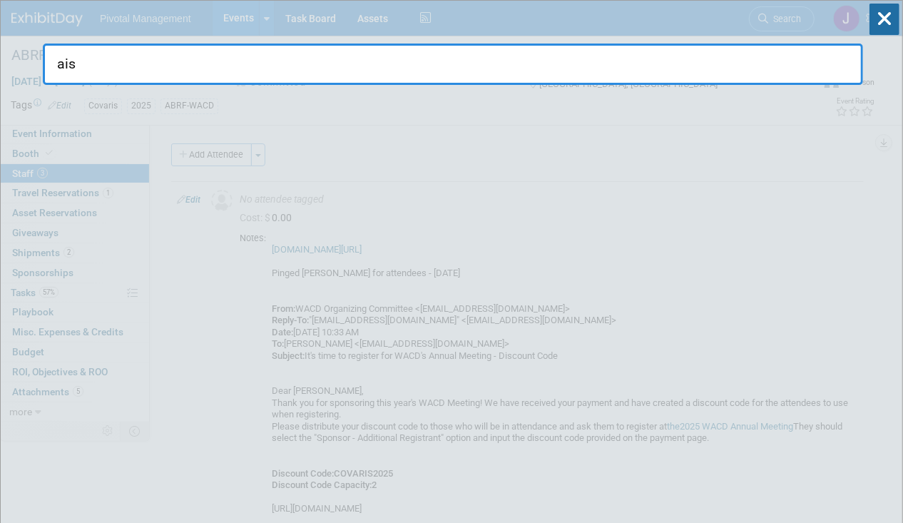
click at [564, 51] on input "ais" at bounding box center [453, 64] width 820 height 41
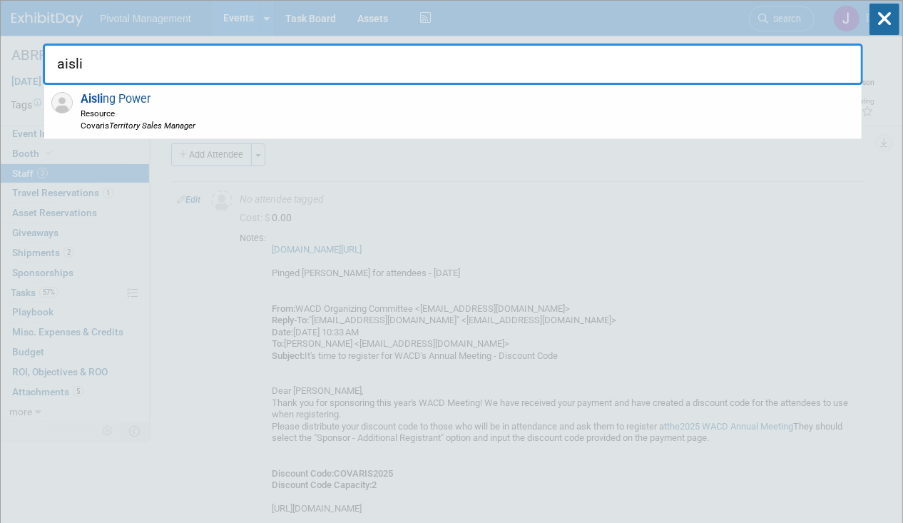
type input "aisli"
click at [195, 107] on span "Resource" at bounding box center [138, 113] width 115 height 12
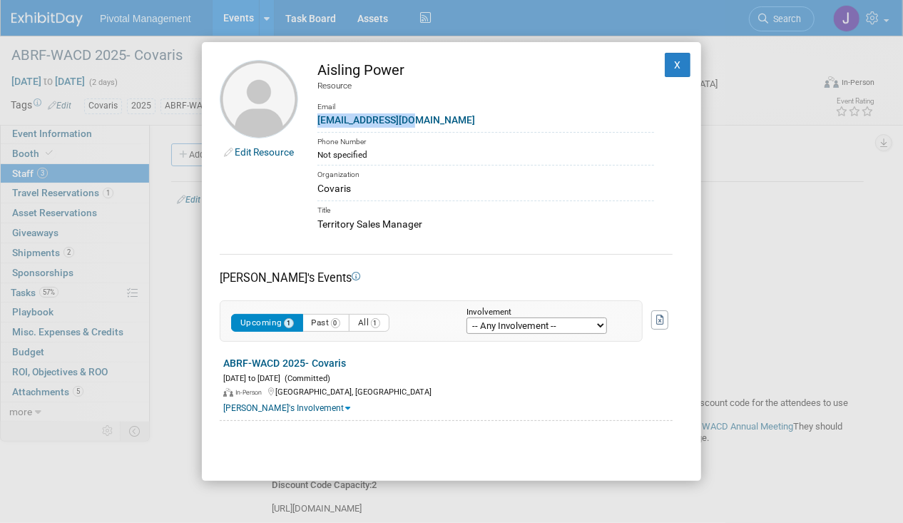
drag, startPoint x: 425, startPoint y: 118, endPoint x: 314, endPoint y: 123, distance: 111.4
click at [314, 123] on td "Aisling Power Resource Email apower@covaris.com Phone Number Not specified Orga…" at bounding box center [476, 146] width 356 height 172
copy link "apower@covaris.com"
drag, startPoint x: 675, startPoint y: 59, endPoint x: 538, endPoint y: 53, distance: 137.1
click at [674, 61] on button "X" at bounding box center [678, 65] width 26 height 24
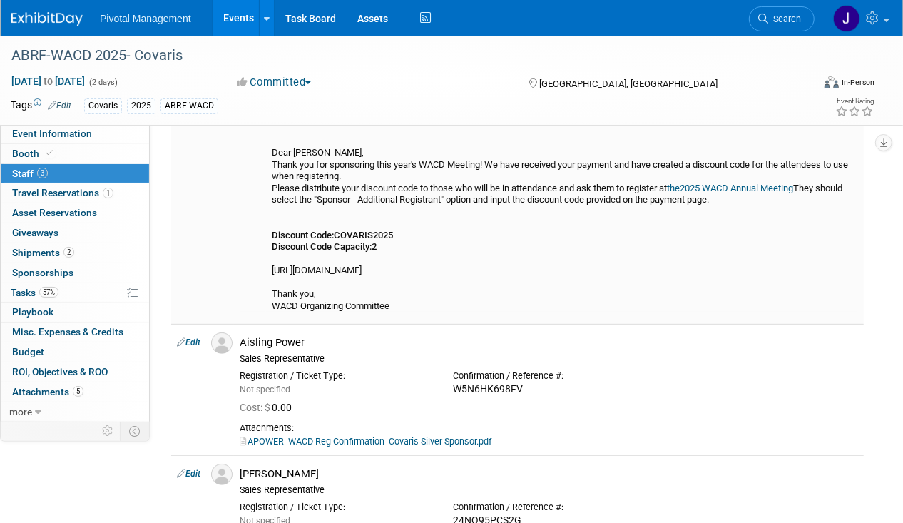
scroll to position [469, 0]
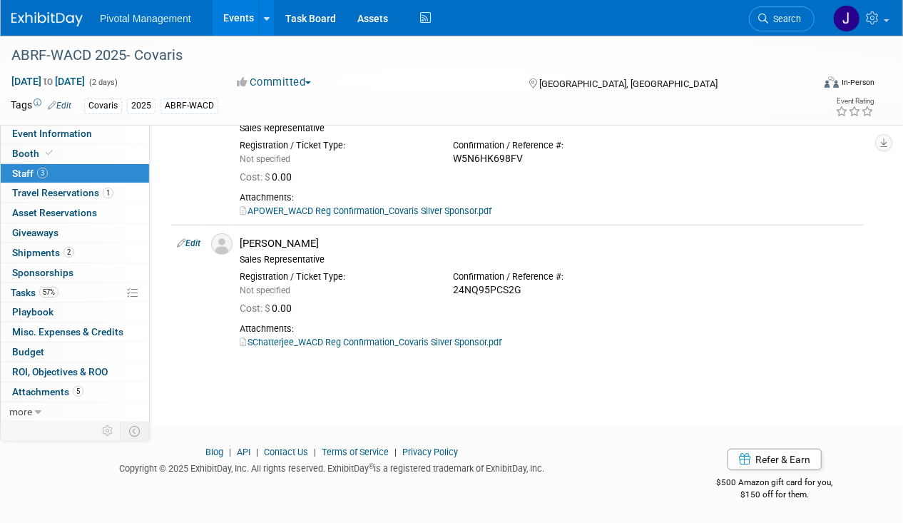
drag, startPoint x: 14, startPoint y: 254, endPoint x: 302, endPoint y: 259, distance: 288.9
click at [14, 254] on span "Shipments 2" at bounding box center [43, 252] width 62 height 11
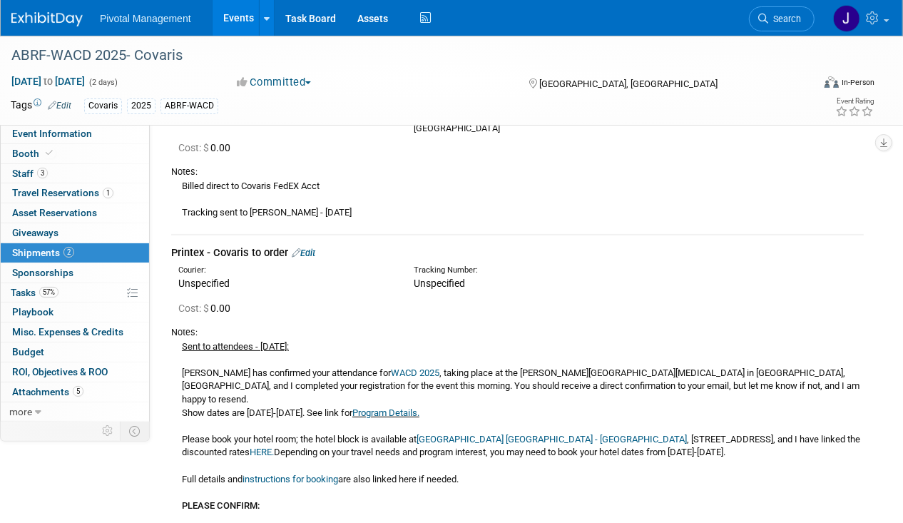
scroll to position [175, 0]
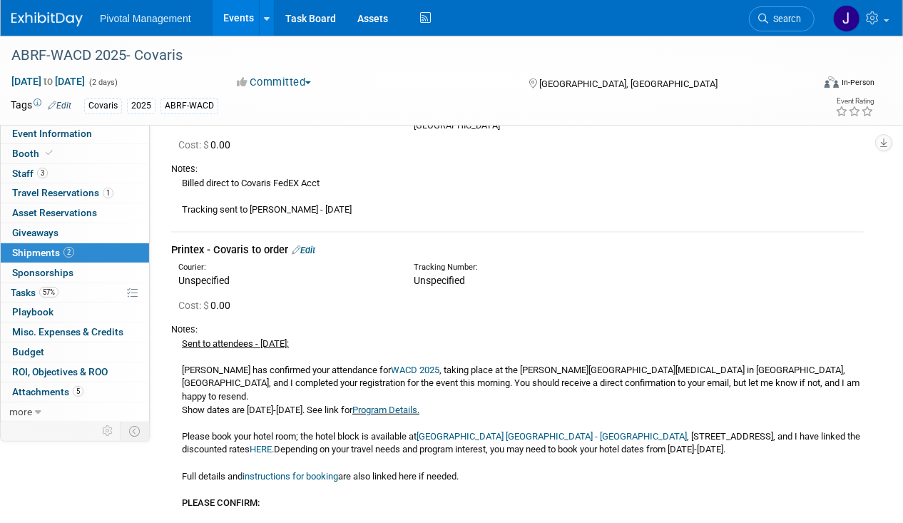
drag, startPoint x: 184, startPoint y: 180, endPoint x: 335, endPoint y: 210, distance: 154.1
click at [335, 210] on div "Billed direct to Covaris FedEX Acct Tracking sent to Aisling - 09.05.25" at bounding box center [517, 195] width 692 height 41
copy div "Billed direct to Covaris FedEX Acct Tracking sent to Aisling - 09.05.25"
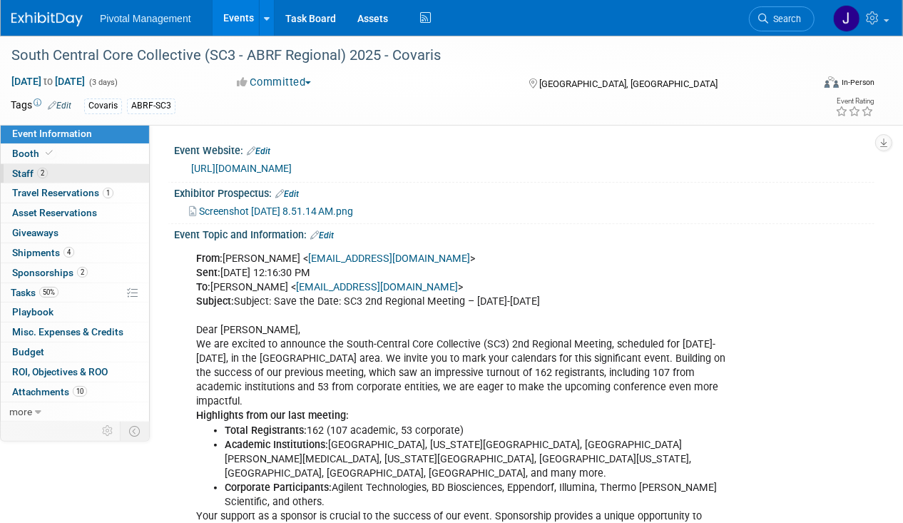
click at [90, 166] on link "2 Staff 2" at bounding box center [75, 173] width 148 height 19
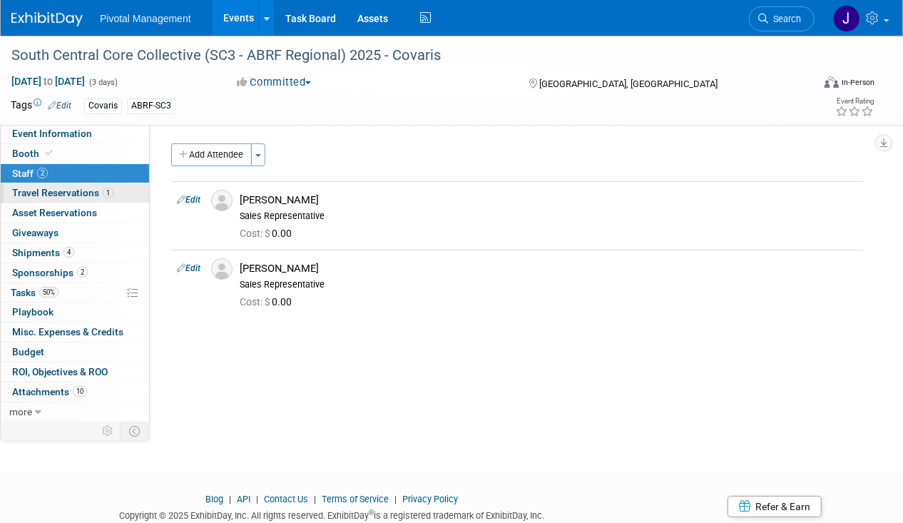
click at [61, 194] on span "Travel Reservations 1" at bounding box center [62, 192] width 101 height 11
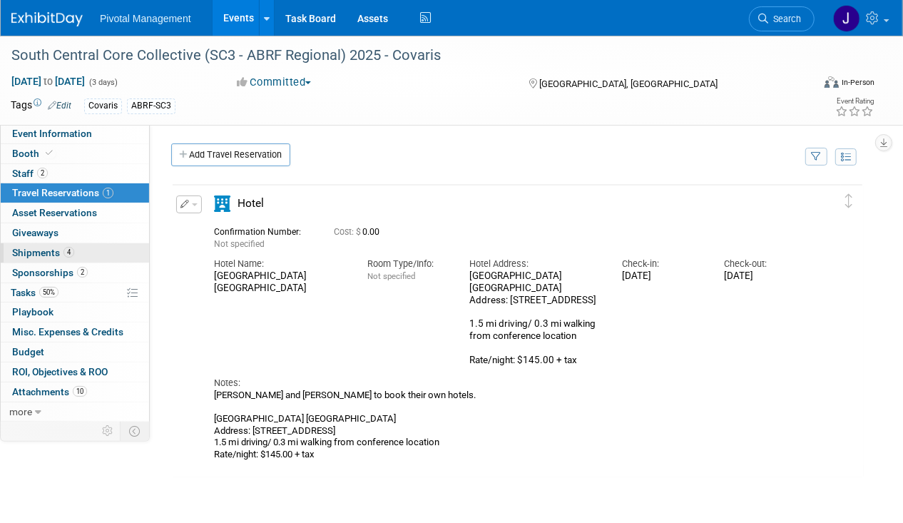
click at [46, 250] on span "Shipments 4" at bounding box center [43, 252] width 62 height 11
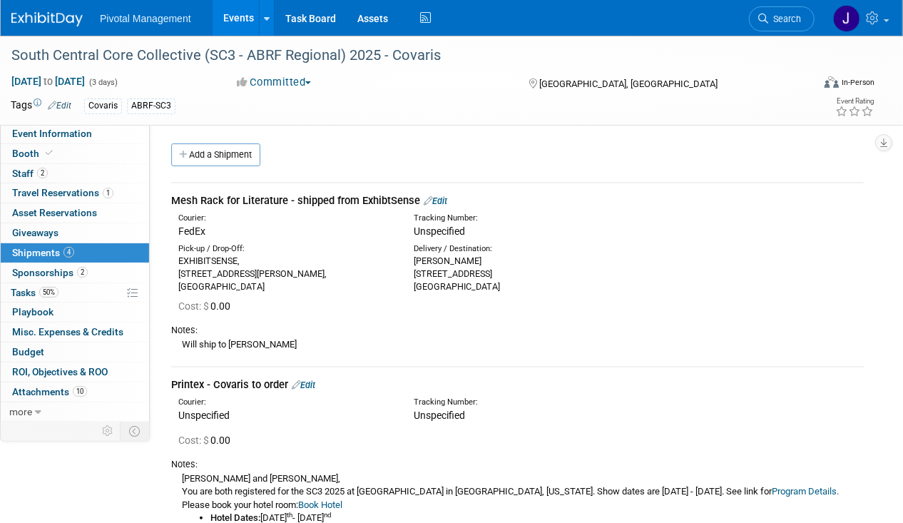
click at [435, 196] on link "Edit" at bounding box center [436, 200] width 24 height 11
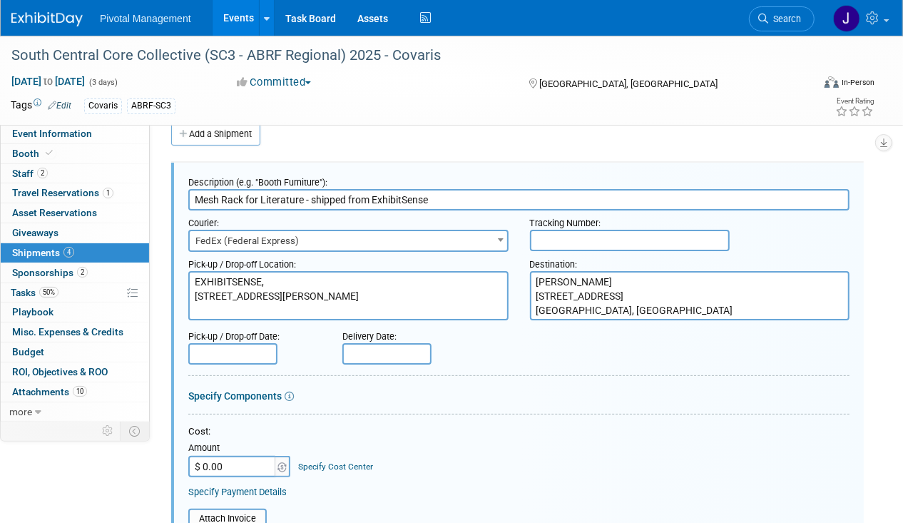
type input "Mesh Rack for Literature - shipped from ExhibitSense"
click at [603, 233] on input "text" at bounding box center [630, 240] width 200 height 21
paste input "884141391423"
type input "884141391423"
click at [386, 354] on input "text" at bounding box center [386, 353] width 89 height 21
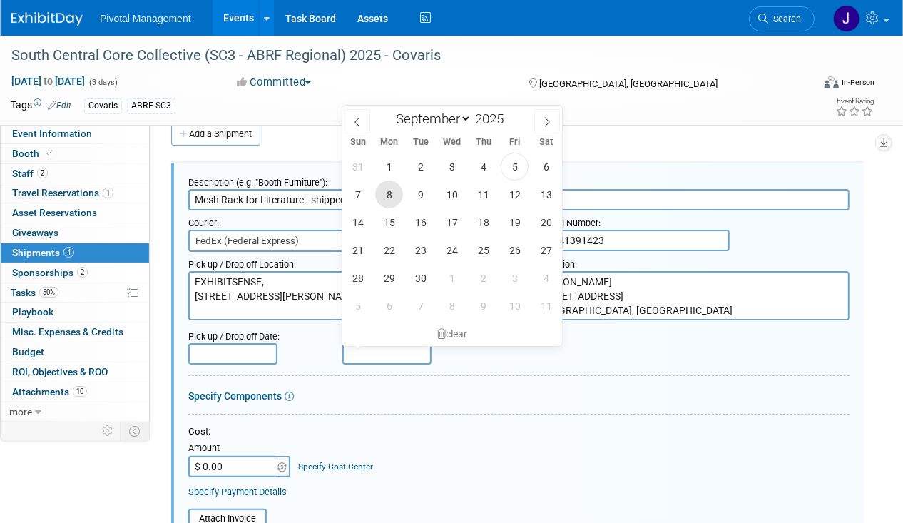
click at [397, 185] on span "8" at bounding box center [389, 194] width 28 height 28
type input "Sep 8, 2025"
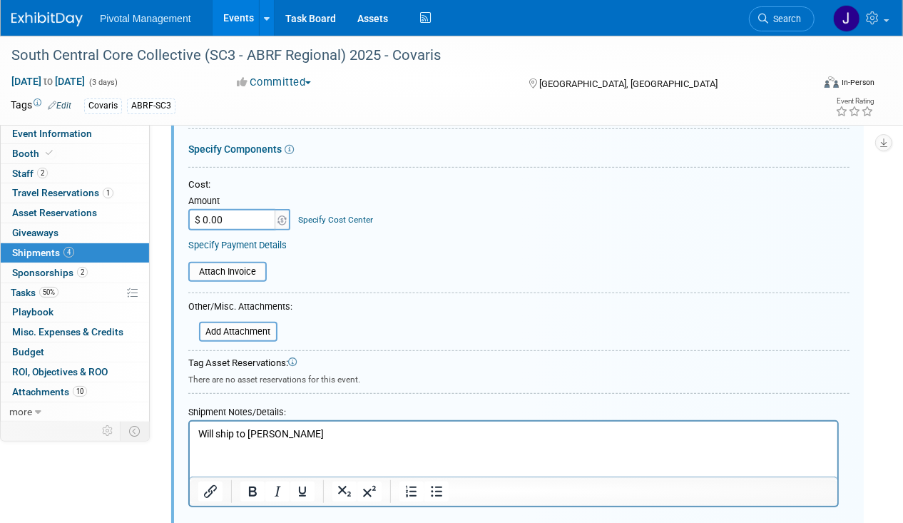
scroll to position [271, 0]
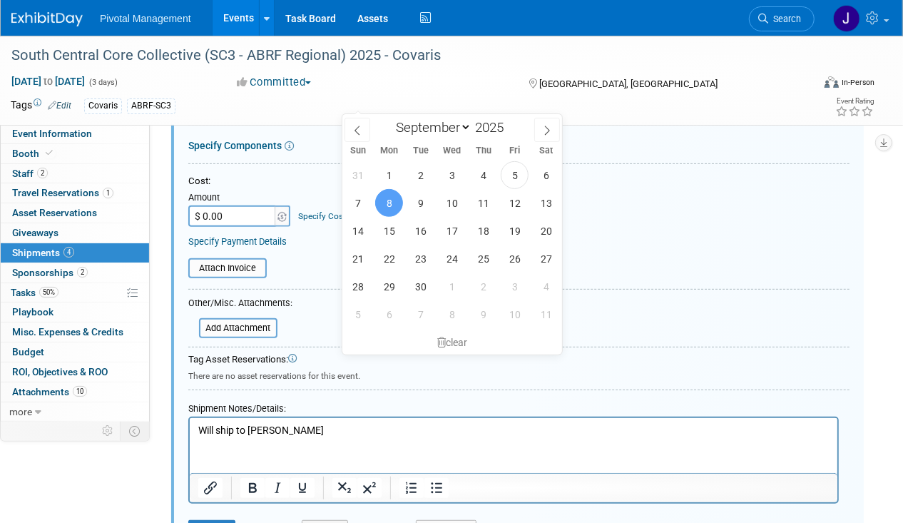
click at [276, 426] on p "Will ship to Rob" at bounding box center [513, 430] width 631 height 14
drag, startPoint x: 276, startPoint y: 426, endPoint x: 182, endPoint y: 425, distance: 94.1
click at [189, 425] on html "Will ship to Rob" at bounding box center [513, 427] width 648 height 20
paste body "Rich Text Area. Press ALT-0 for help."
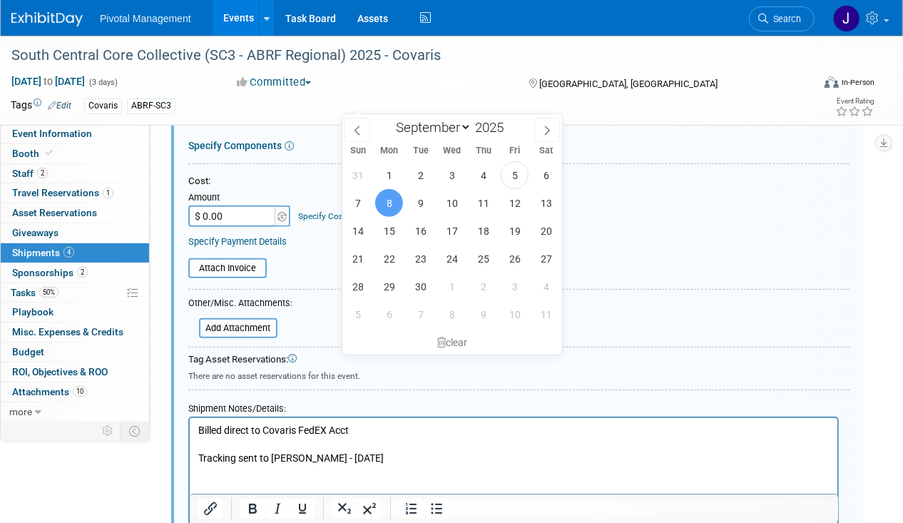
click at [369, 459] on p "Billed direct to Covaris FedEX Acct Tracking sent to Aisling - 09.05.25" at bounding box center [513, 444] width 631 height 42
drag, startPoint x: 304, startPoint y: 459, endPoint x: 273, endPoint y: 459, distance: 30.7
click at [273, 459] on p "Billed direct to Covaris FedEX Acct Tracking sent to Aisling - 09.05.25" at bounding box center [513, 444] width 631 height 42
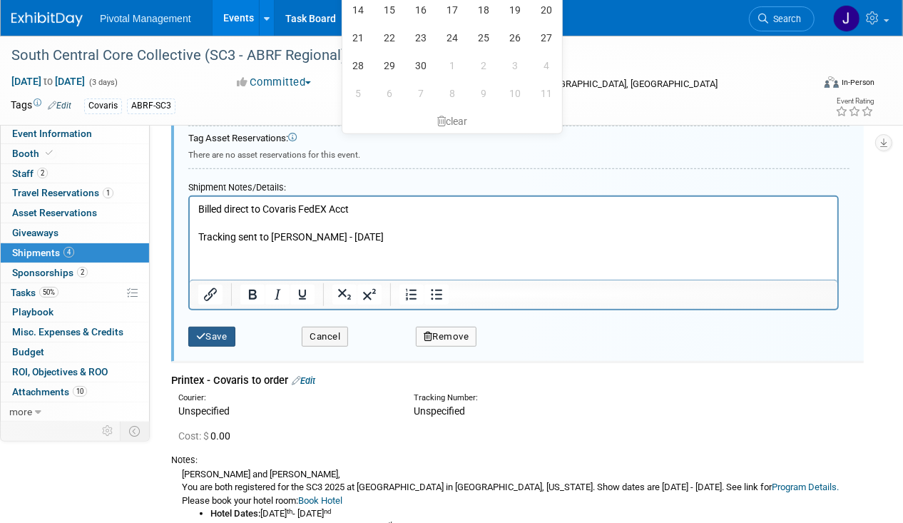
click at [218, 327] on button "Save" at bounding box center [211, 337] width 47 height 20
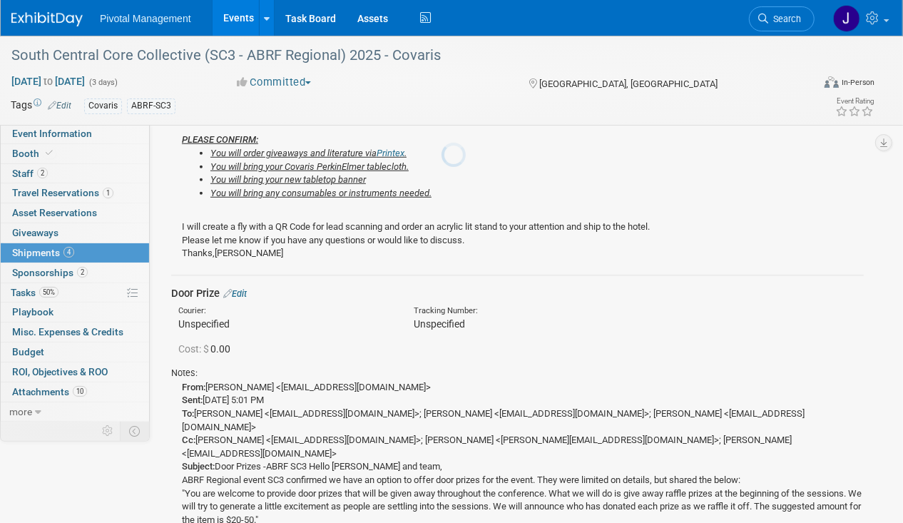
scroll to position [21, 0]
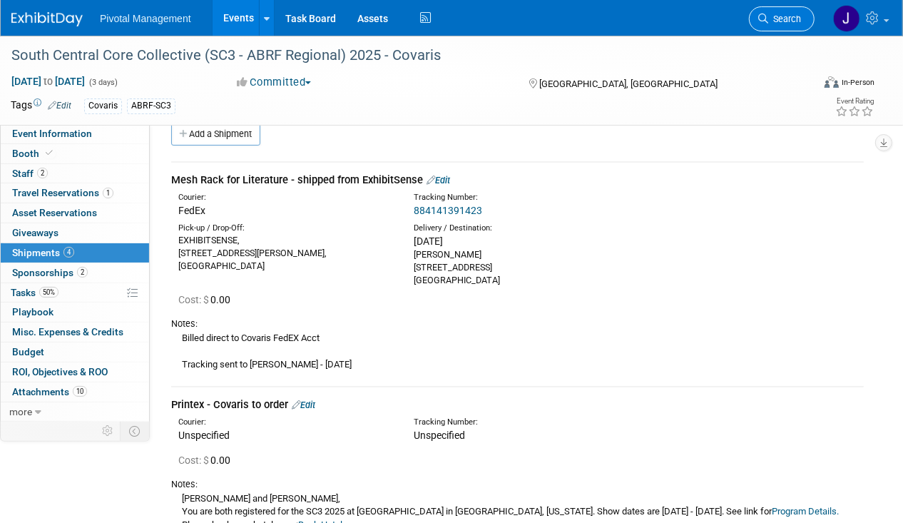
click at [782, 14] on span "Search" at bounding box center [784, 19] width 33 height 11
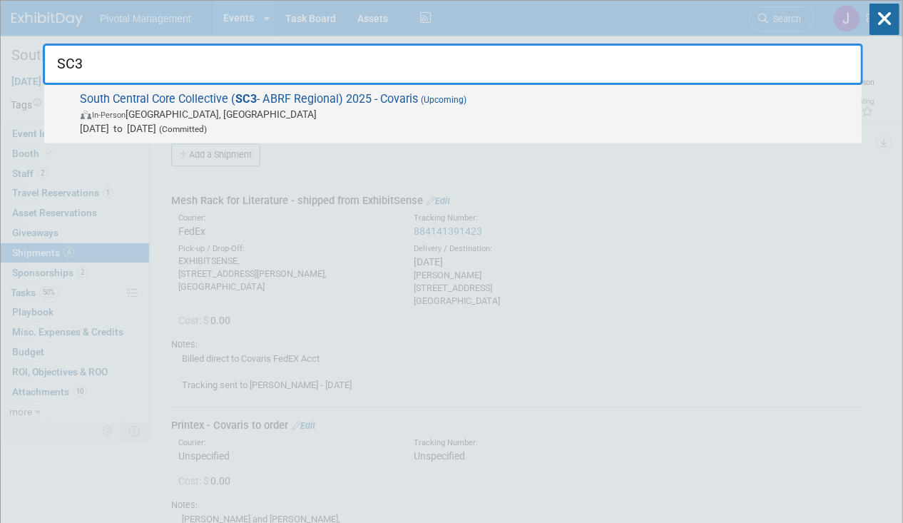
type input "SC3"
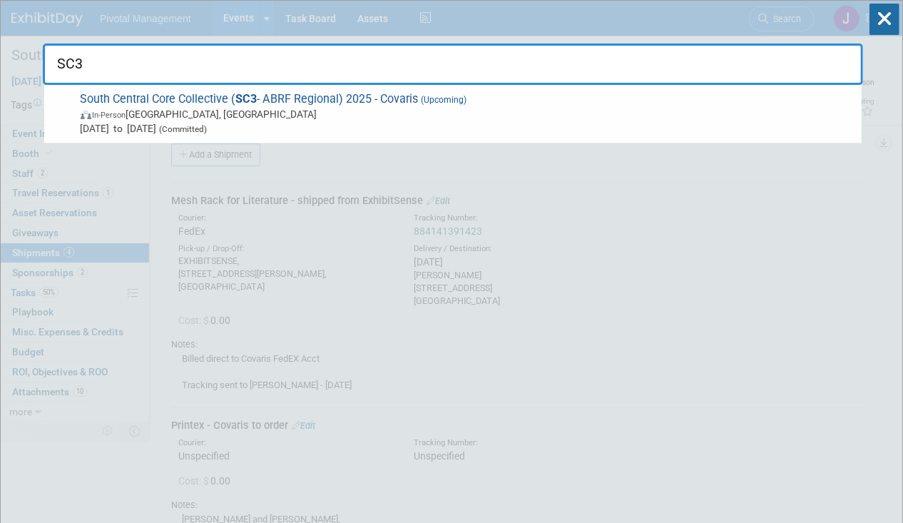
click at [452, 113] on span "In-Person Dallas, TX" at bounding box center [468, 114] width 774 height 14
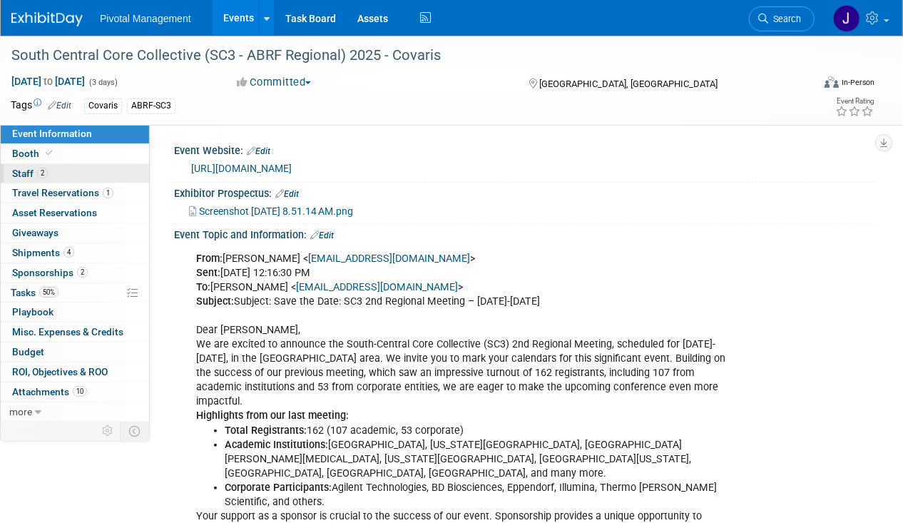
click at [81, 169] on link "2 Staff 2" at bounding box center [75, 173] width 148 height 19
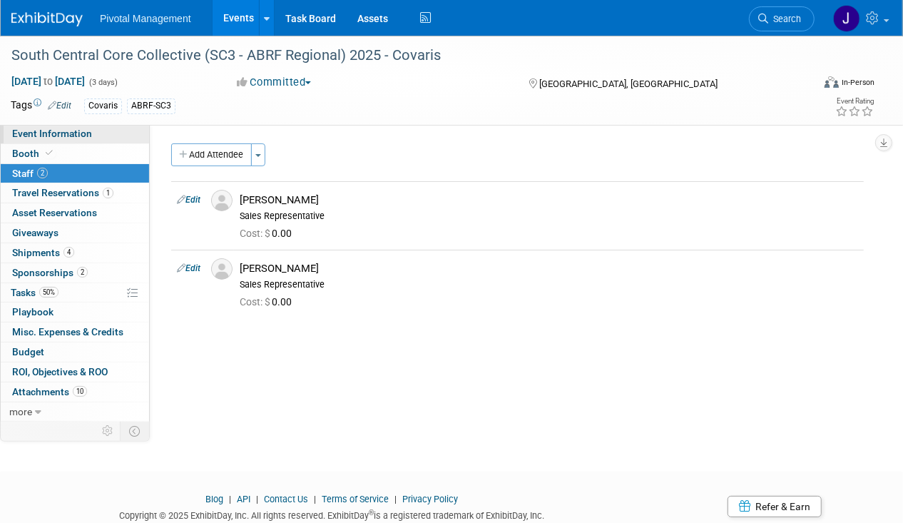
click at [76, 141] on link "Event Information" at bounding box center [75, 133] width 148 height 19
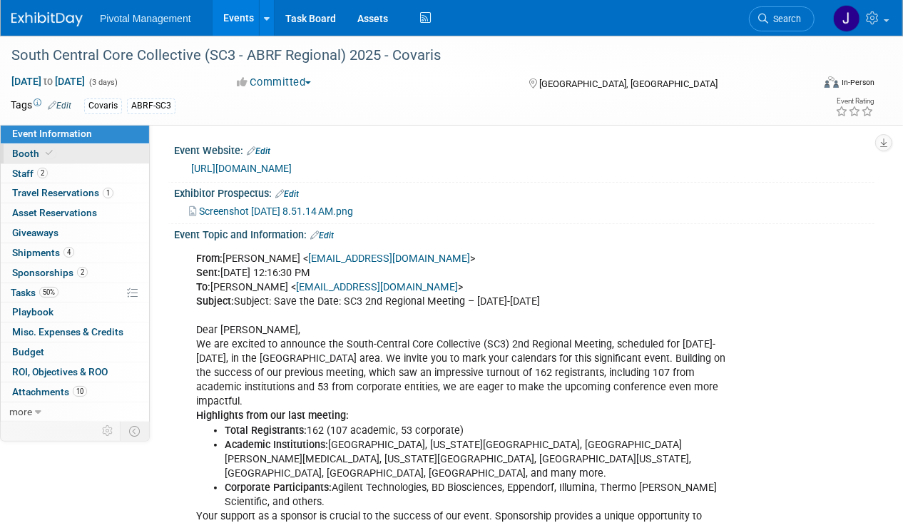
click at [74, 148] on link "Booth" at bounding box center [75, 153] width 148 height 19
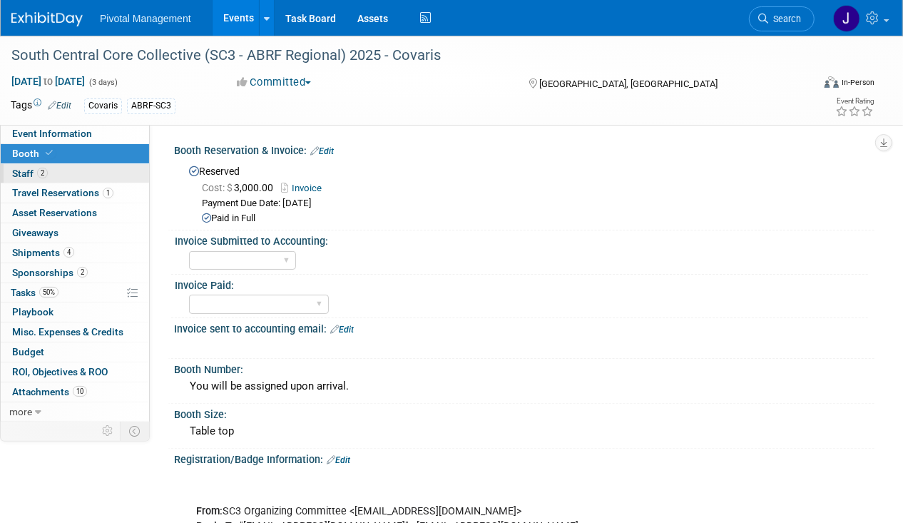
click at [140, 178] on link "2 Staff 2" at bounding box center [75, 173] width 148 height 19
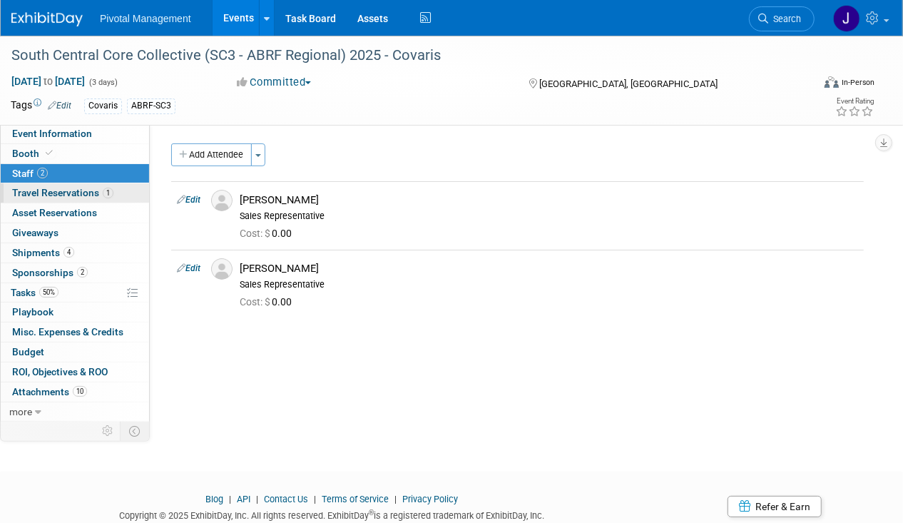
click at [108, 198] on link "1 Travel Reservations 1" at bounding box center [75, 192] width 148 height 19
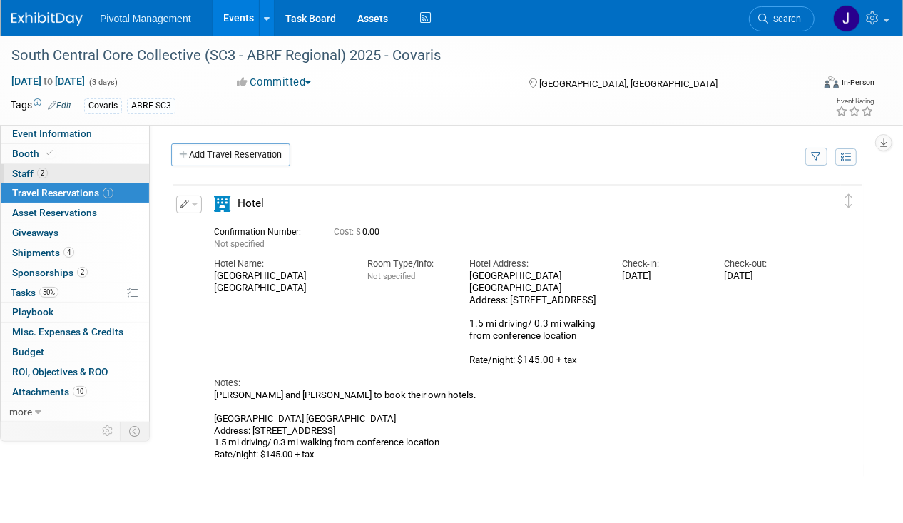
click at [58, 171] on link "2 Staff 2" at bounding box center [75, 173] width 148 height 19
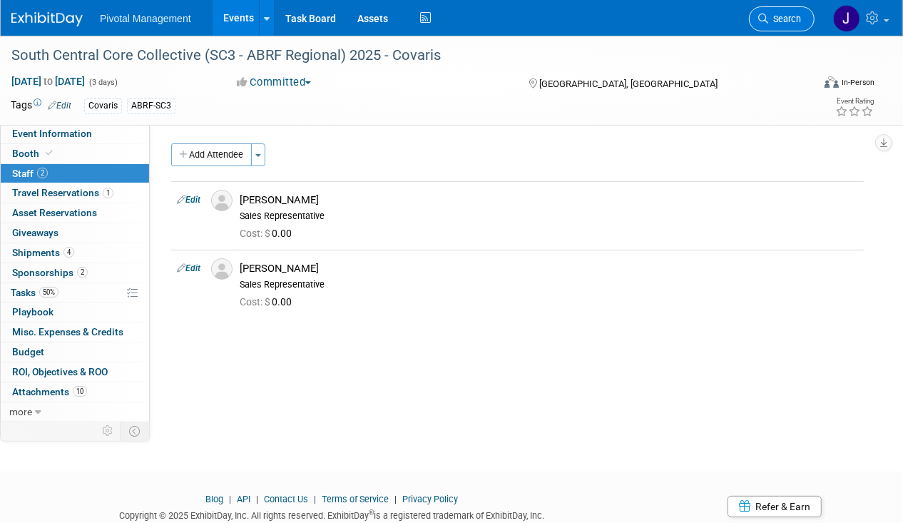
click at [790, 18] on span "Search" at bounding box center [784, 19] width 33 height 11
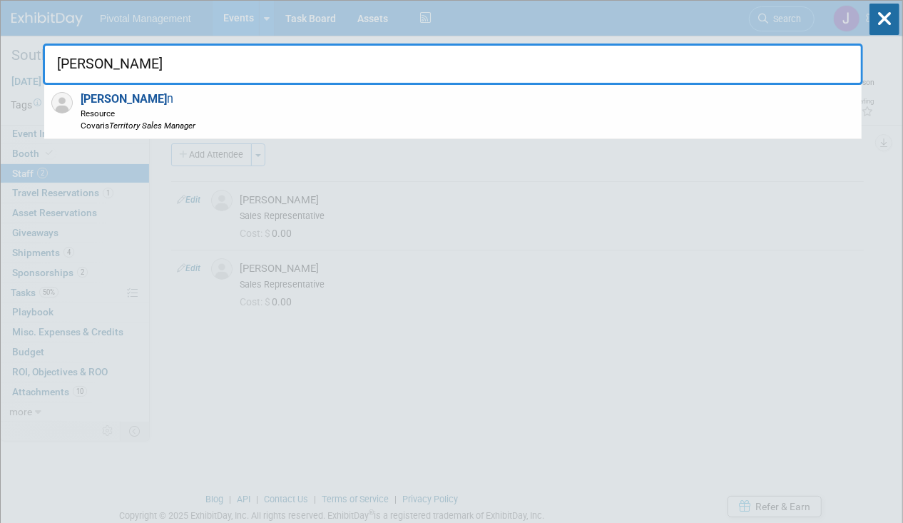
type input "rob brown"
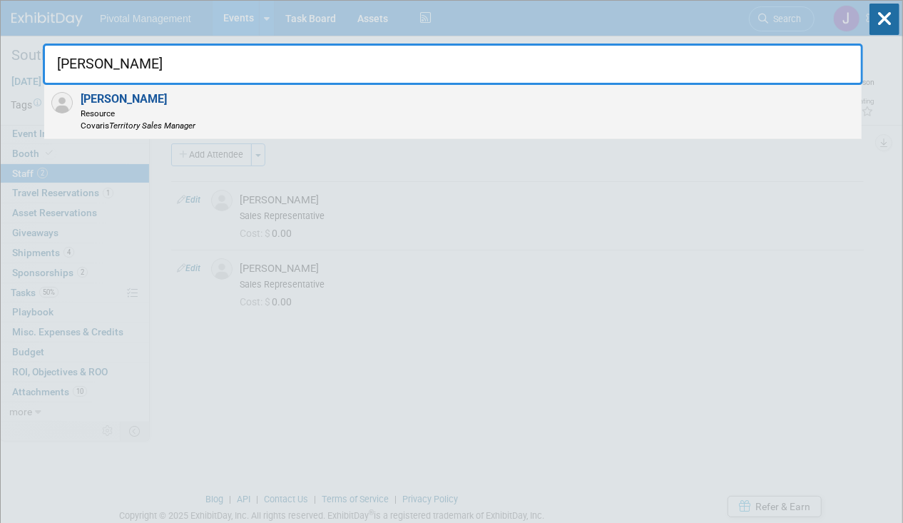
click at [158, 108] on span "Resource" at bounding box center [138, 113] width 115 height 12
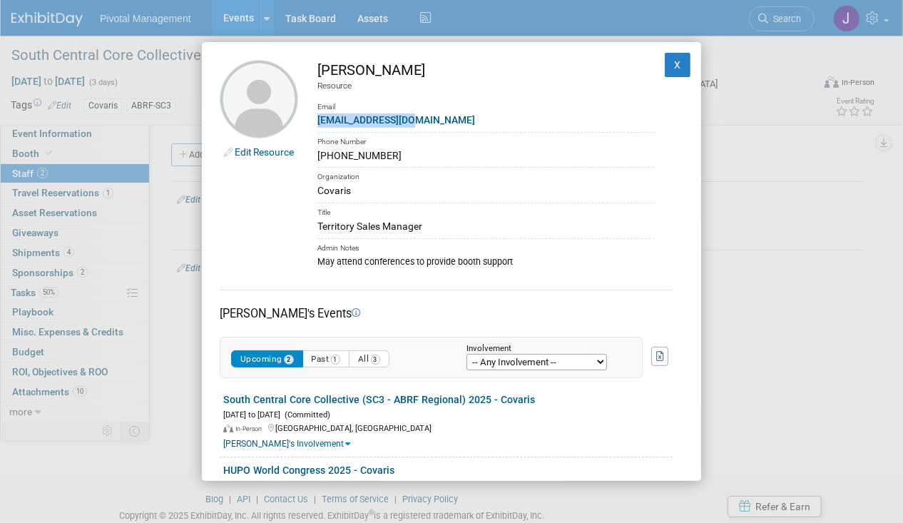
drag, startPoint x: 432, startPoint y: 122, endPoint x: 312, endPoint y: 122, distance: 120.5
click at [312, 122] on td "Rob Brown Resource Email rbrown@covaris.com Phone Number (713) 550-3654 Organiz…" at bounding box center [476, 164] width 356 height 208
copy link "rbrown@covaris.com"
click at [669, 71] on button "X" at bounding box center [678, 65] width 26 height 24
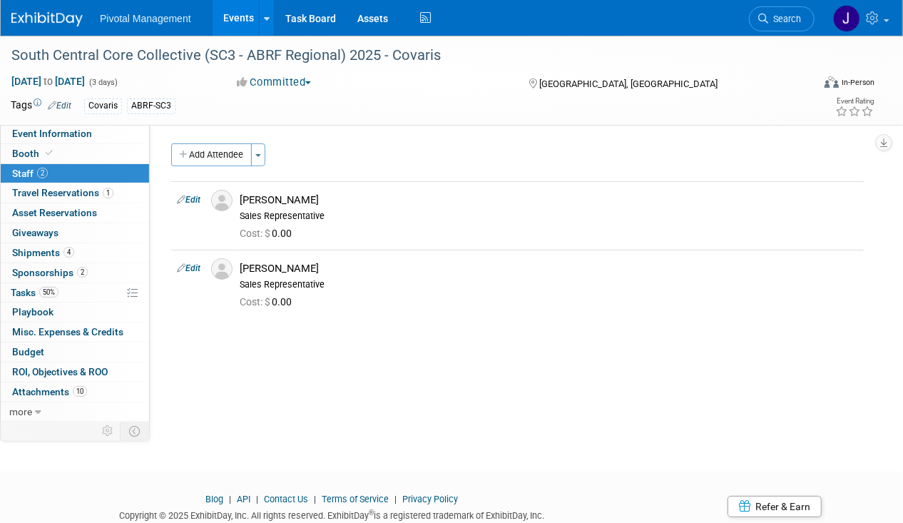
click at [18, 16] on img at bounding box center [46, 19] width 71 height 14
